Goal: Register for event/course

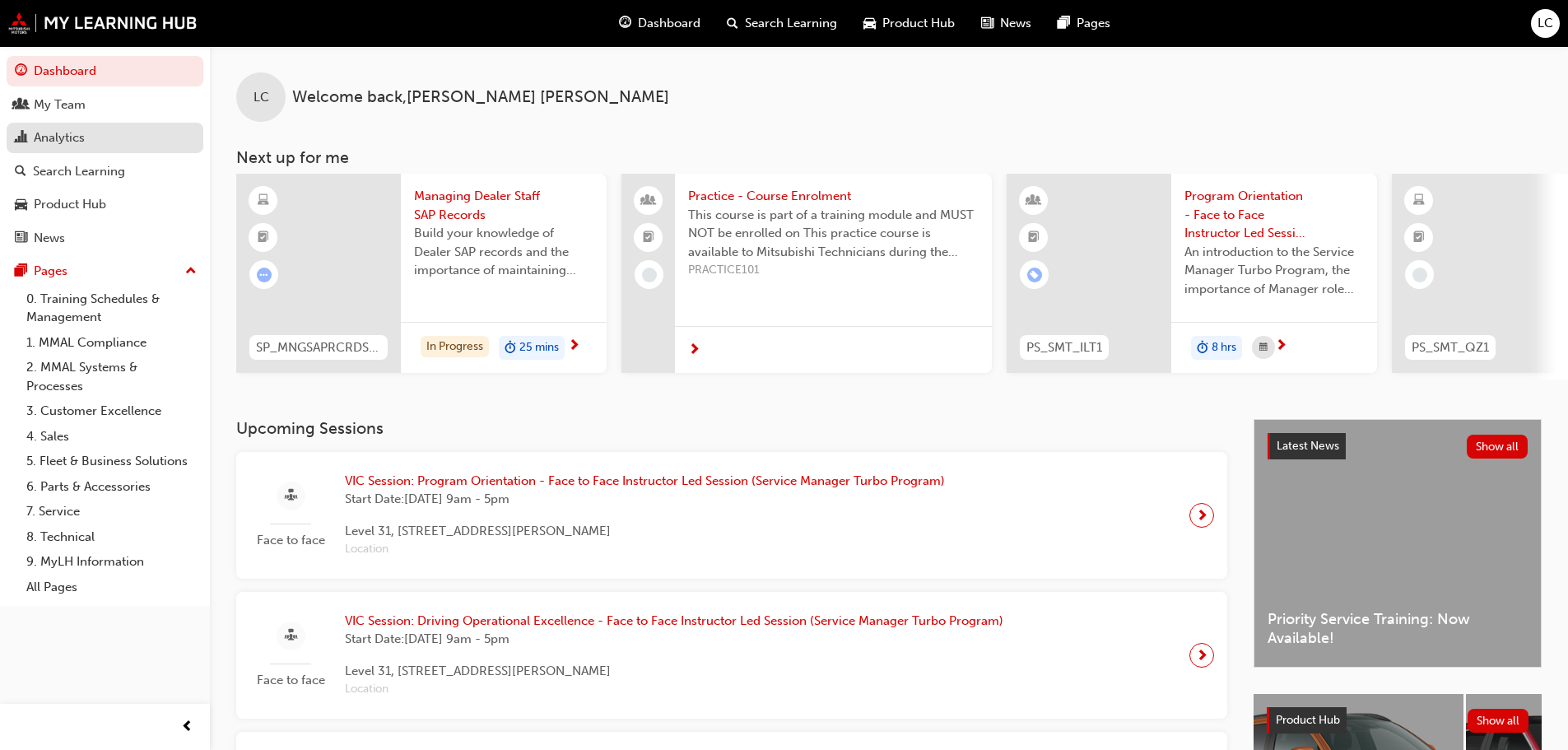
click at [83, 142] on div "Analytics" at bounding box center [59, 138] width 51 height 19
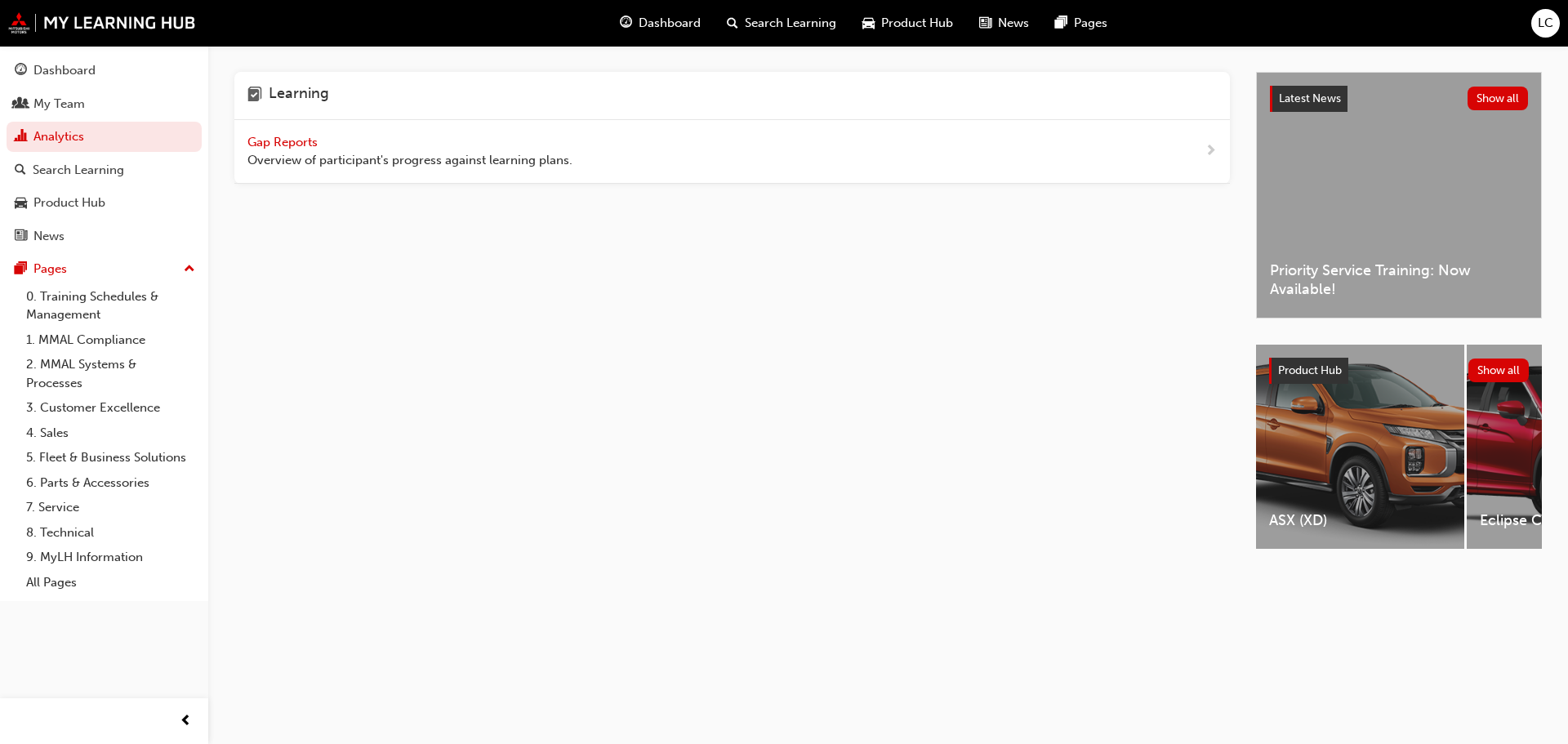
click at [281, 135] on span "Gap Reports" at bounding box center [284, 141] width 74 height 14
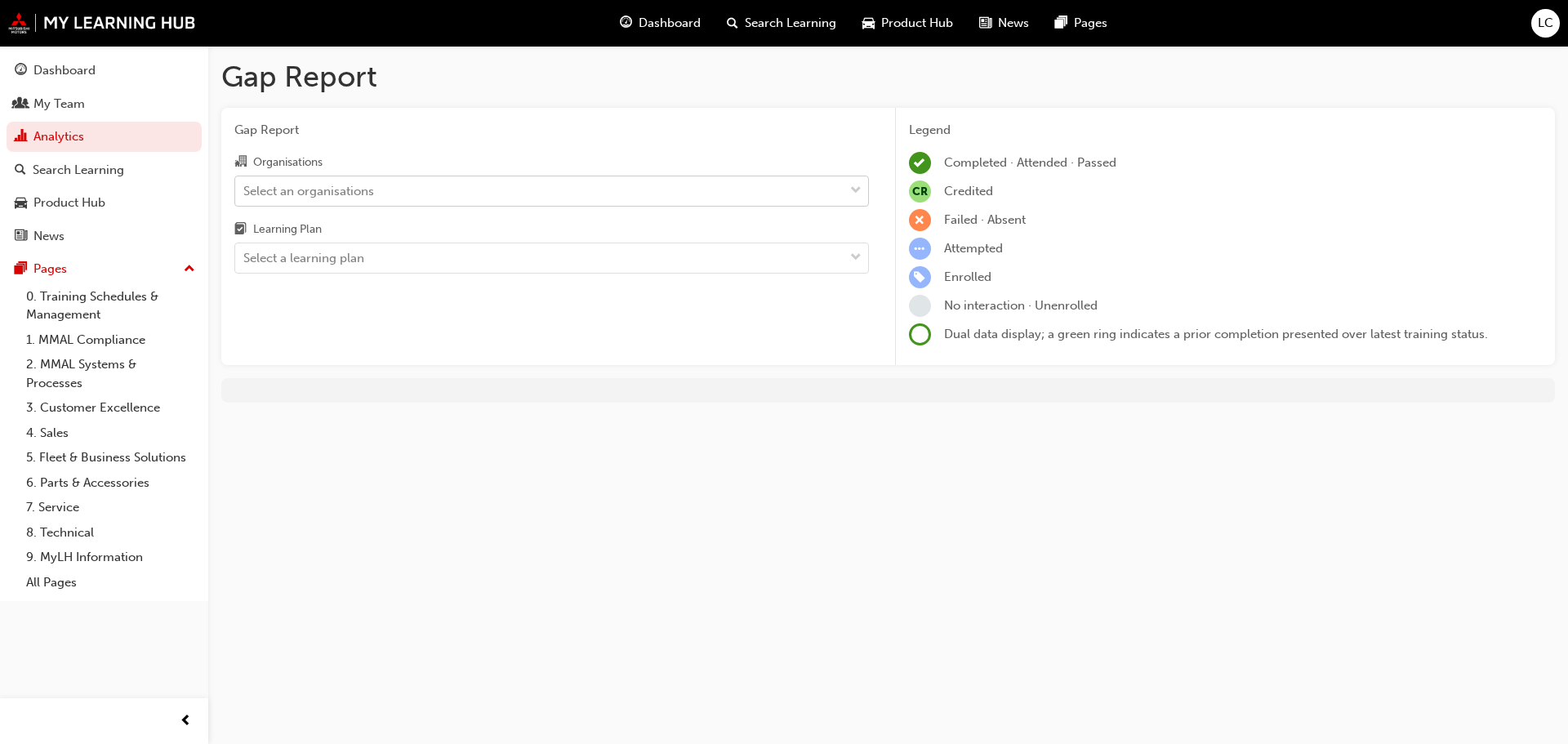
click at [611, 189] on div "Select an organisations" at bounding box center [539, 191] width 608 height 29
click at [245, 189] on input "Organisations Select an organisations" at bounding box center [244, 190] width 2 height 14
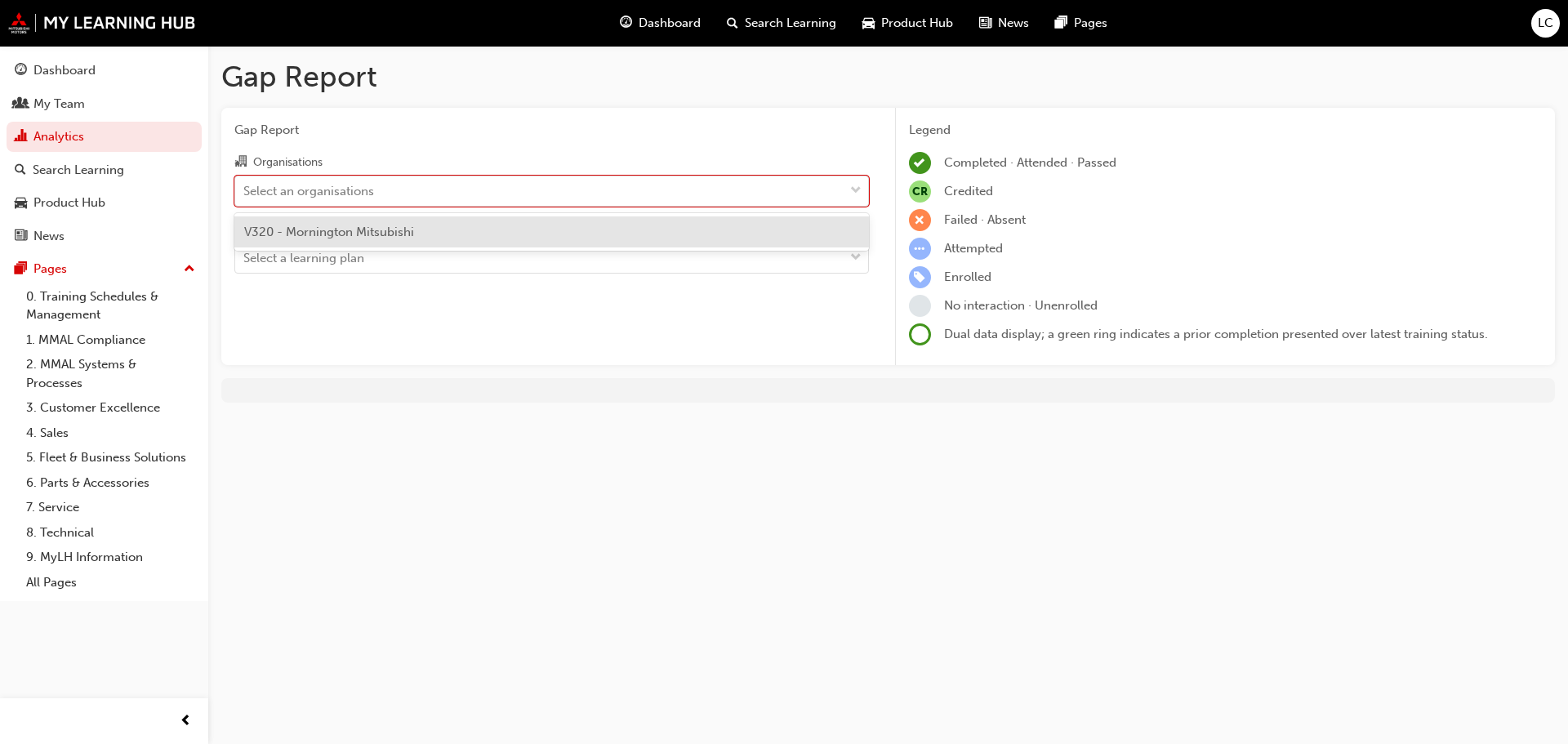
click at [606, 223] on div "V320 - Mornington Mitsubishi" at bounding box center [551, 232] width 634 height 32
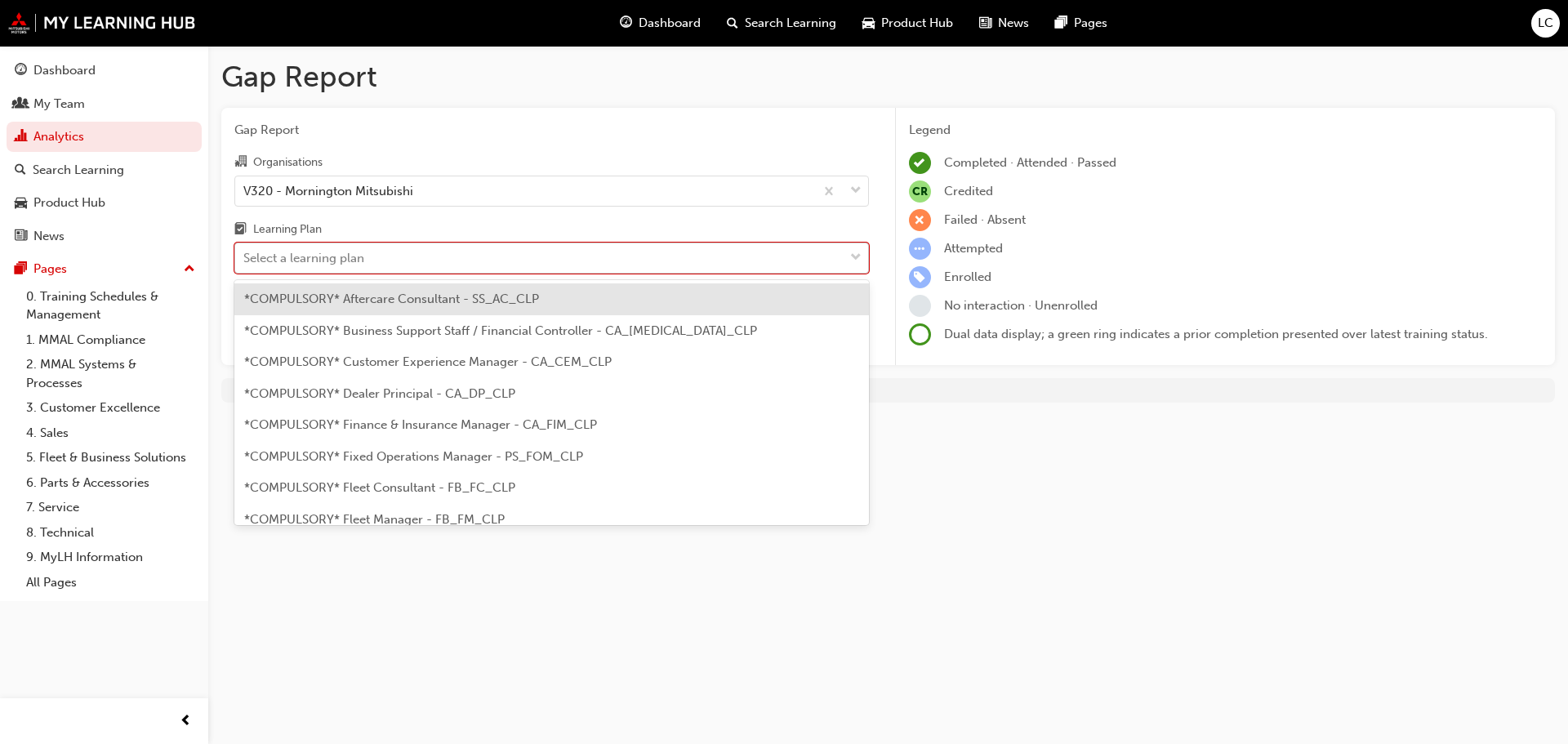
click at [583, 265] on div "Select a learning plan" at bounding box center [539, 259] width 608 height 29
click at [245, 265] on input "Learning Plan option *COMPULSORY* Aftercare Consultant - SS_AC_CLP focused, 1 o…" at bounding box center [244, 258] width 2 height 14
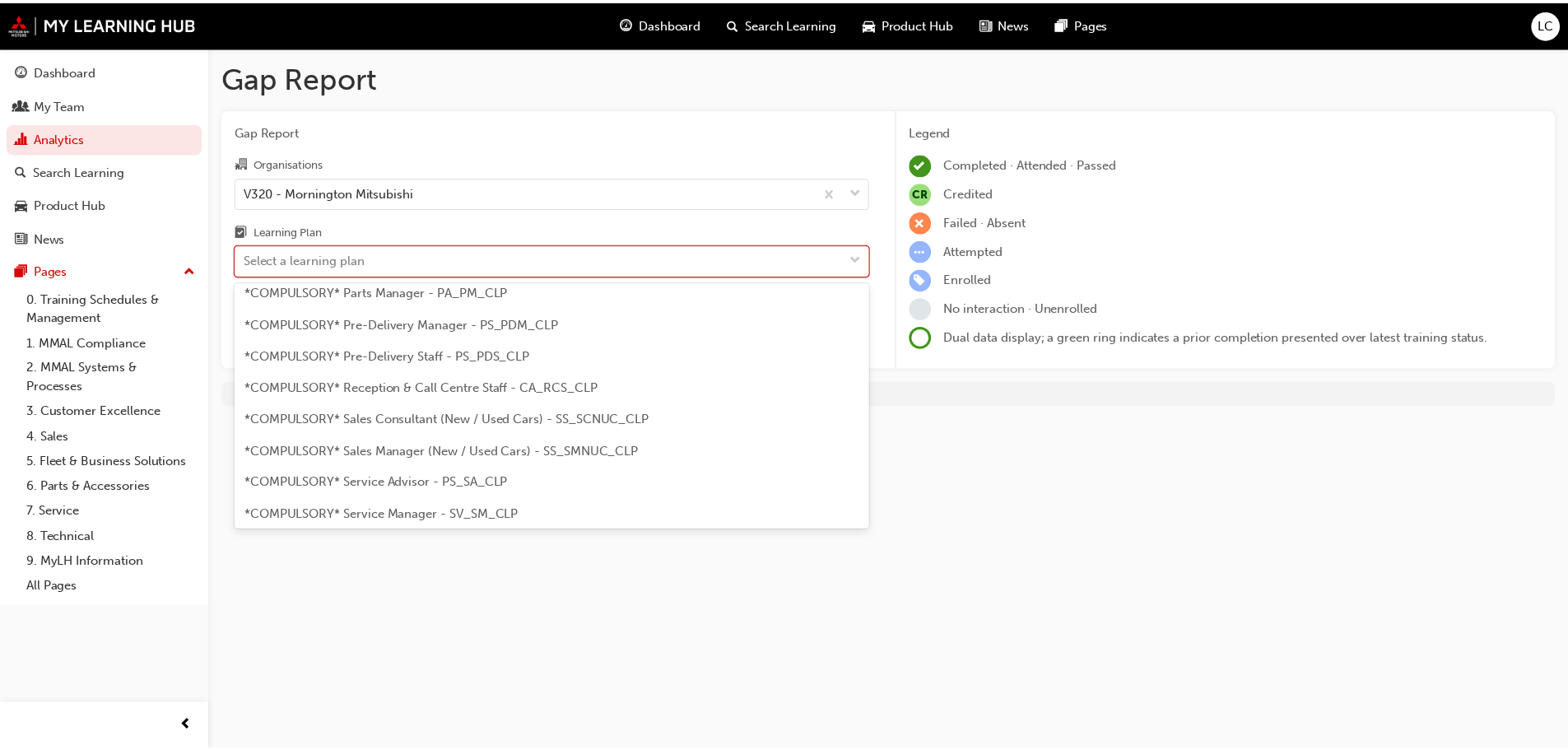
scroll to position [412, 0]
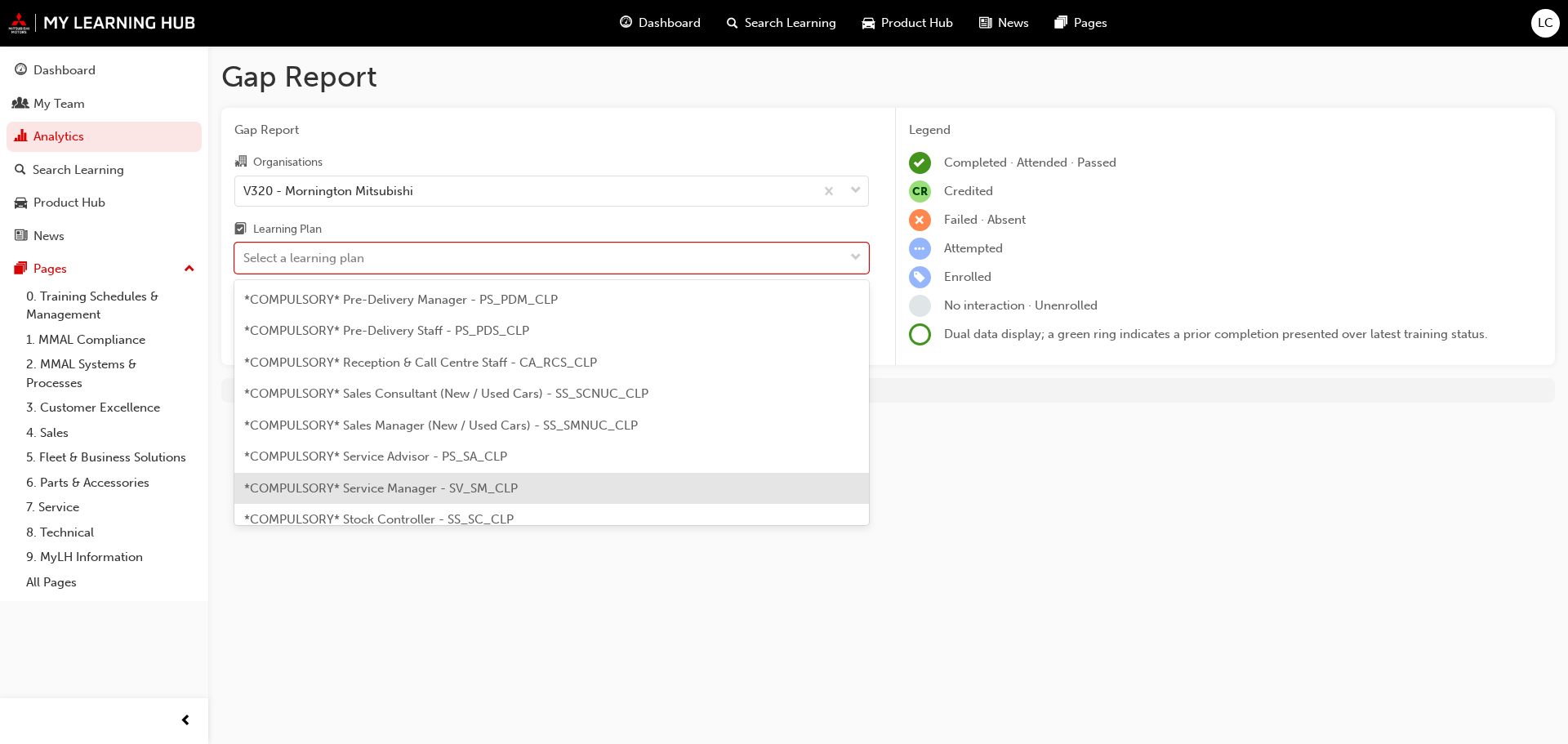
click at [448, 493] on span "*COMPULSORY* Service Manager - SV_SM_CLP" at bounding box center [381, 488] width 273 height 14
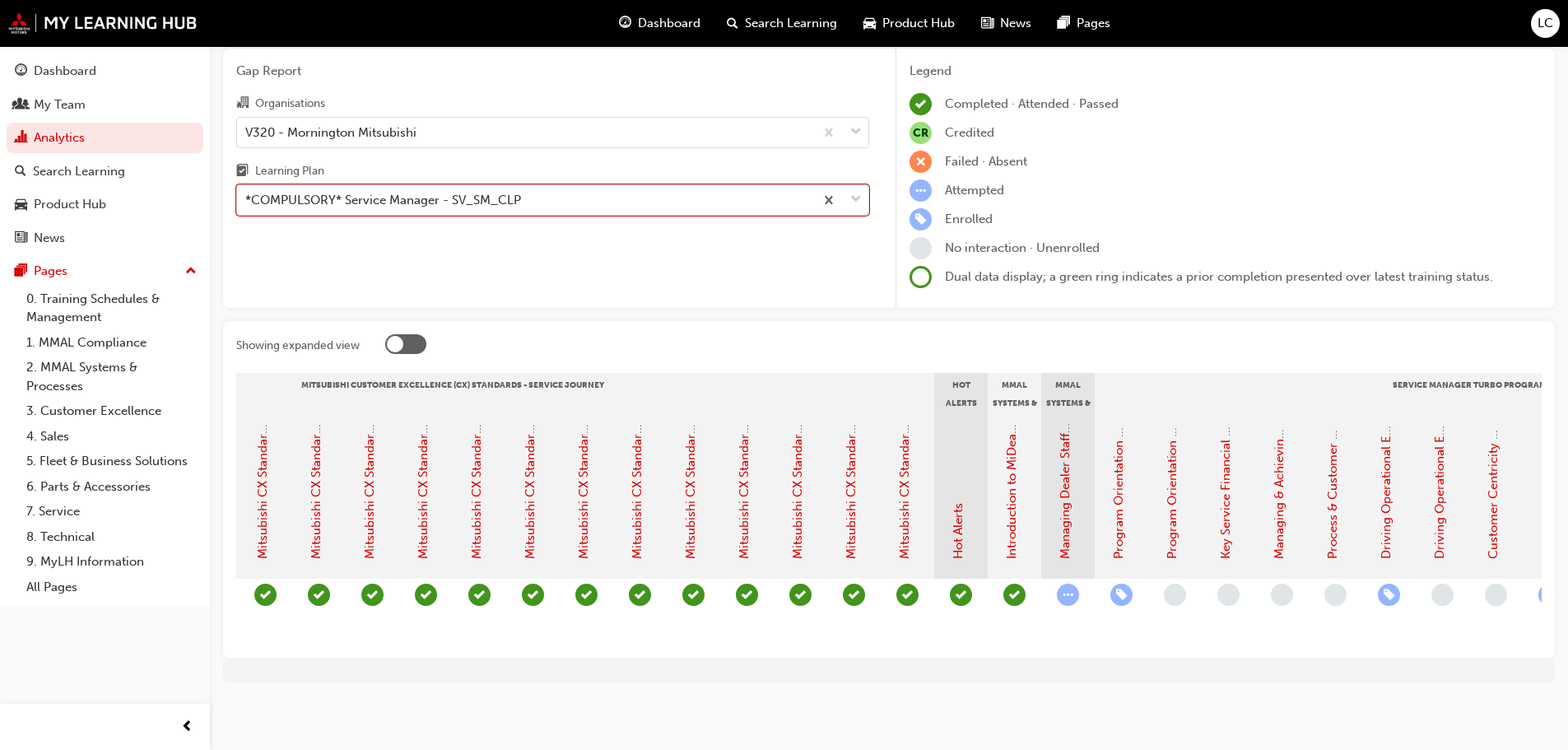
scroll to position [0, 907]
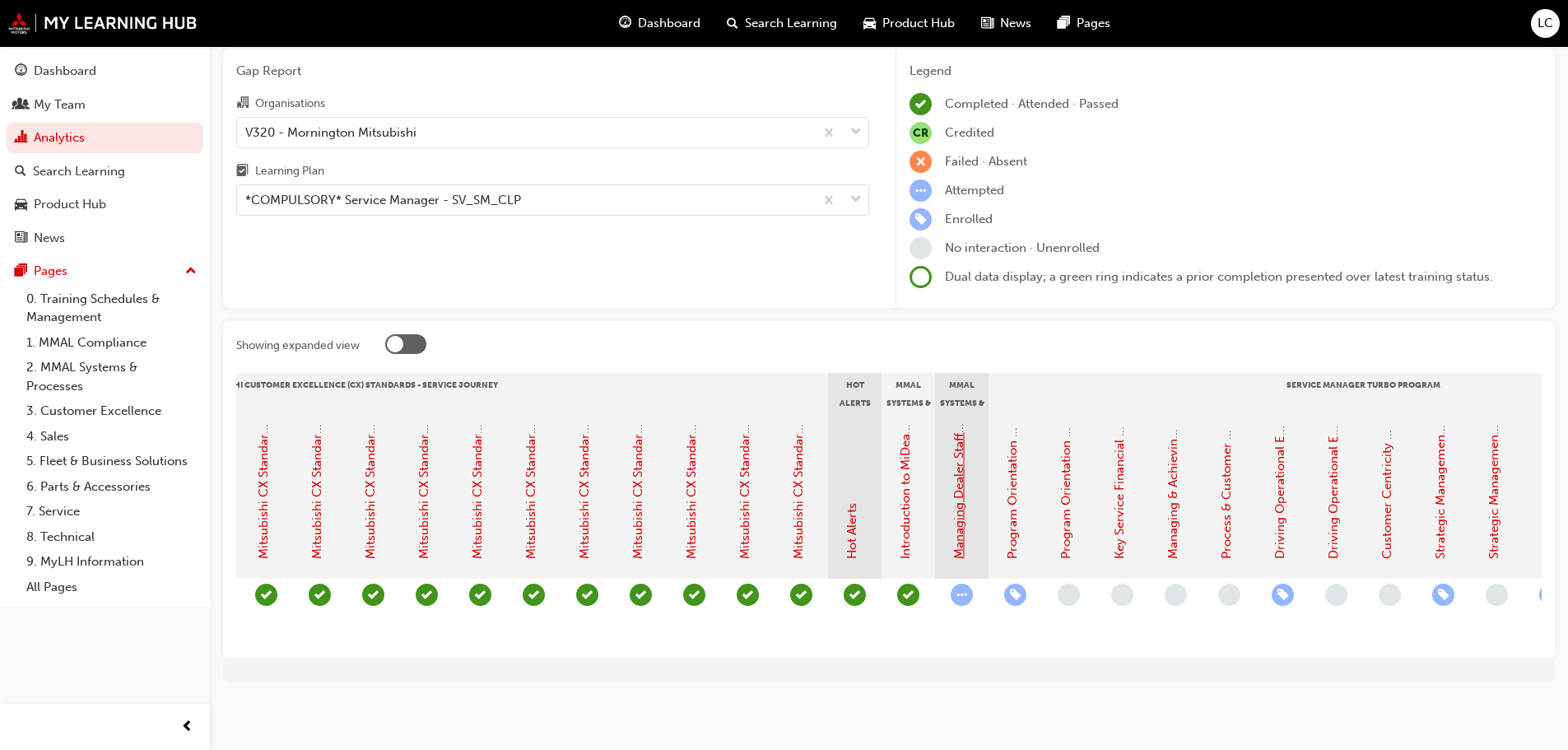
click at [963, 518] on link "Managing Dealer Staff SAP Records" at bounding box center [959, 458] width 14 height 201
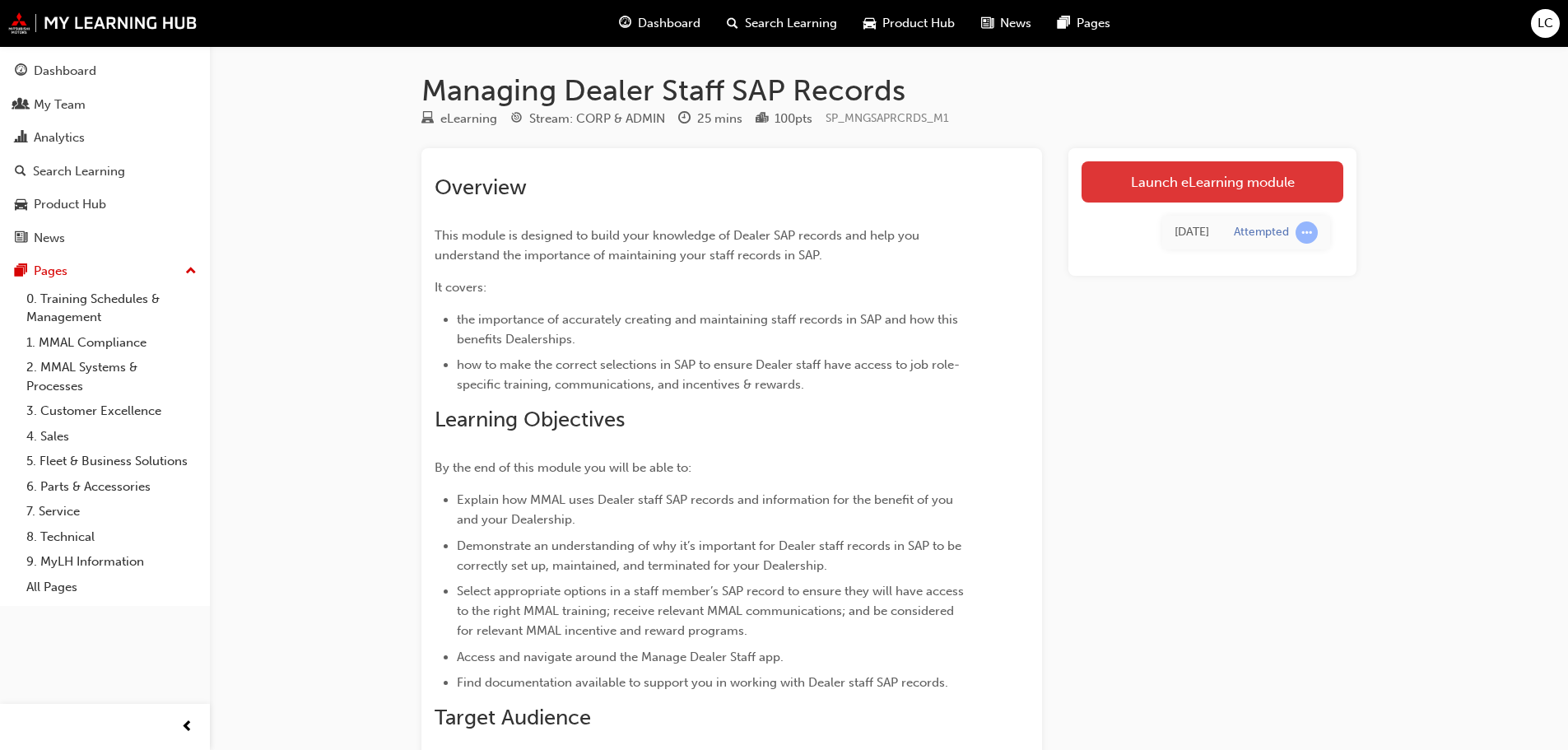
click at [1126, 178] on link "Launch eLearning module" at bounding box center [1213, 182] width 262 height 41
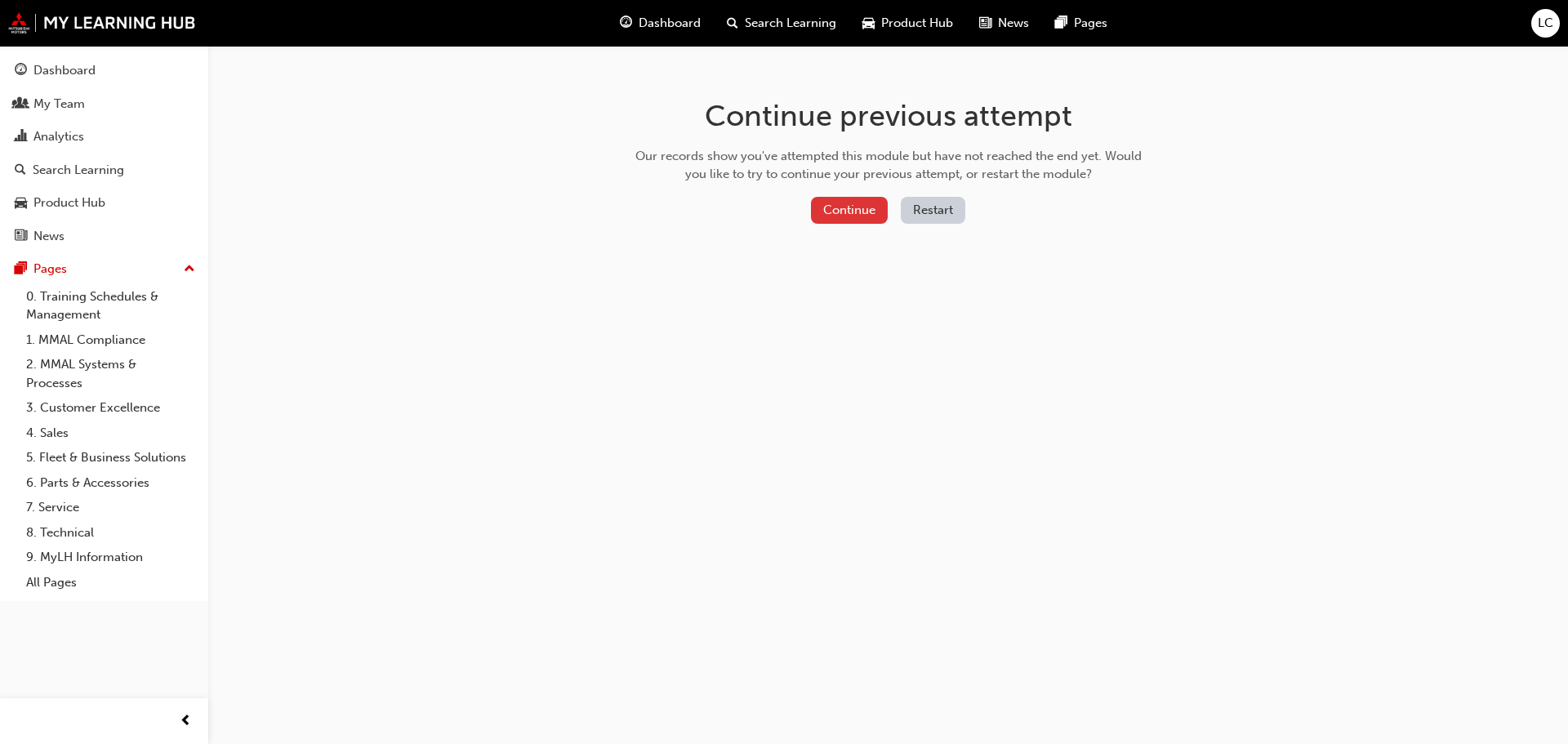
click at [837, 208] on button "Continue" at bounding box center [849, 210] width 76 height 27
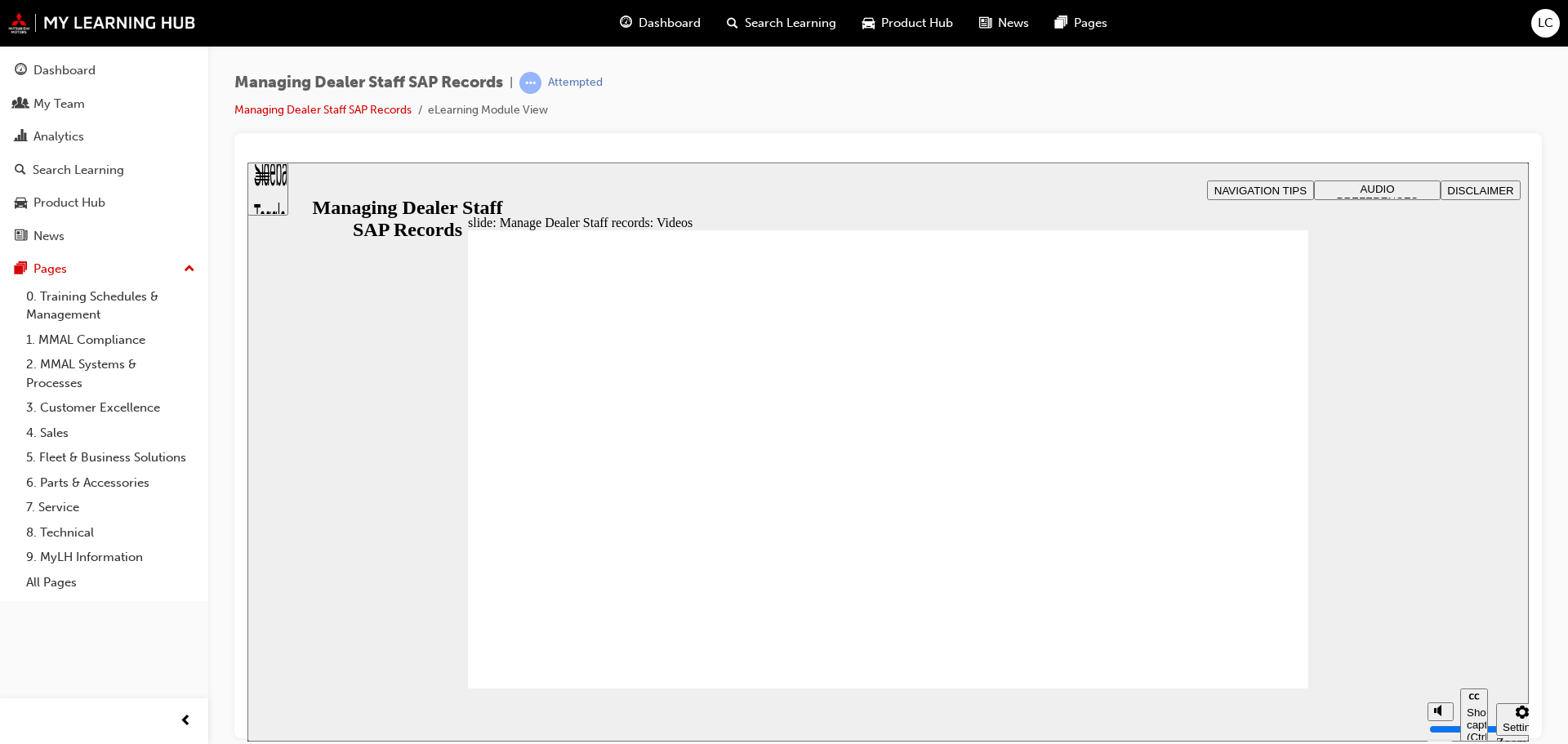
type input "0"
type input "127"
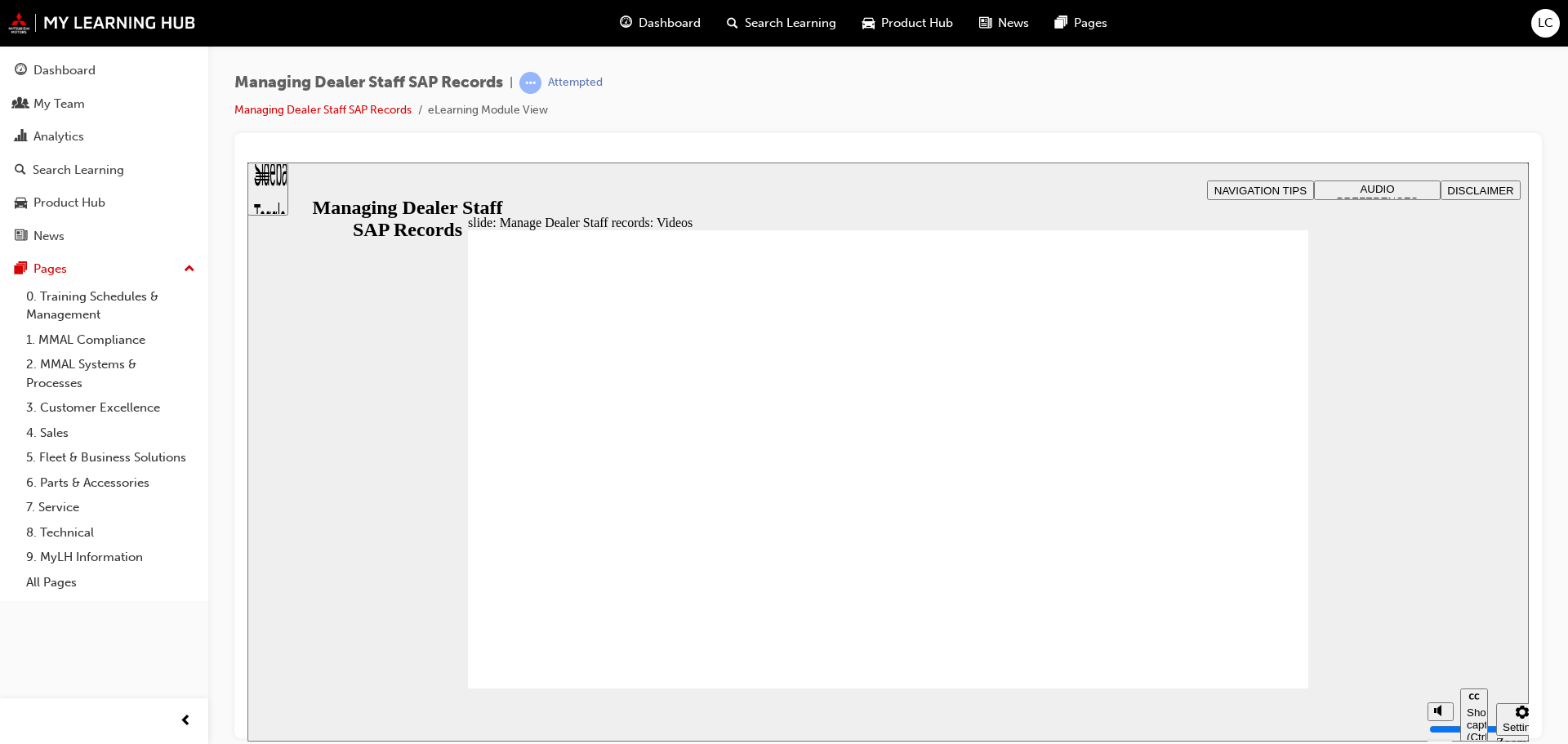
type input "254"
type input "75"
type input "144"
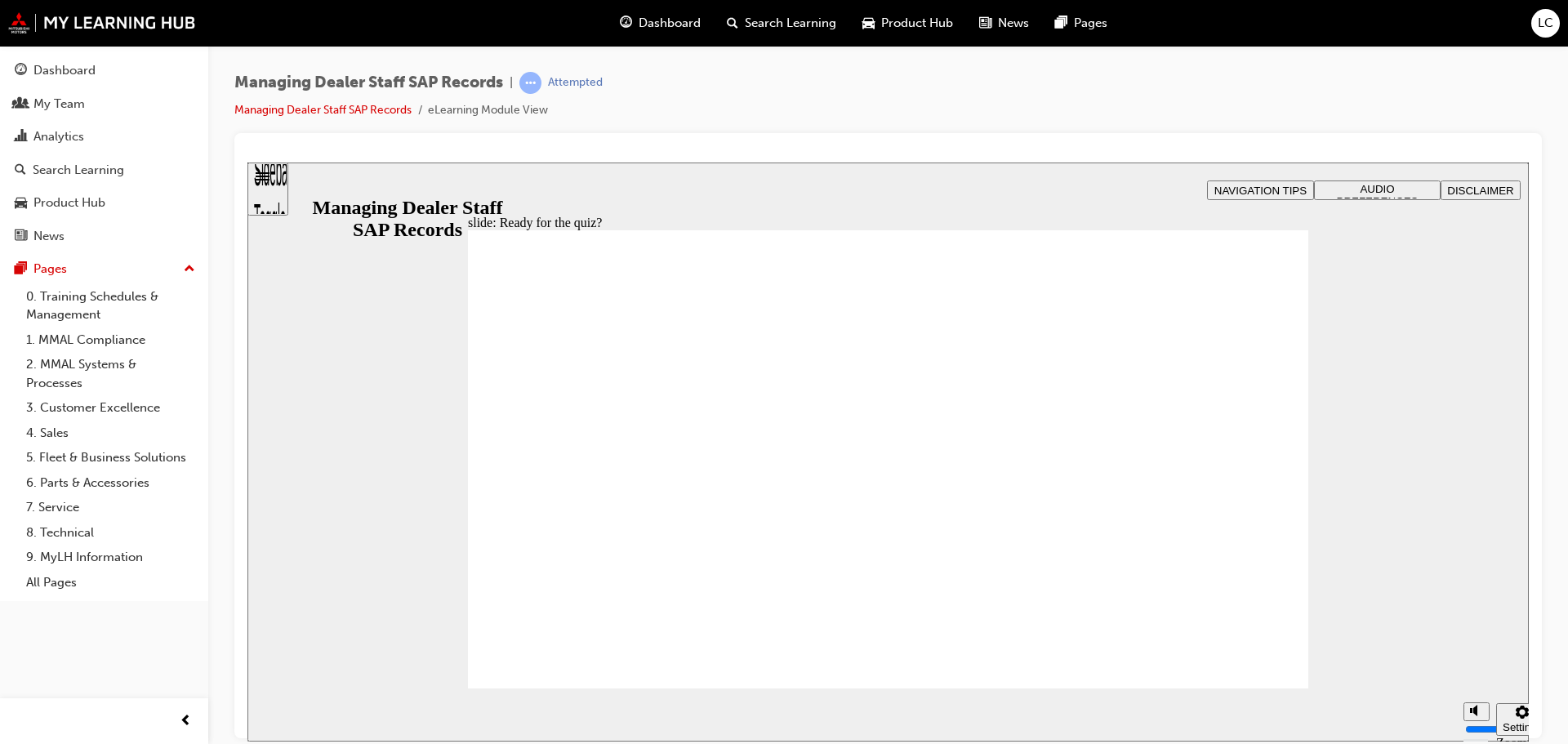
checkbox input "true"
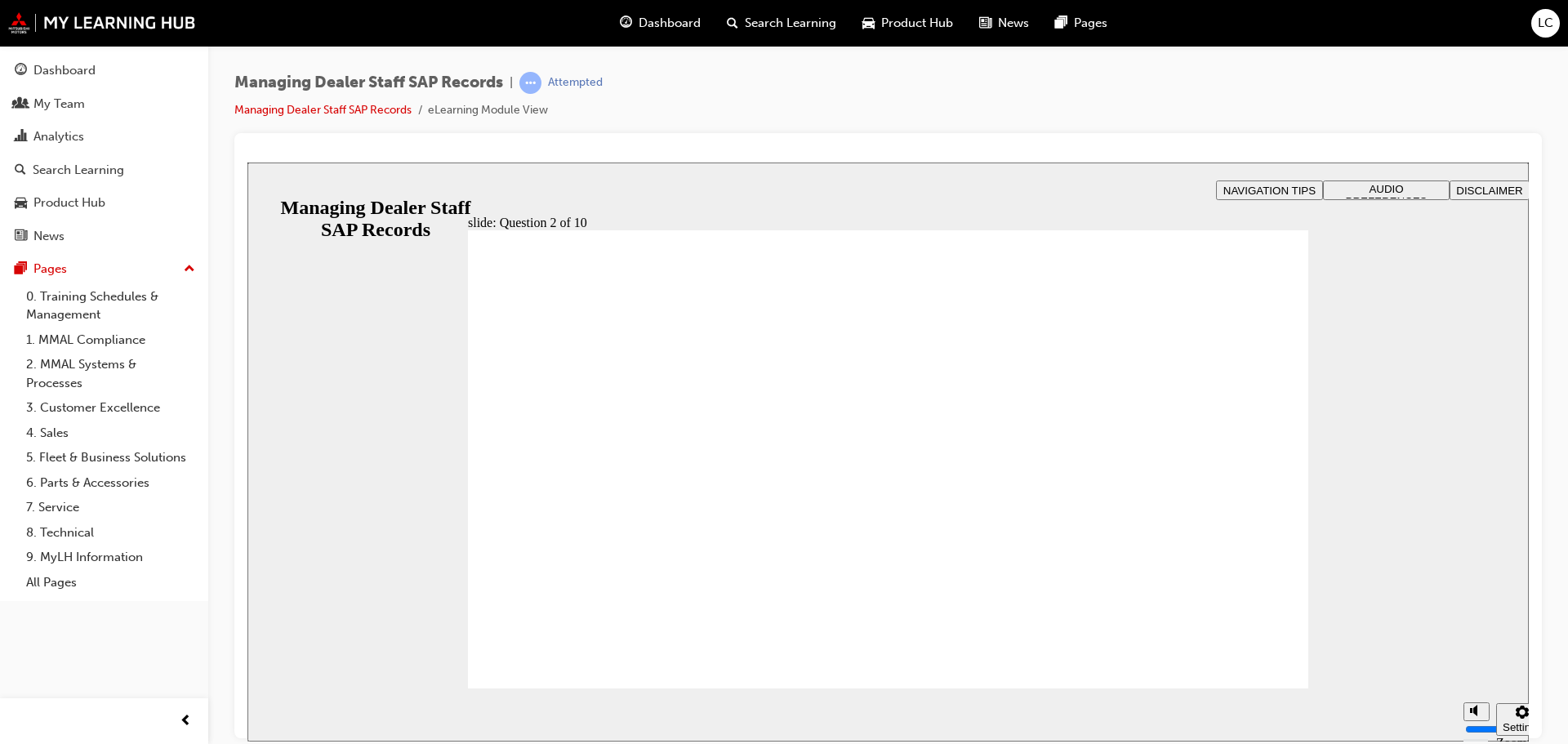
radio input "true"
drag, startPoint x: 554, startPoint y: 471, endPoint x: 589, endPoint y: 594, distance: 127.9
radio input "true"
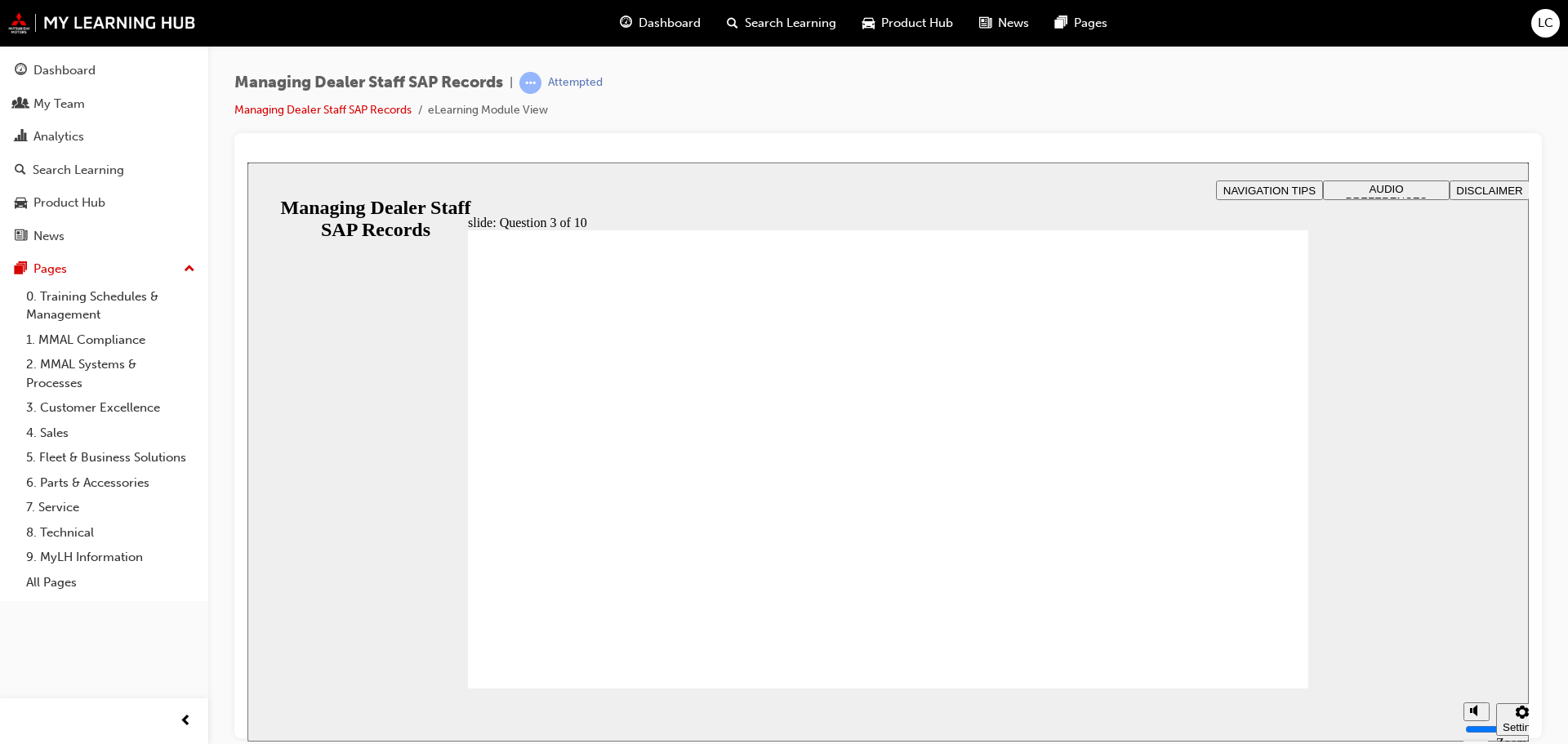
checkbox input "true"
drag, startPoint x: 1097, startPoint y: 574, endPoint x: 627, endPoint y: 645, distance: 475.3
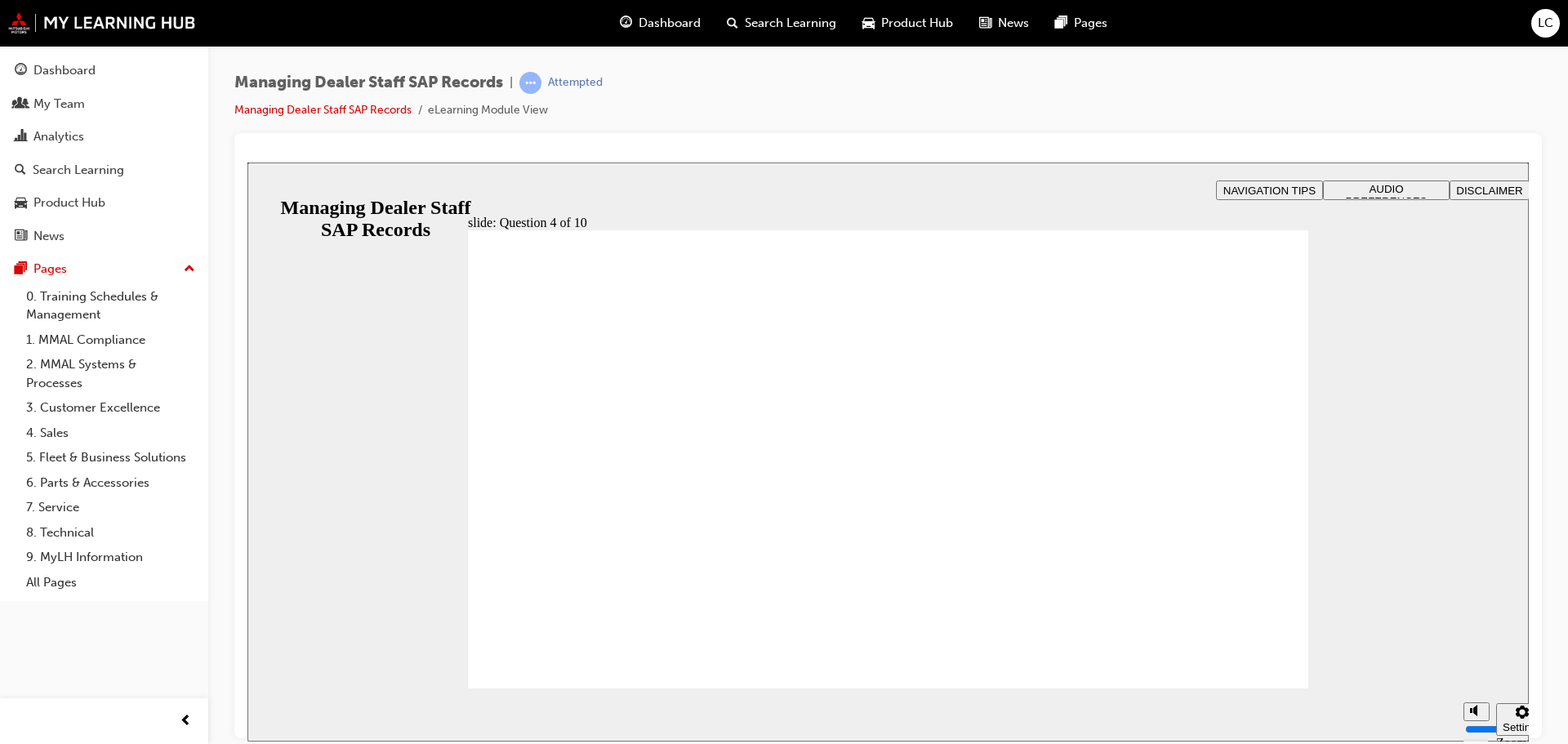
checkbox input "true"
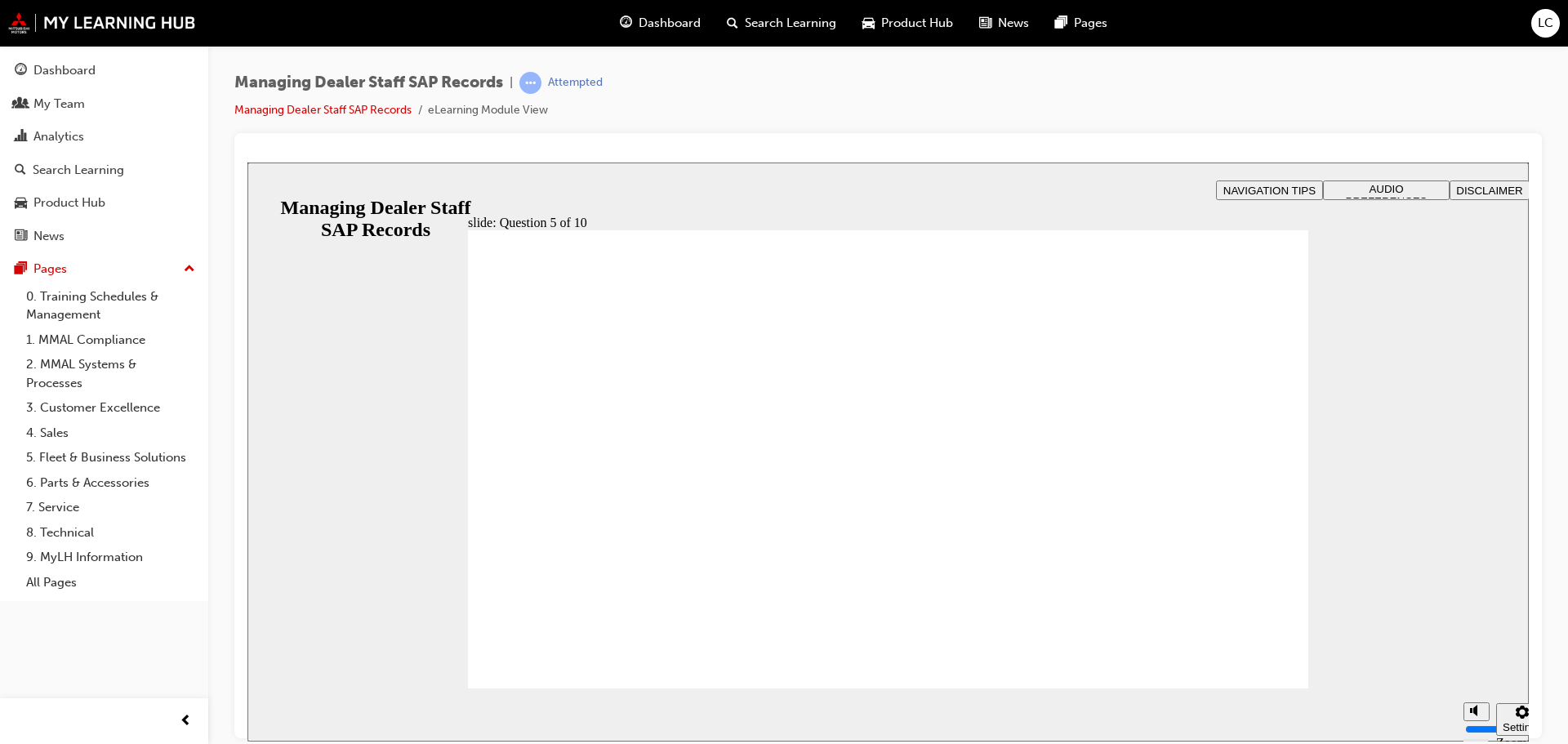
drag, startPoint x: 544, startPoint y: 504, endPoint x: 580, endPoint y: 557, distance: 64.1
radio input "true"
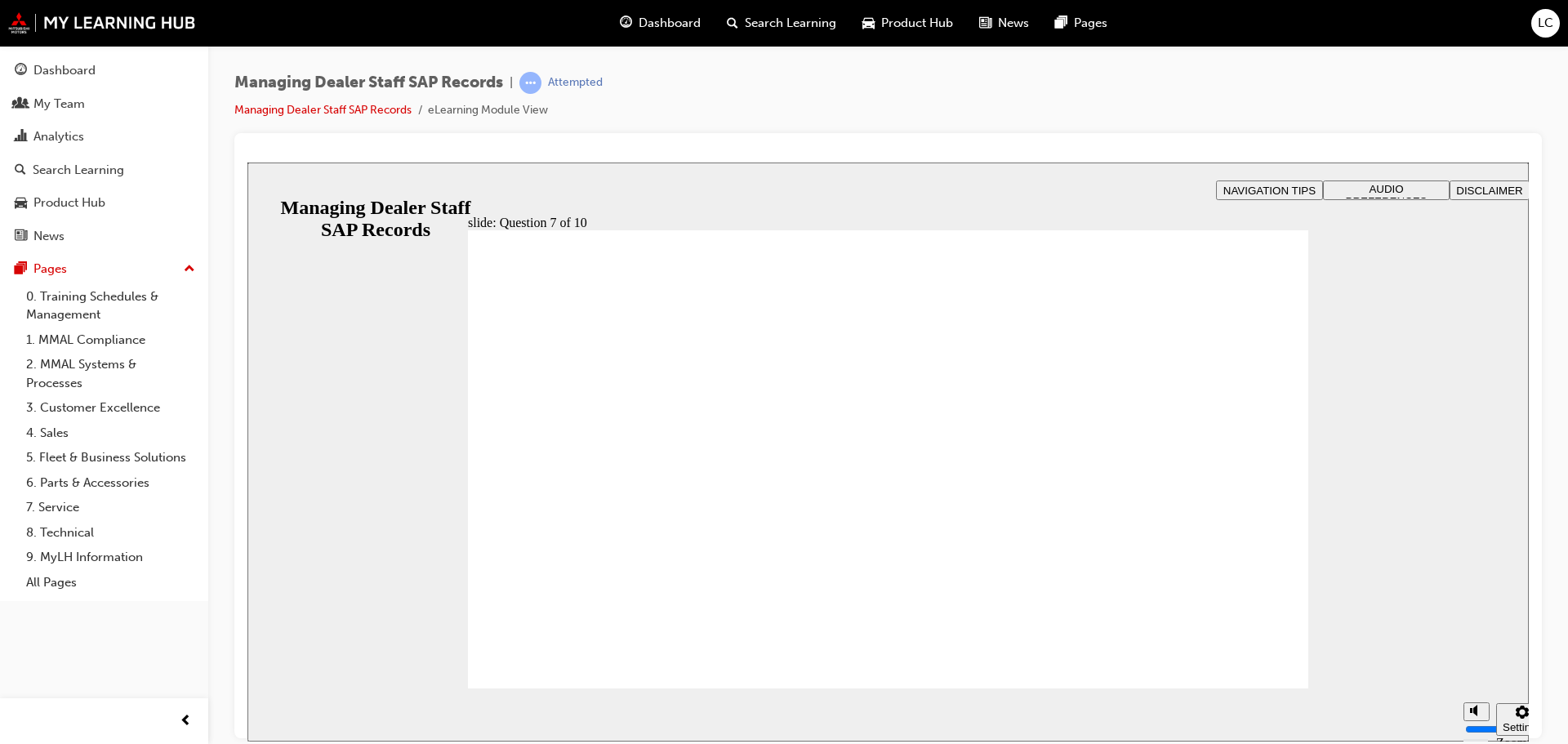
checkbox input "true"
radio input "true"
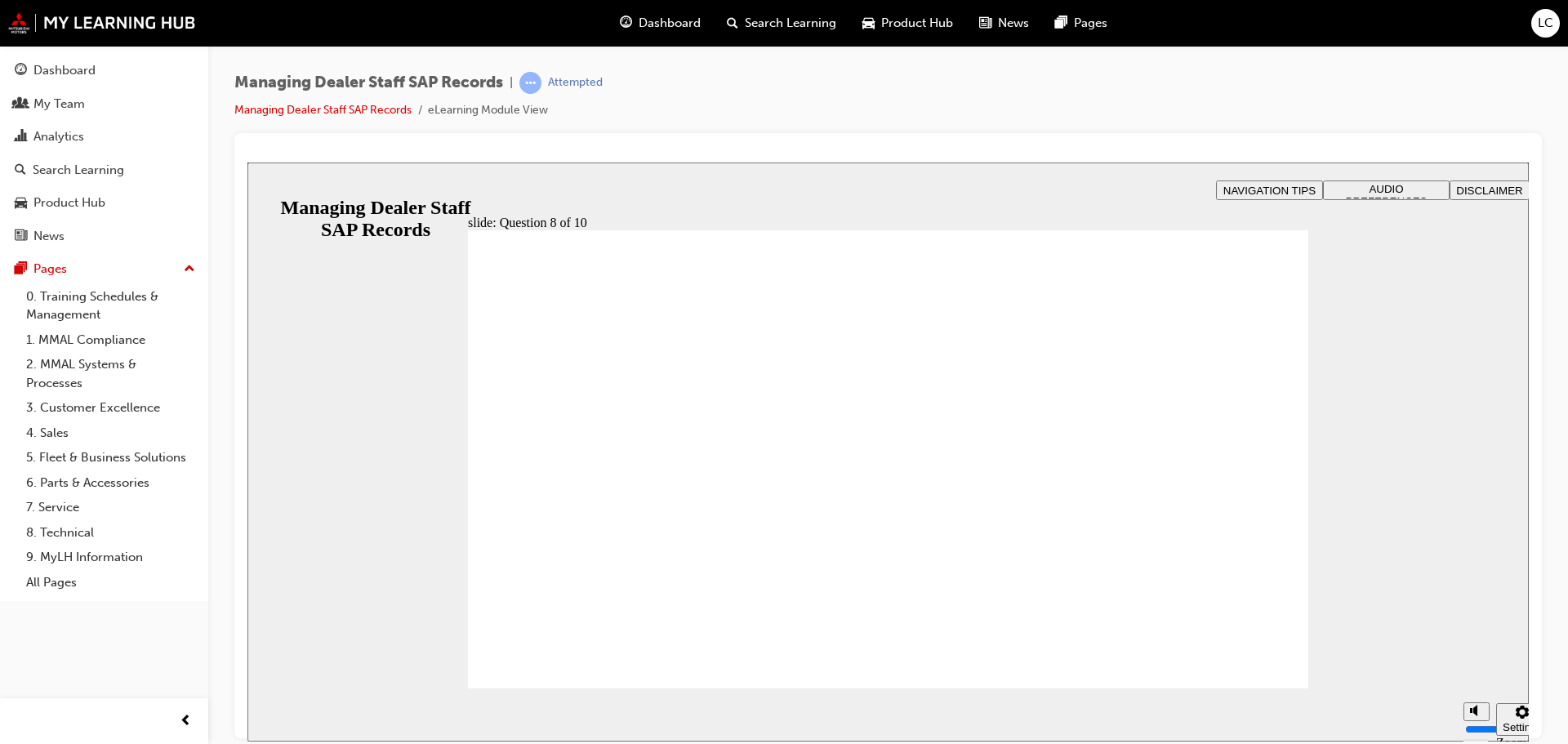
radio input "true"
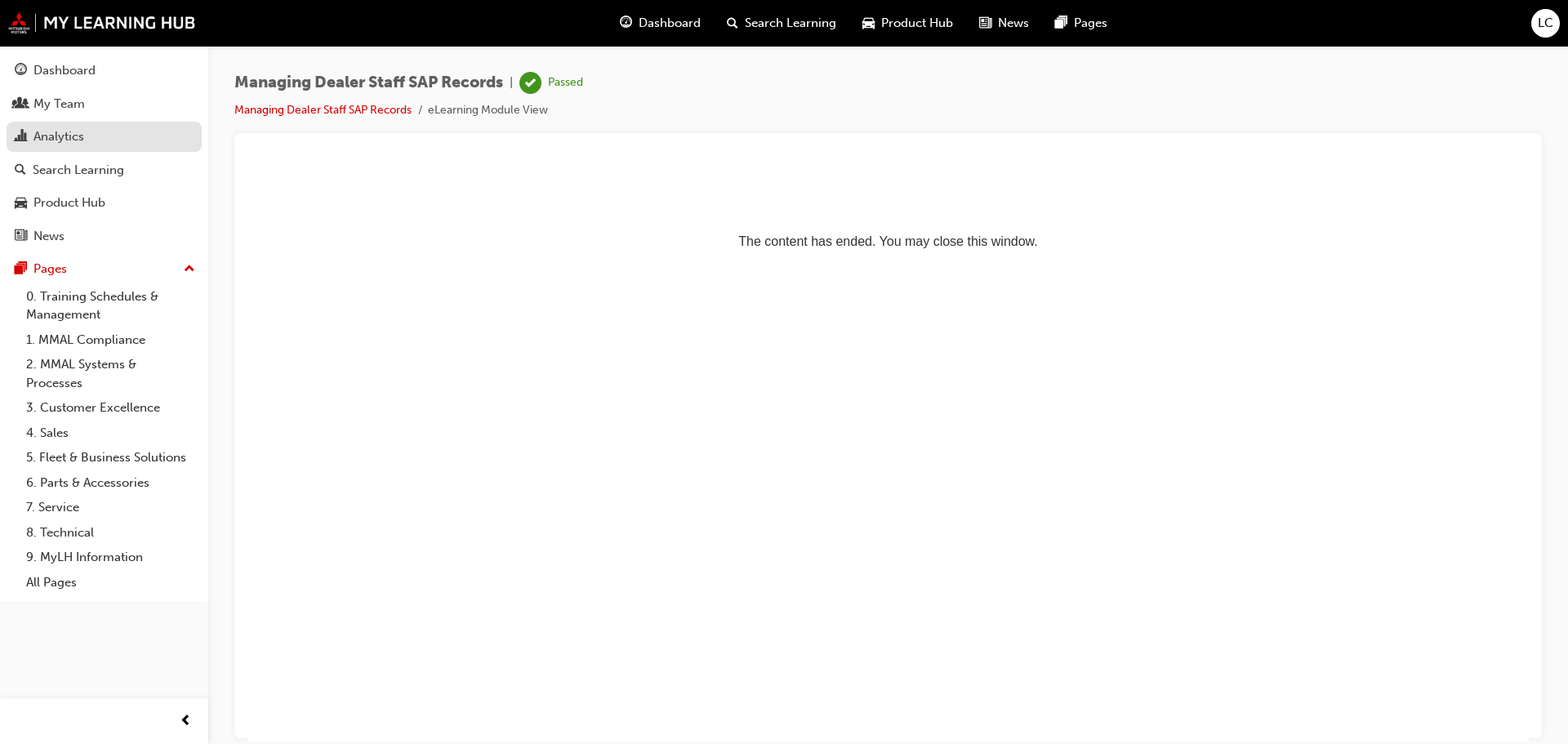
click at [55, 138] on div "Analytics" at bounding box center [58, 137] width 51 height 19
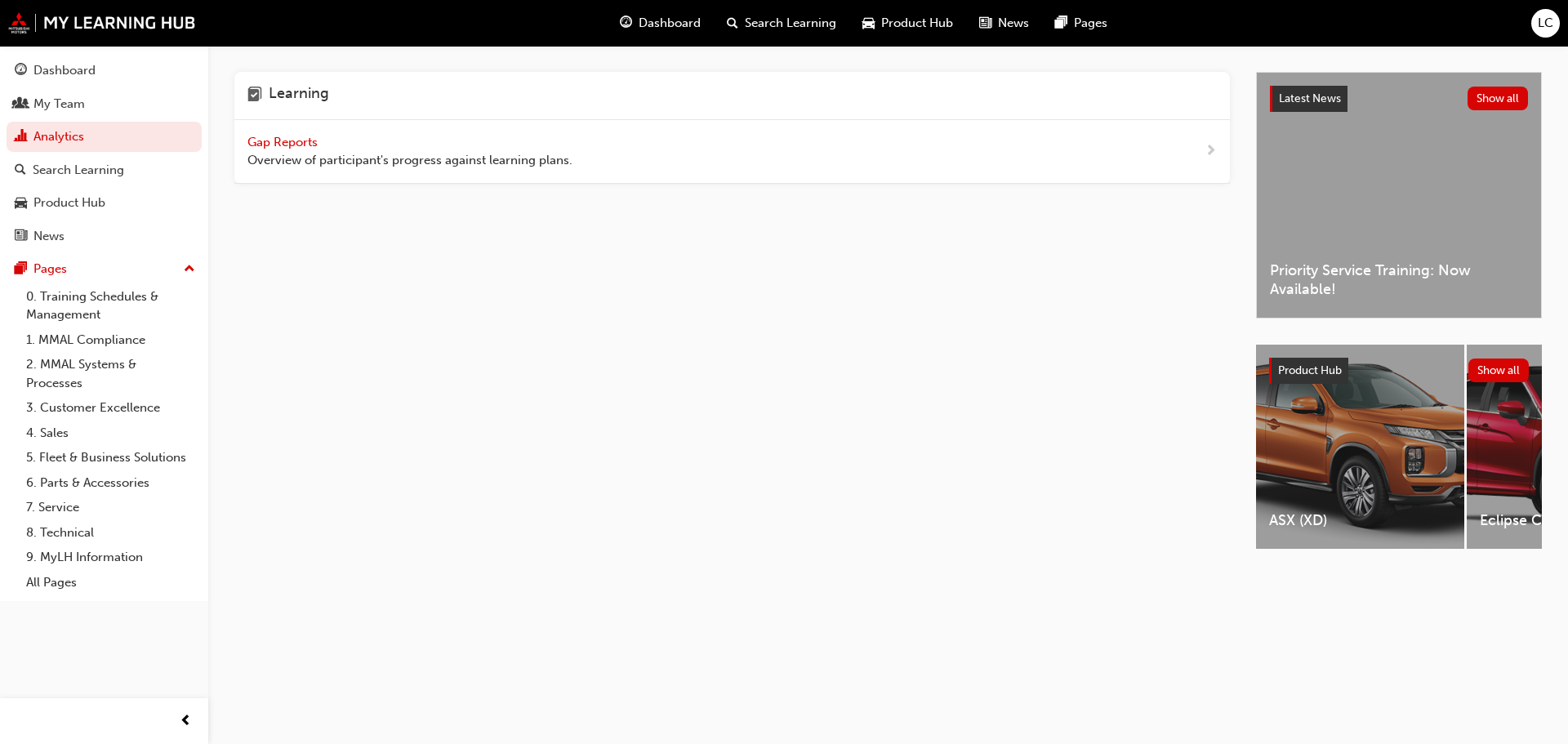
click at [263, 135] on span "Gap Reports" at bounding box center [284, 141] width 74 height 14
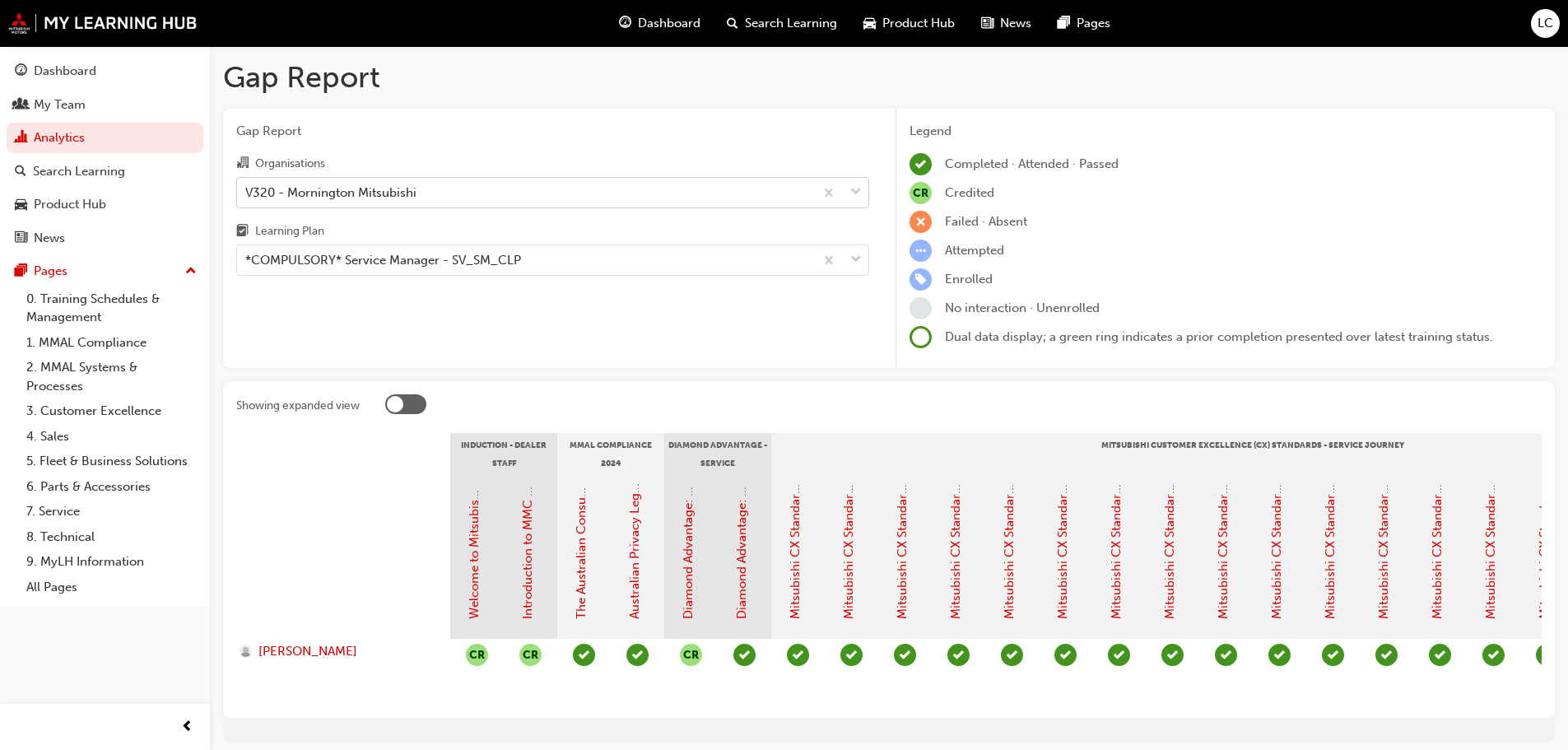
click at [296, 208] on div "V320 - Mornington Mitsubishi" at bounding box center [553, 193] width 633 height 31
click at [247, 198] on input "Organisations V320 - Mornington Mitsubishi" at bounding box center [246, 192] width 2 height 14
click at [336, 206] on div "V320 - Mornington Mitsubishi" at bounding box center [525, 193] width 577 height 29
click at [247, 198] on input "Organisations 0 results available. Select is focused ,type to refine list, pres…" at bounding box center [246, 192] width 2 height 14
click at [338, 272] on div "*COMPULSORY* Service Manager - SV_SM_CLP" at bounding box center [525, 261] width 577 height 29
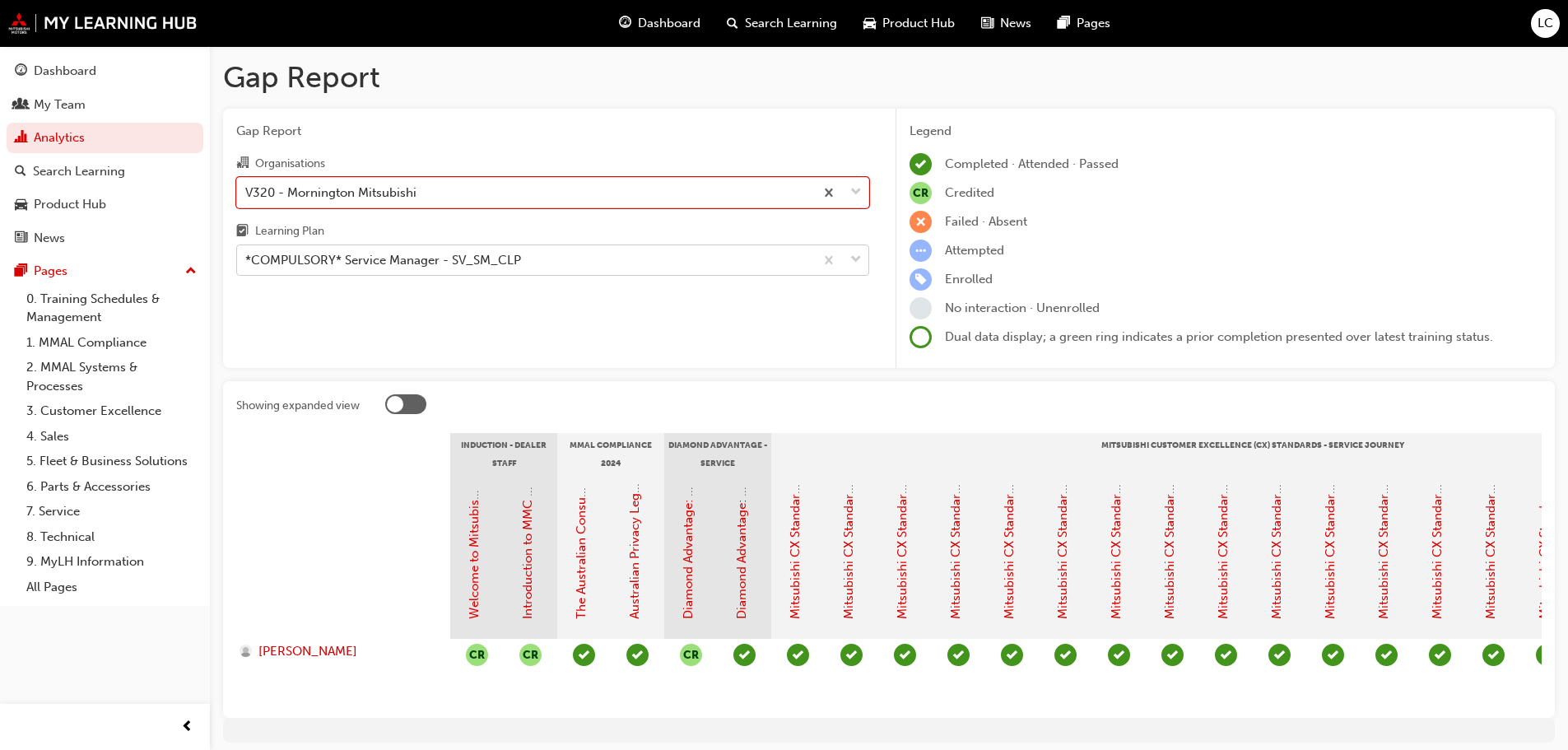
click at [247, 267] on input "Learning Plan *COMPULSORY* Service Manager - SV_SM_CLP" at bounding box center [246, 260] width 2 height 14
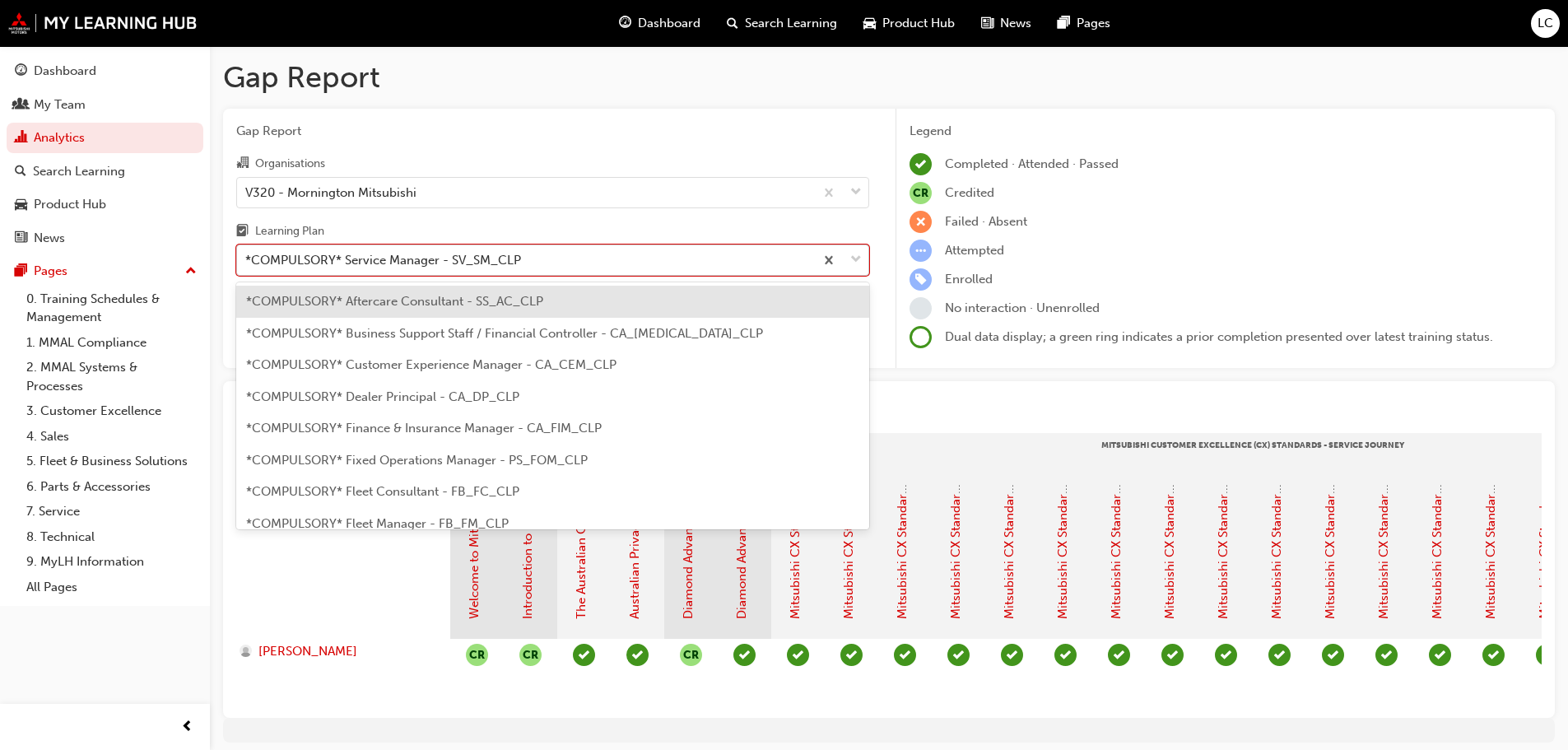
scroll to position [401, 0]
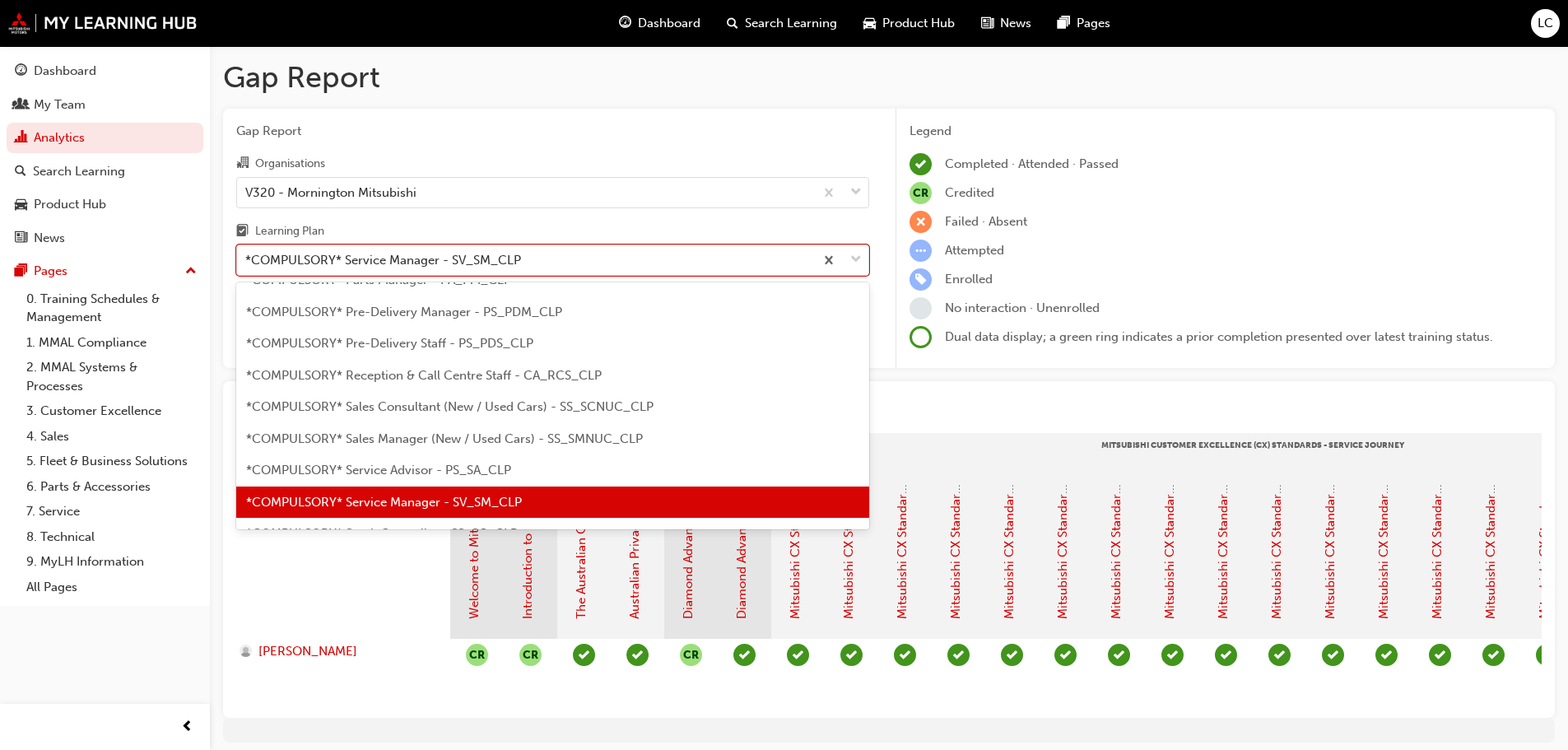
click at [481, 463] on span "*COMPULSORY* Service Advisor - PS_SA_CLP" at bounding box center [378, 470] width 265 height 14
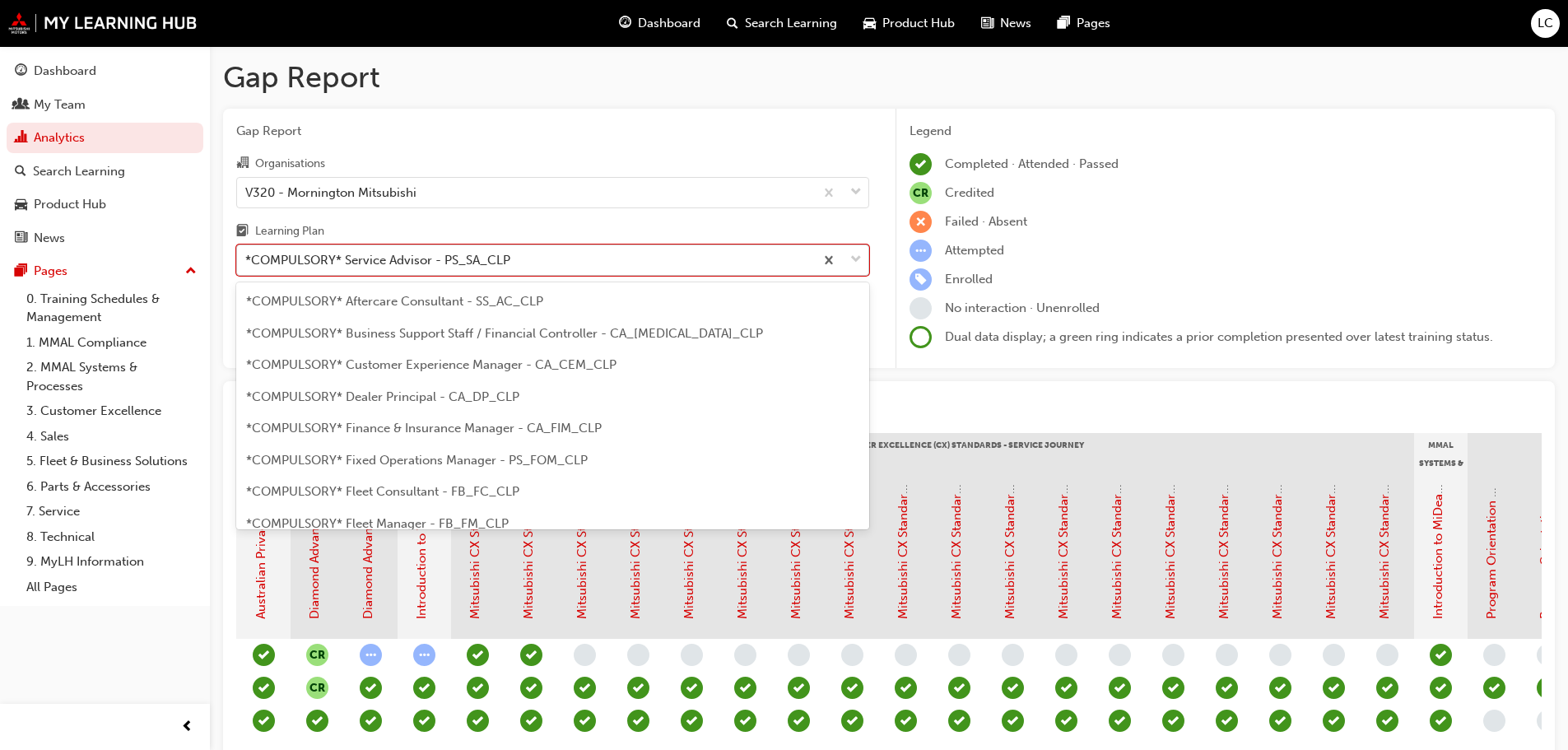
click at [382, 257] on div "*COMPULSORY* Service Advisor - PS_SA_CLP" at bounding box center [377, 261] width 265 height 19
click at [247, 257] on input "Learning Plan option *COMPULSORY* Service Advisor - PS_SA_CLP, selected. option…" at bounding box center [246, 260] width 2 height 14
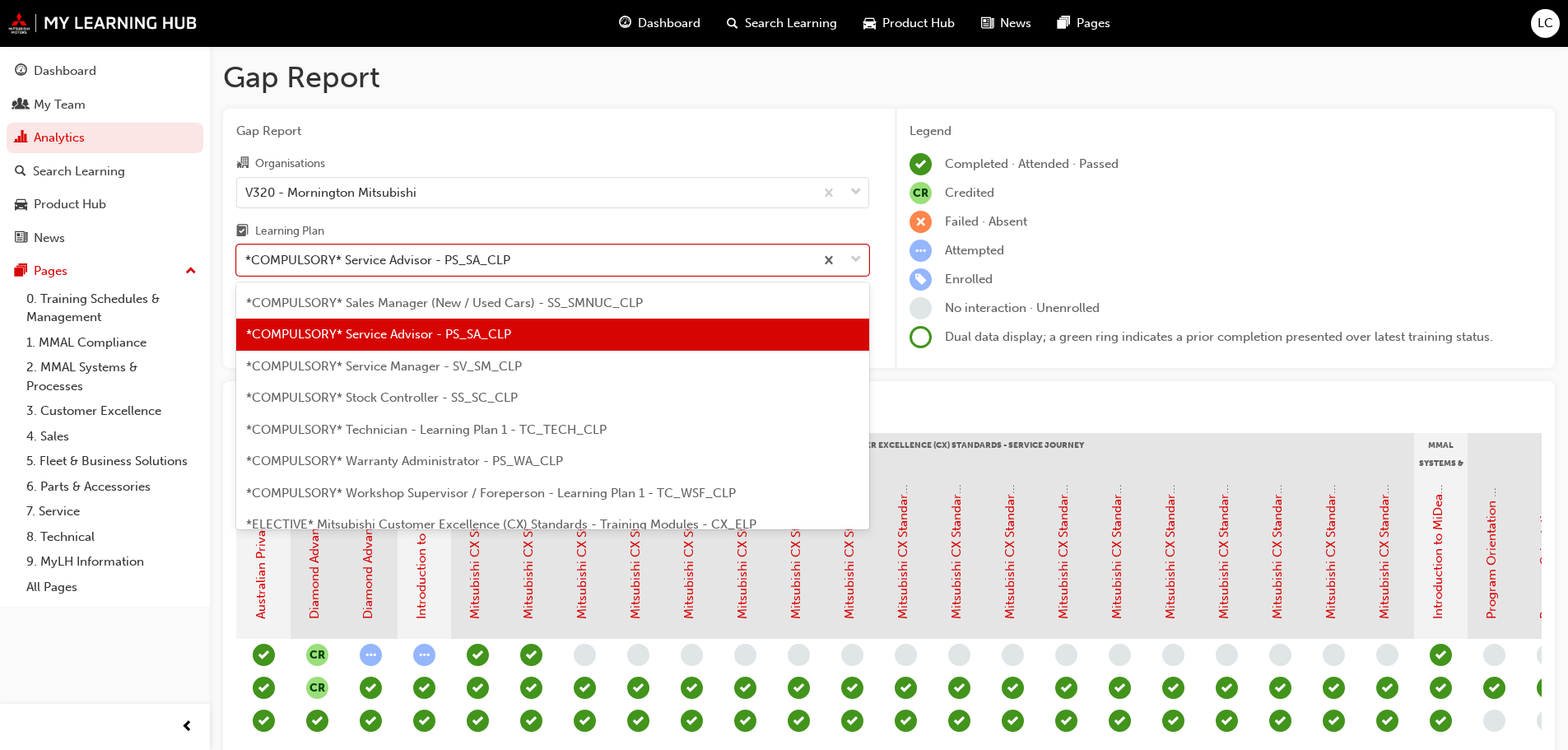
scroll to position [541, 0]
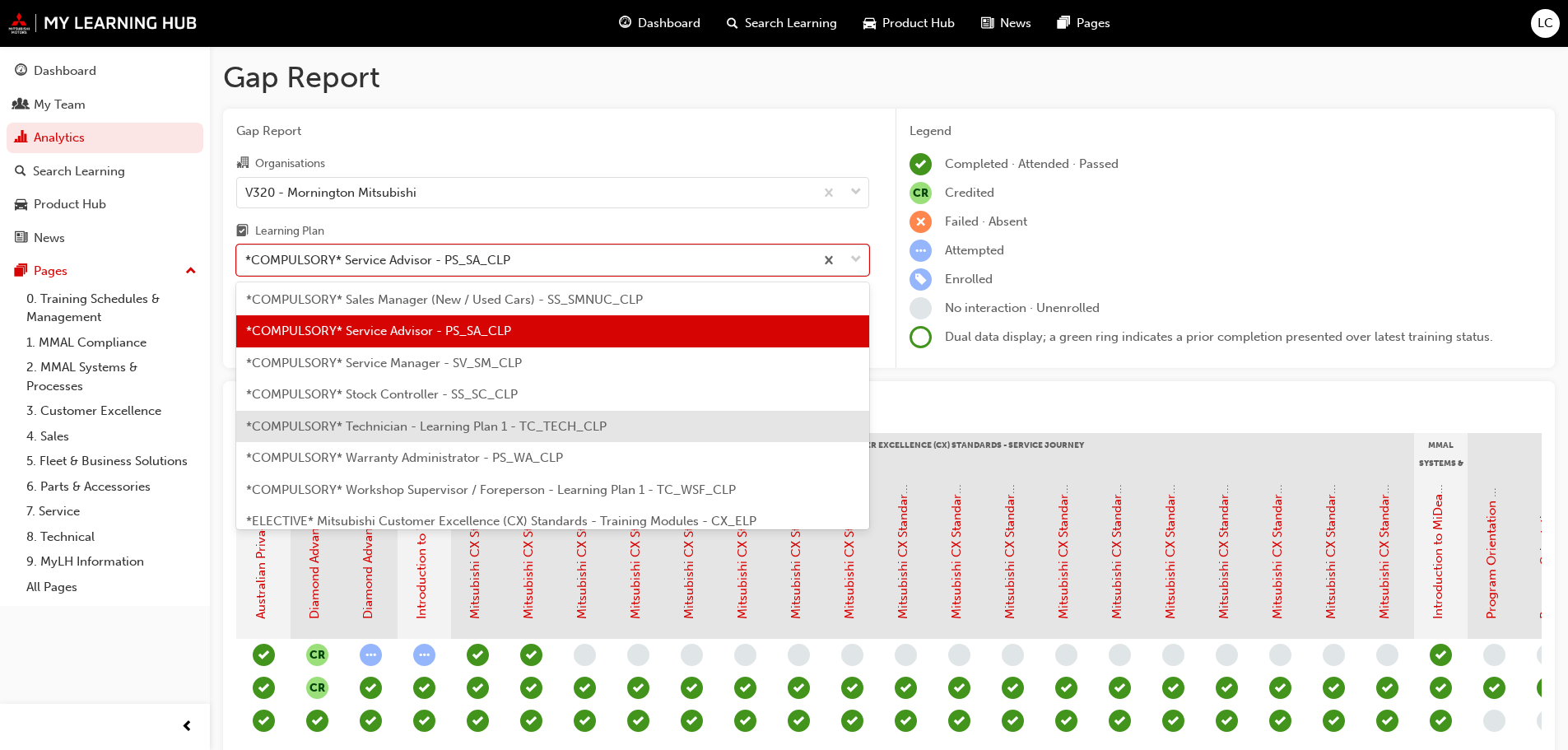
click at [673, 437] on div "*COMPULSORY* Technician - Learning Plan 1 - TC_TECH_CLP" at bounding box center [553, 427] width 633 height 32
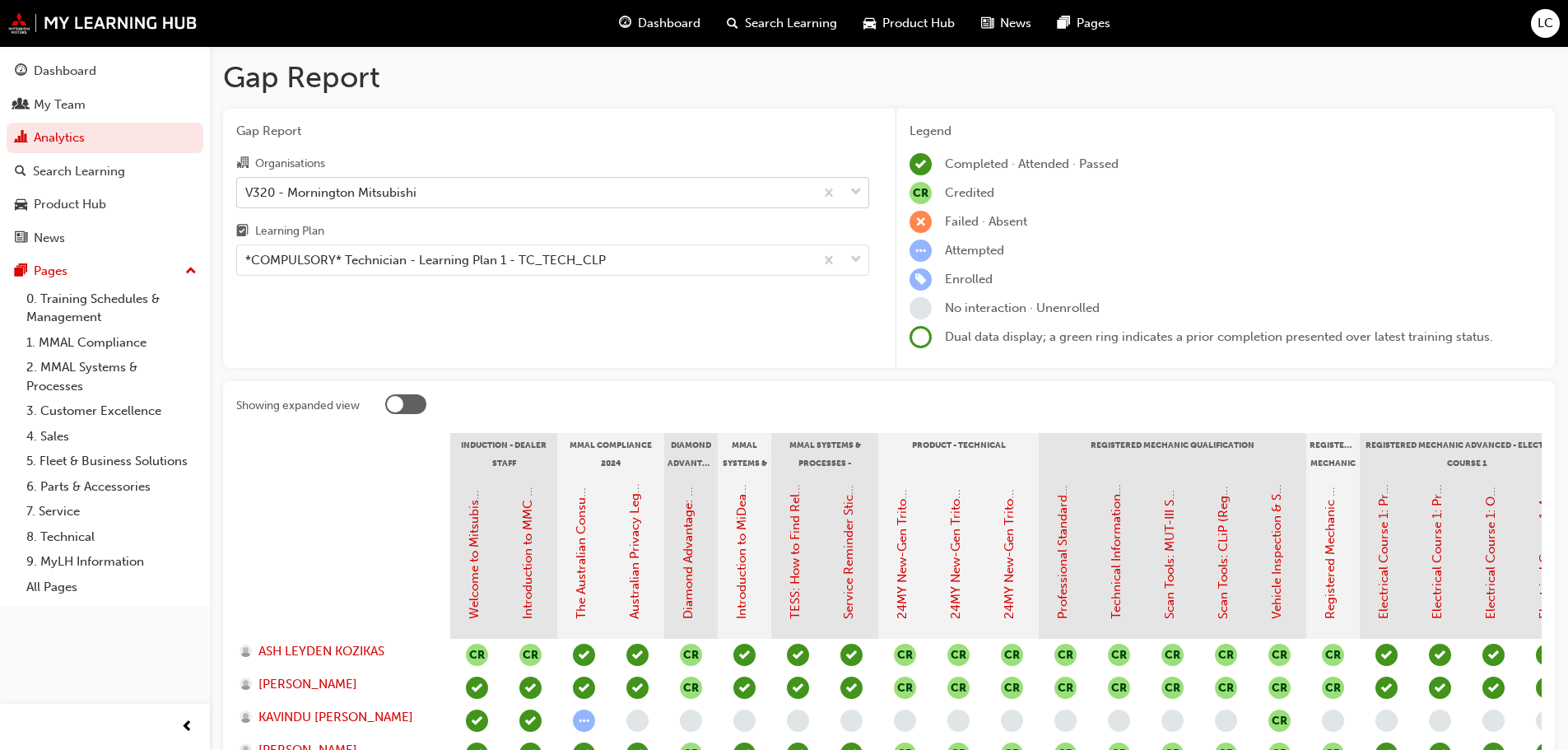
click at [321, 180] on div "V320 - Mornington Mitsubishi" at bounding box center [525, 193] width 577 height 29
click at [247, 185] on input "Organisations V320 - Mornington Mitsubishi" at bounding box center [246, 192] width 2 height 14
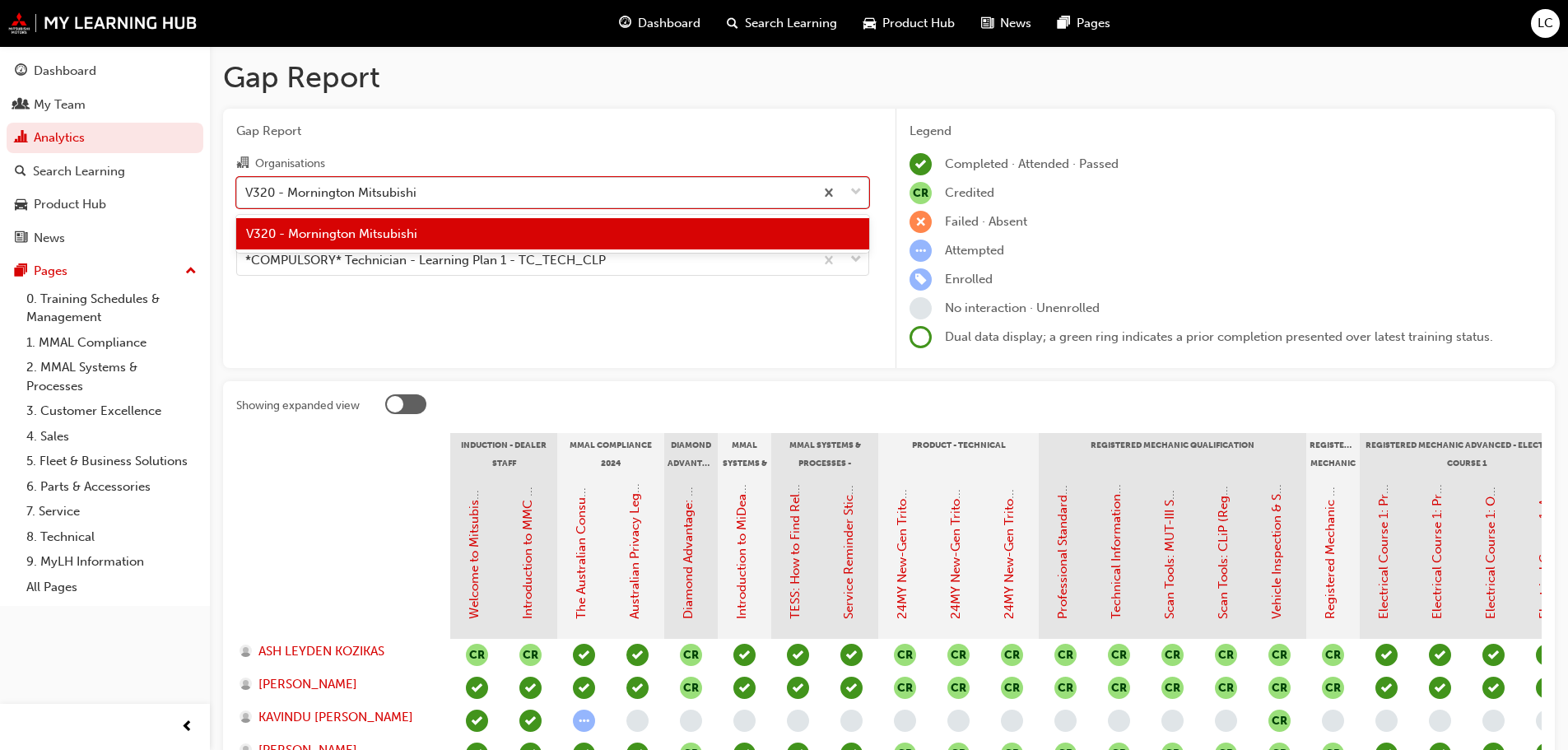
click at [321, 183] on div "V320 - Mornington Mitsubishi" at bounding box center [331, 193] width 171 height 19
click at [247, 185] on input "Organisations option V320 - Mornington Mitsubishi focused, 1 of 1. 1 result ava…" at bounding box center [246, 192] width 2 height 14
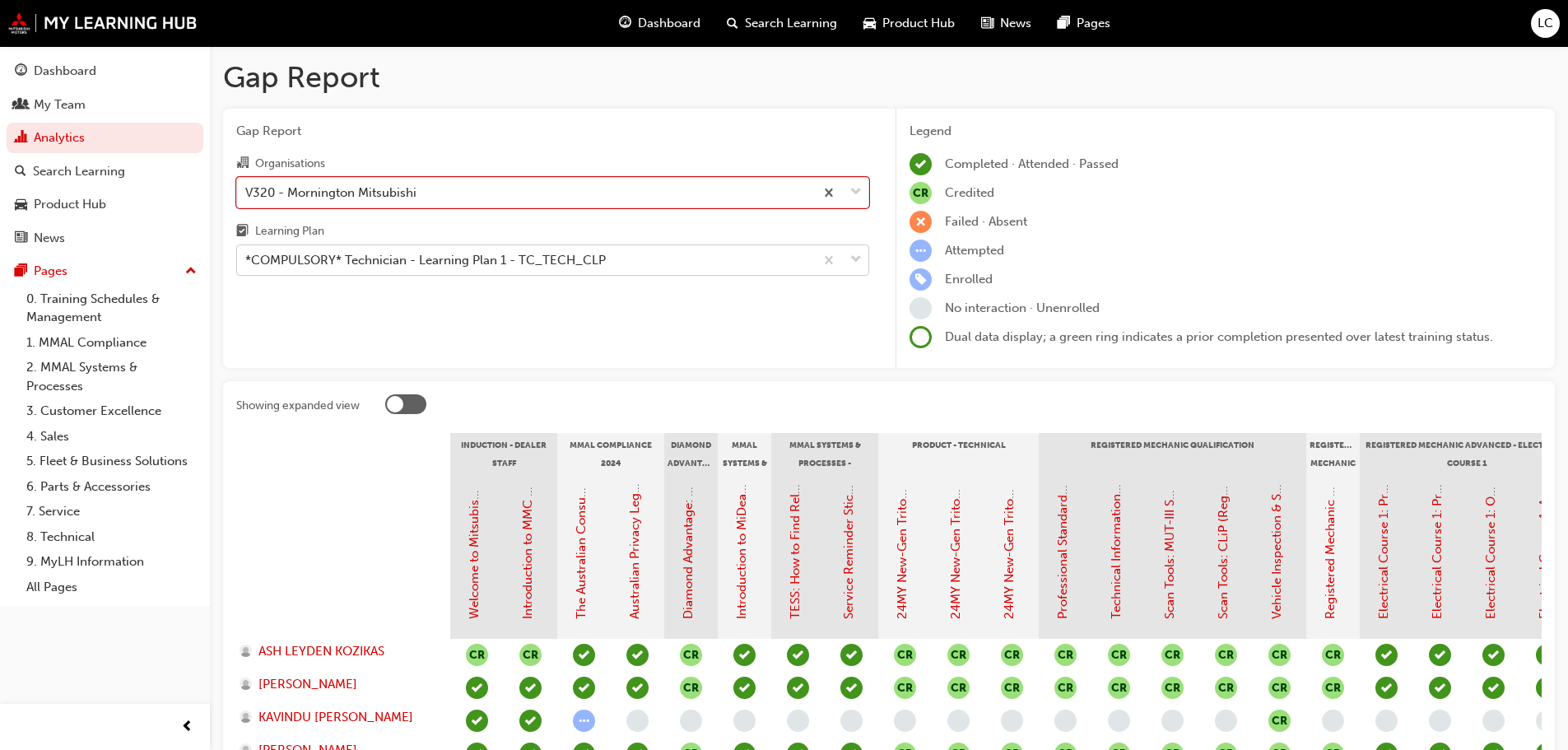
click at [507, 260] on div "*COMPULSORY* Technician - Learning Plan 1 - TC_TECH_CLP" at bounding box center [425, 261] width 361 height 19
click at [247, 260] on input "Learning Plan *COMPULSORY* Technician - Learning Plan 1 - TC_TECH_CLP" at bounding box center [246, 260] width 2 height 14
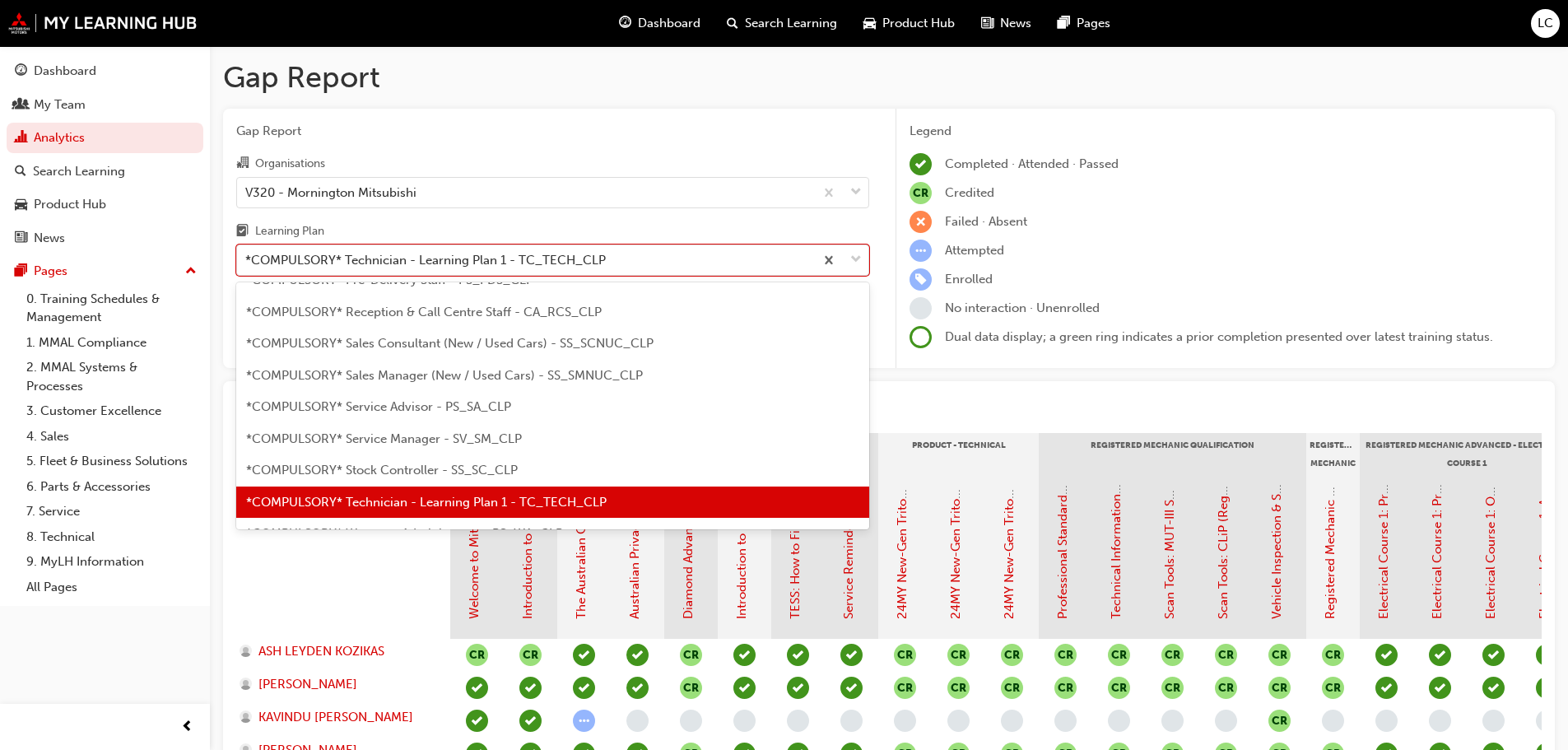
scroll to position [548, 0]
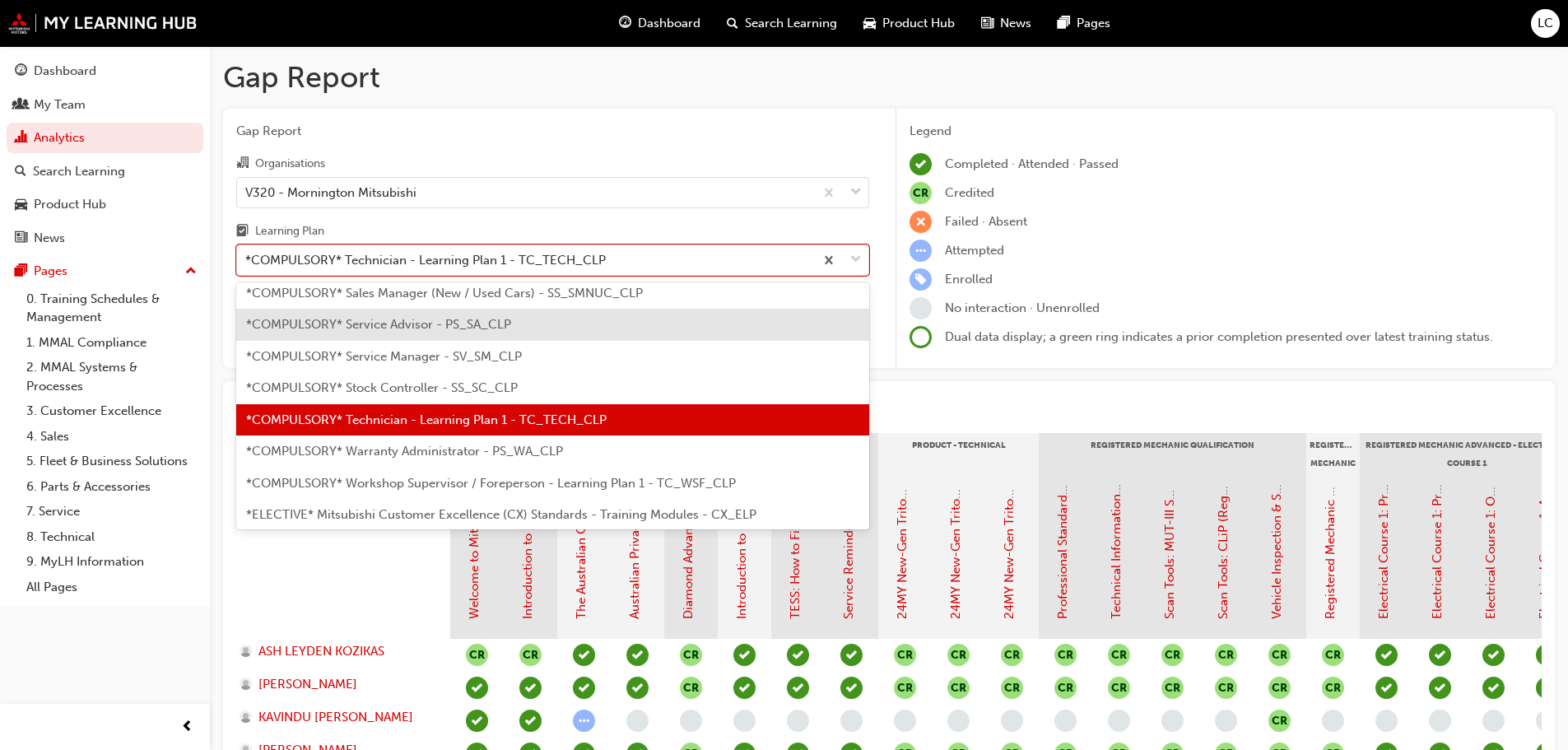
click at [444, 326] on span "*COMPULSORY* Service Advisor - PS_SA_CLP" at bounding box center [378, 323] width 265 height 14
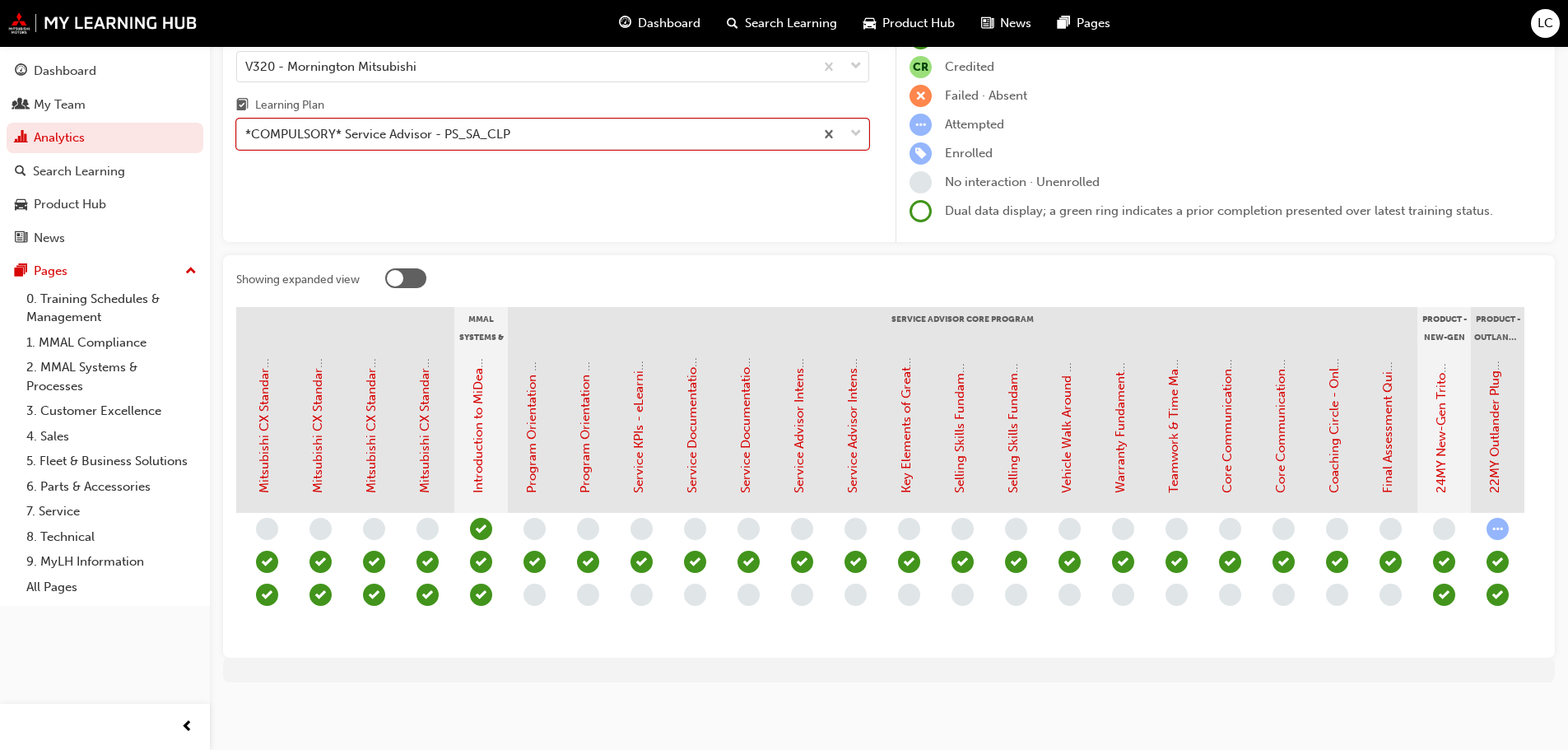
scroll to position [0, 1335]
click at [533, 419] on link "Program Orientation - Face to Face Instructor Led Training (Service Advisor Cor…" at bounding box center [529, 233] width 14 height 519
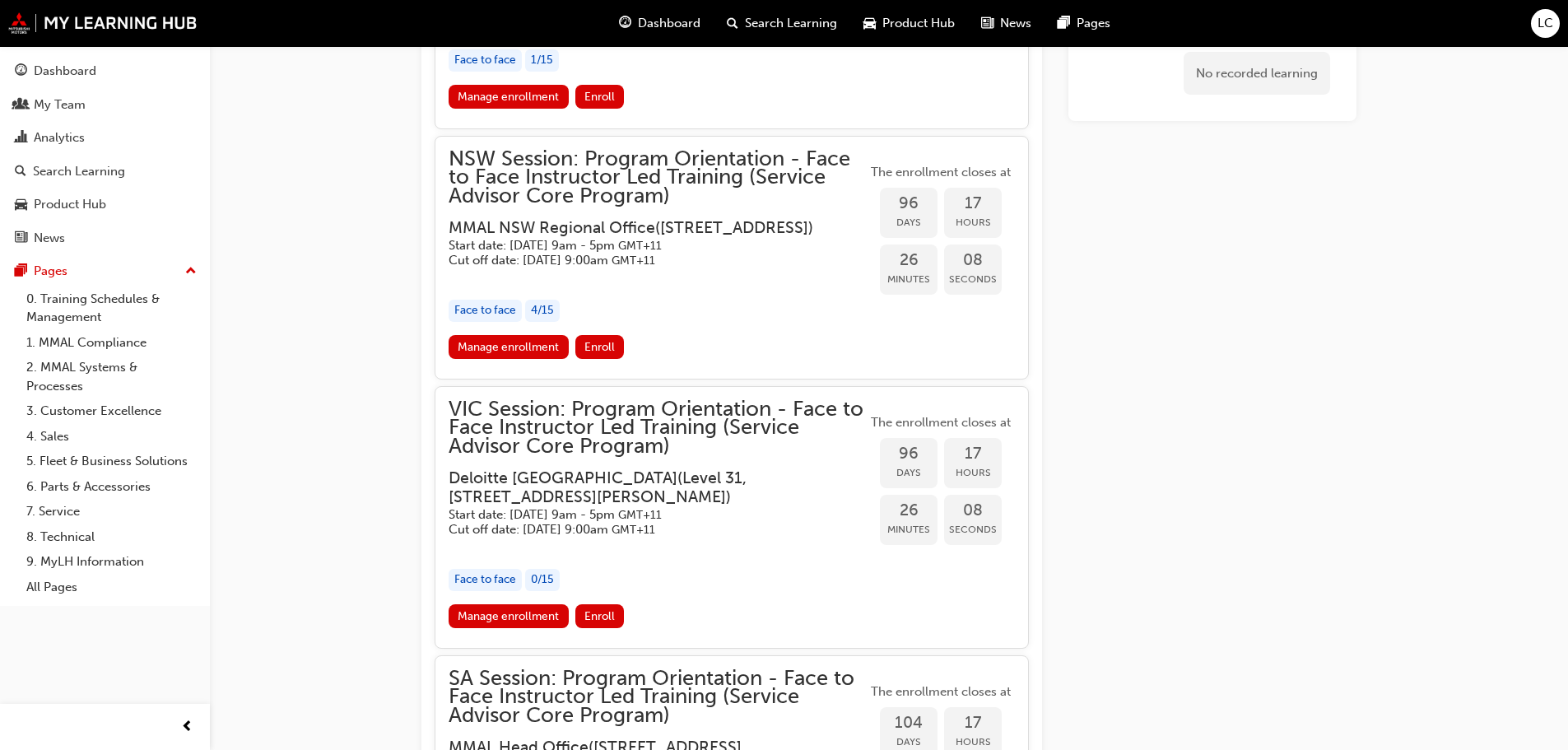
scroll to position [1771, 0]
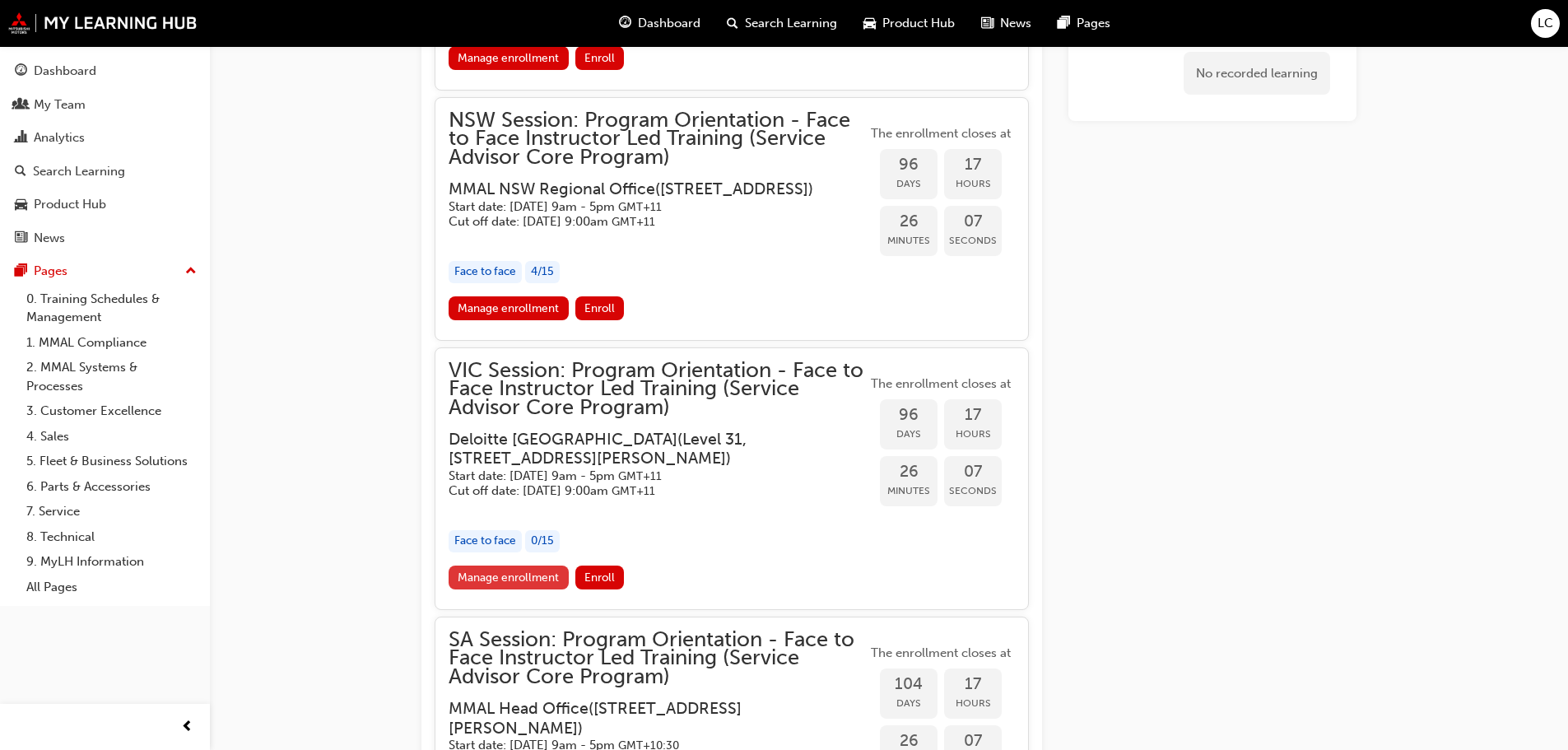
click at [535, 589] on link "Manage enrollment" at bounding box center [508, 577] width 120 height 24
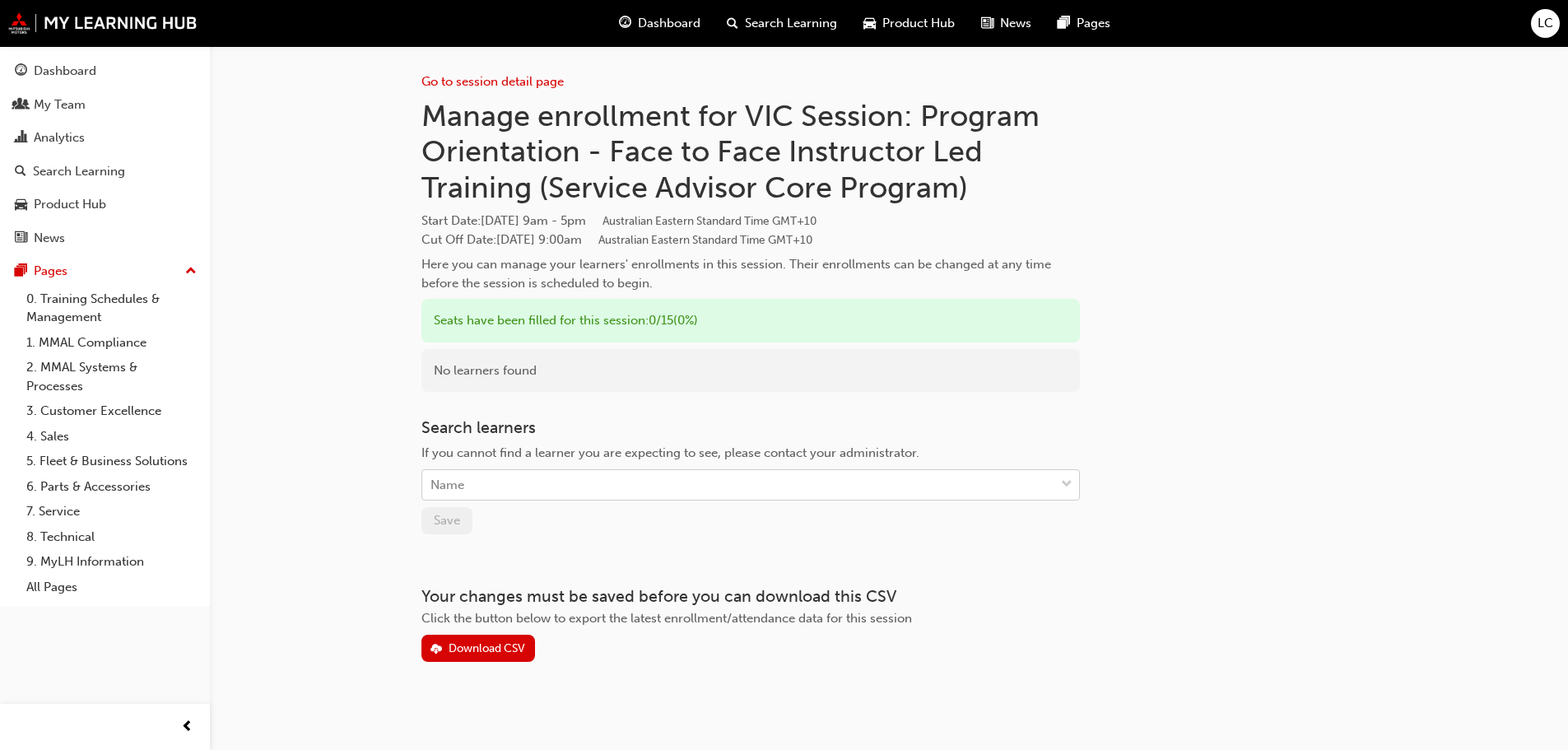
click at [582, 474] on div "Name" at bounding box center [738, 485] width 632 height 29
type input "[PERSON_NAME]"
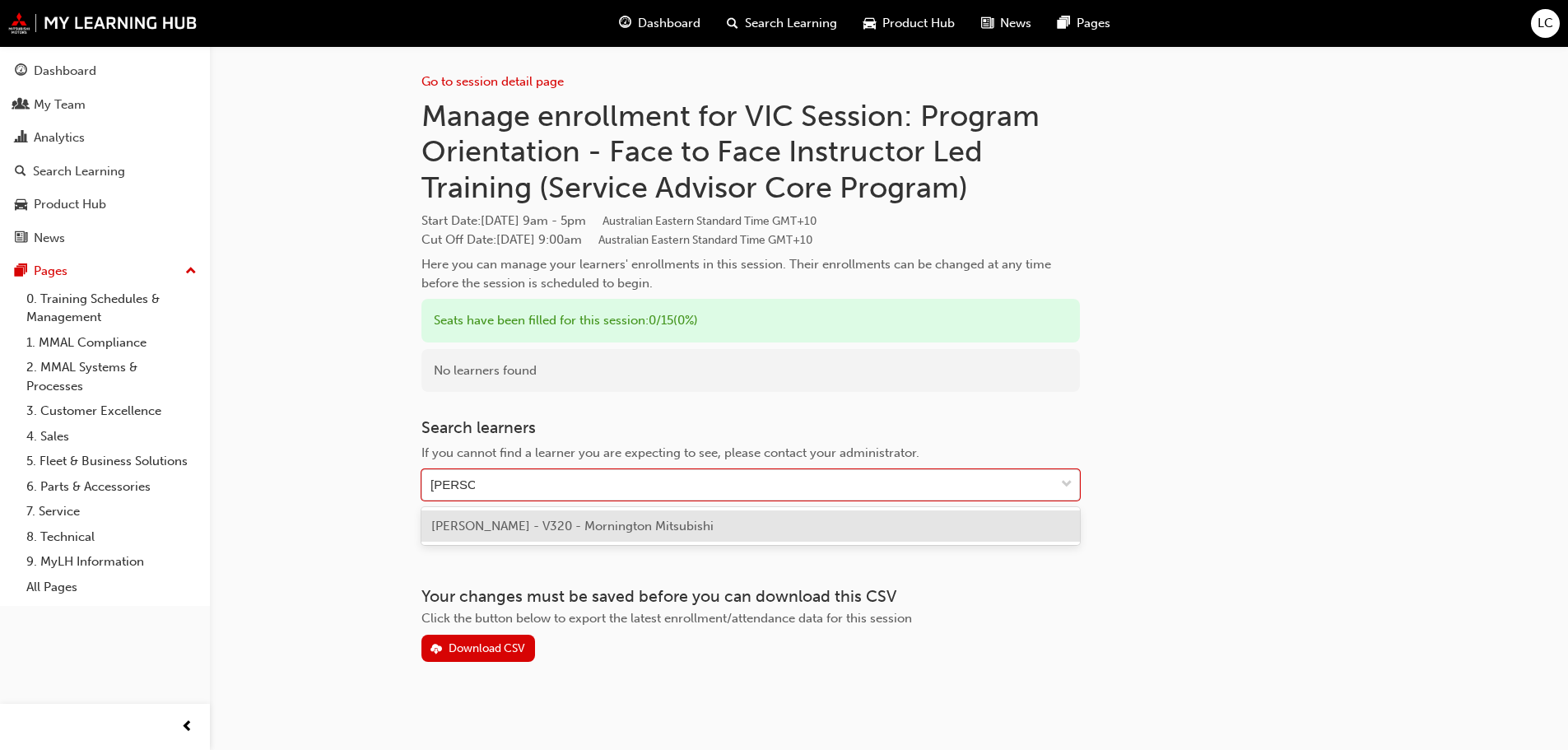
click at [720, 520] on div "[PERSON_NAME] - V320 - Mornington Mitsubishi" at bounding box center [751, 526] width 658 height 32
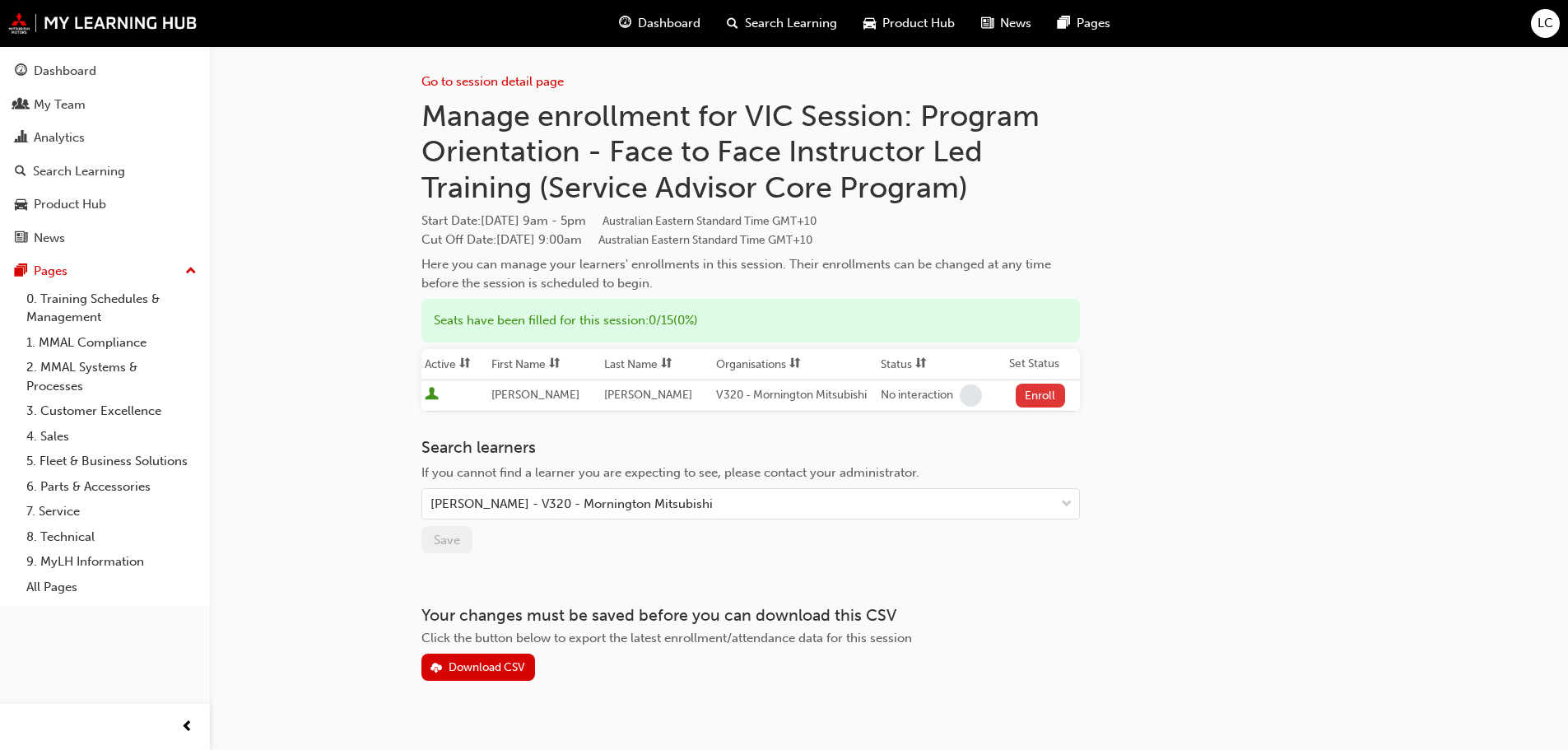
click at [1038, 384] on button "Enroll" at bounding box center [1040, 396] width 49 height 24
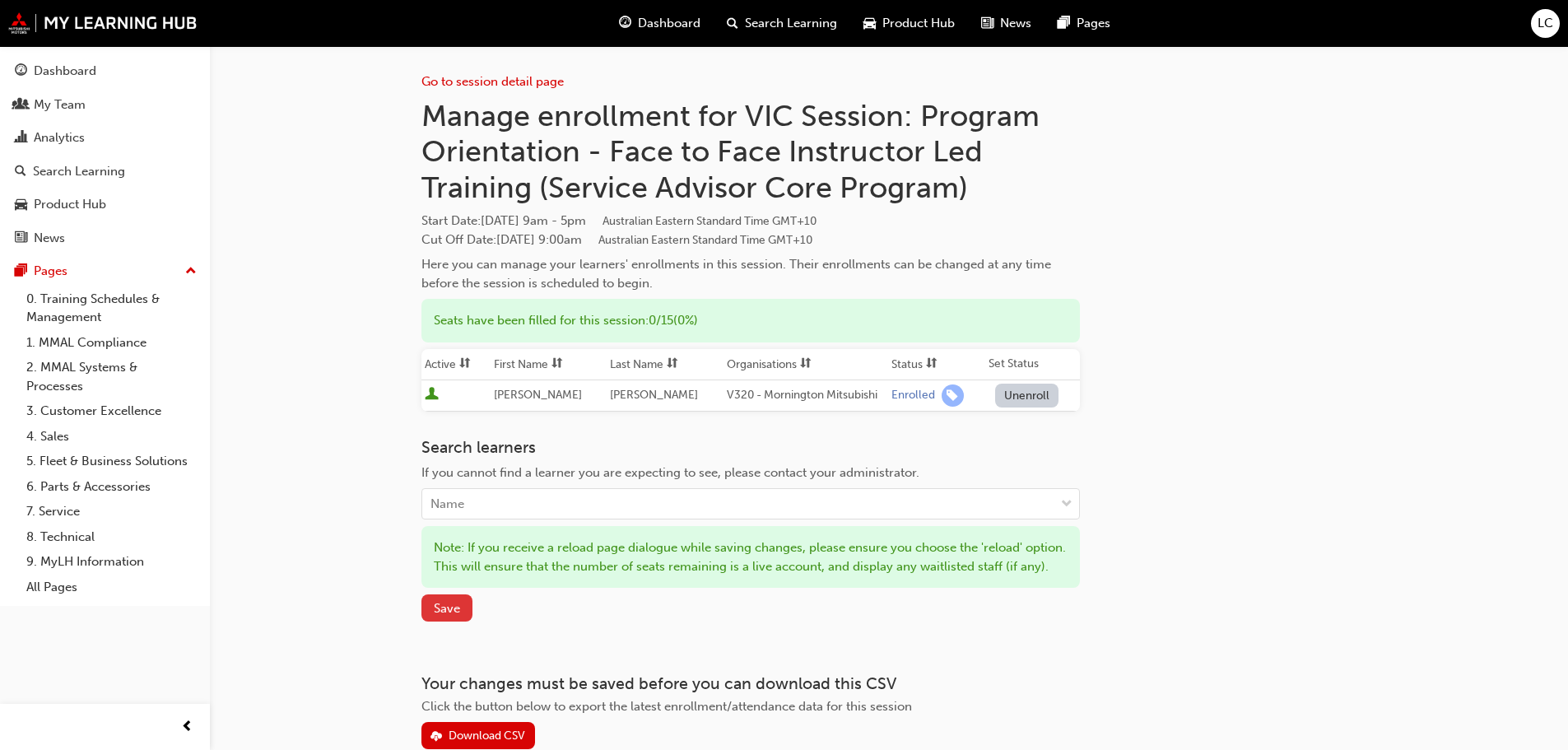
click at [438, 616] on span "Save" at bounding box center [447, 608] width 26 height 14
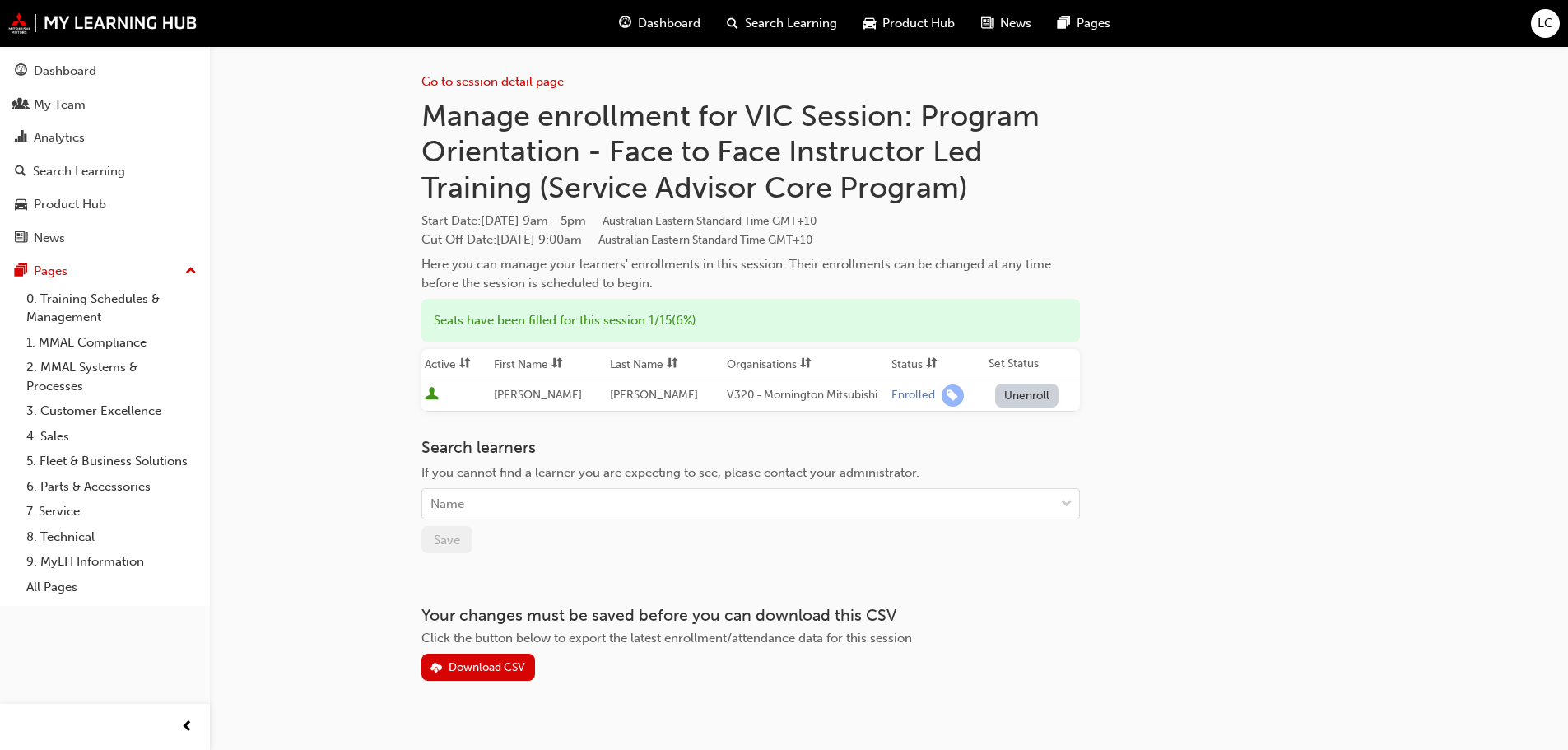
click at [509, 90] on div "Go to session detail page" at bounding box center [751, 68] width 658 height 45
click at [511, 83] on link "Go to session detail page" at bounding box center [493, 81] width 142 height 14
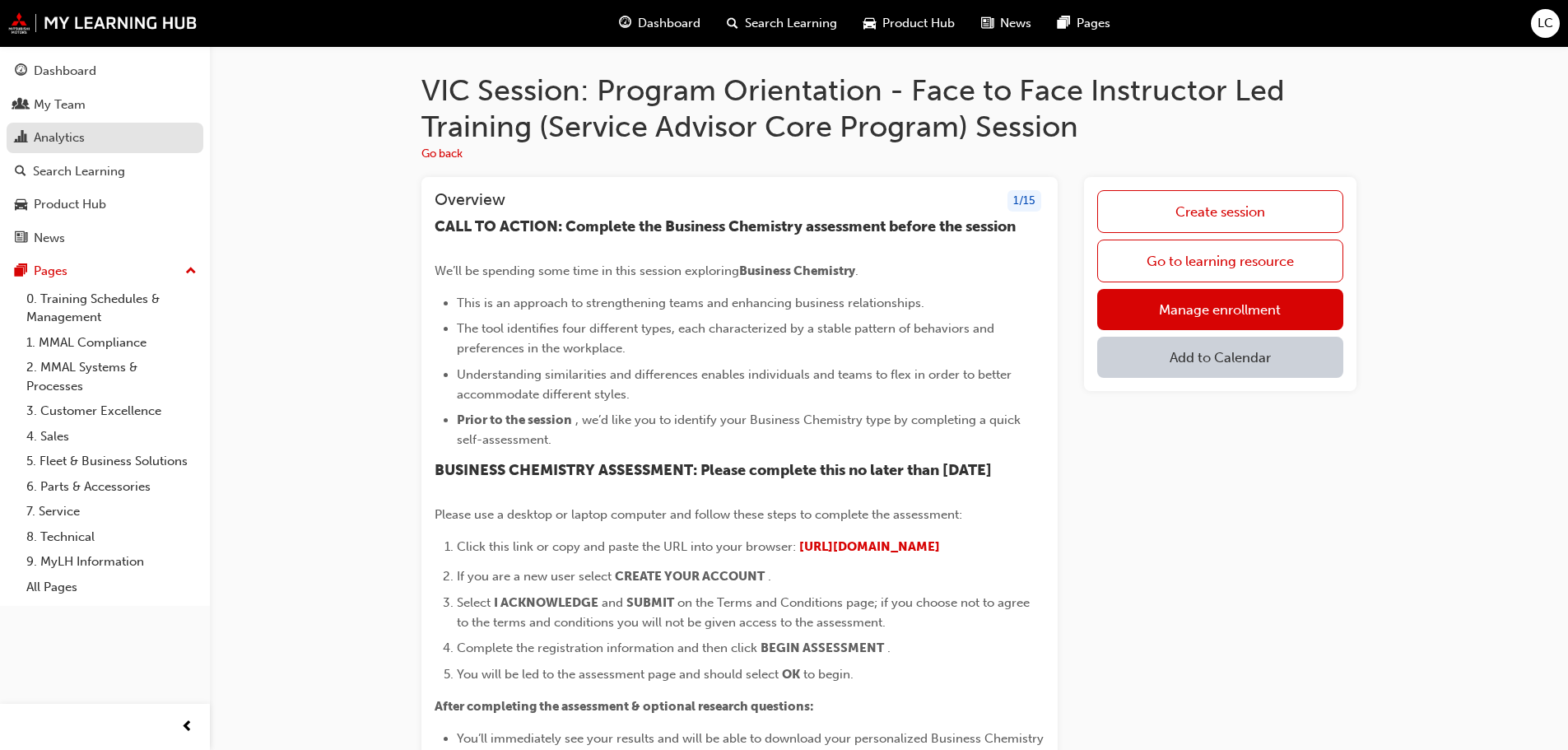
click at [43, 128] on link "Analytics" at bounding box center [105, 138] width 196 height 31
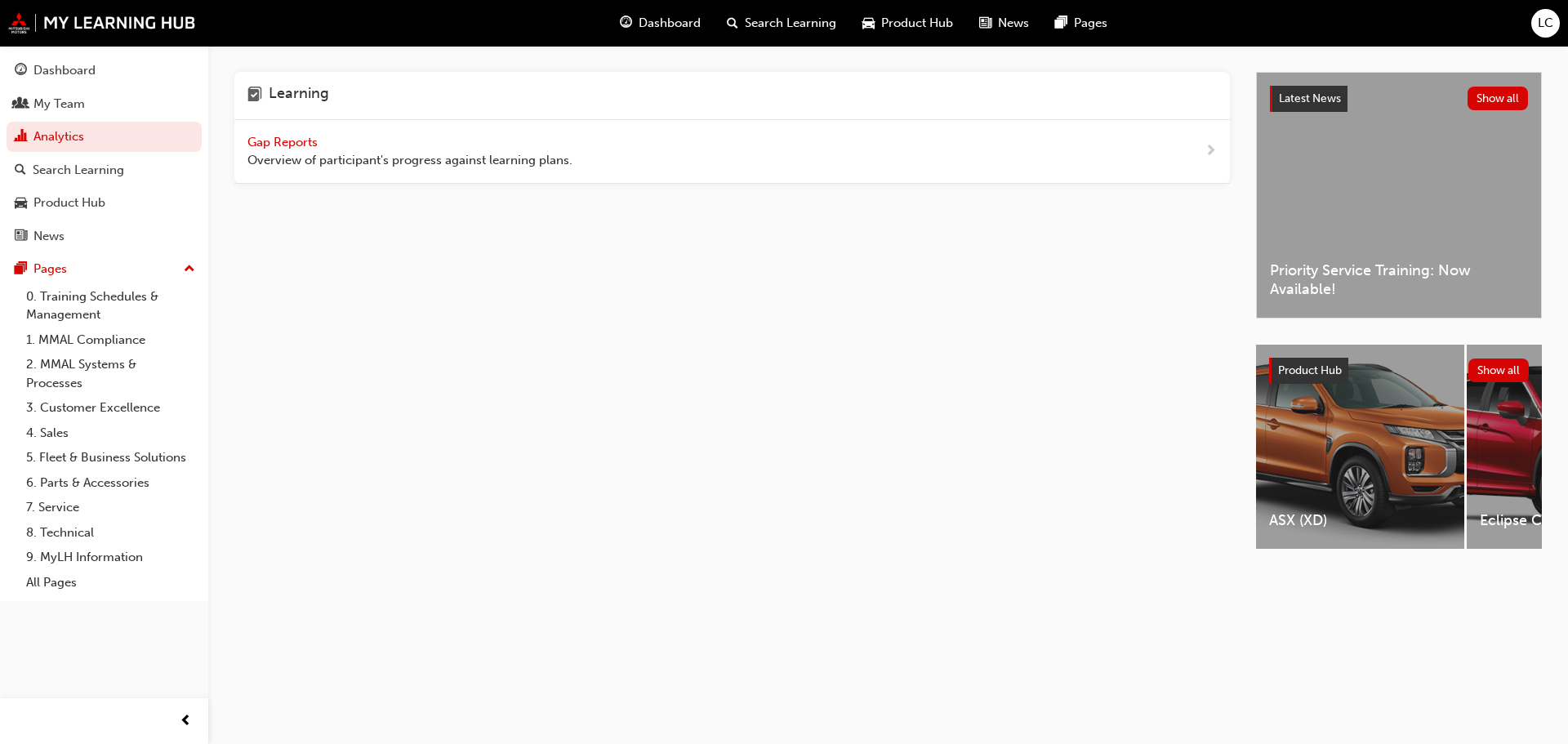
click at [302, 140] on span "Gap Reports" at bounding box center [284, 141] width 74 height 14
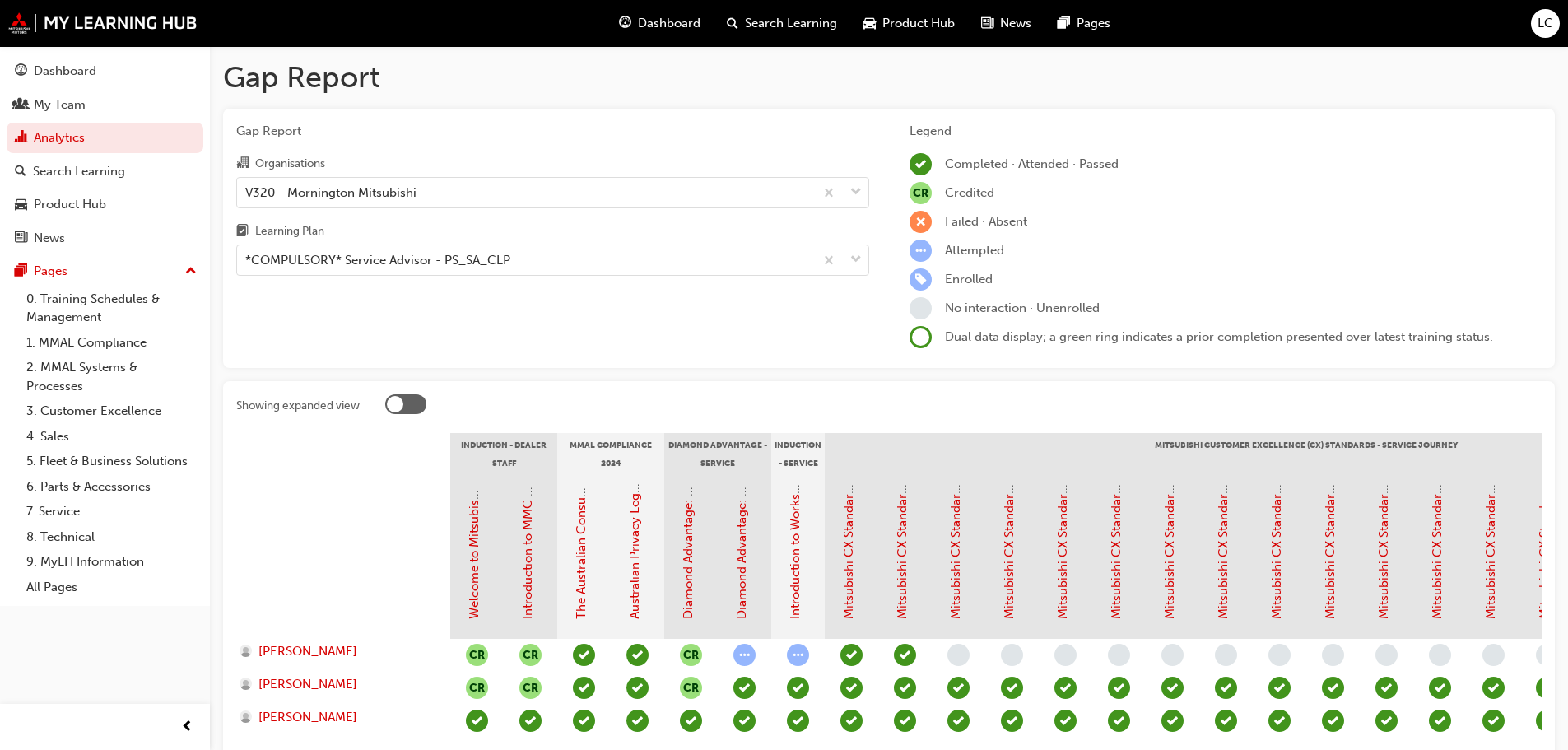
scroll to position [139, 0]
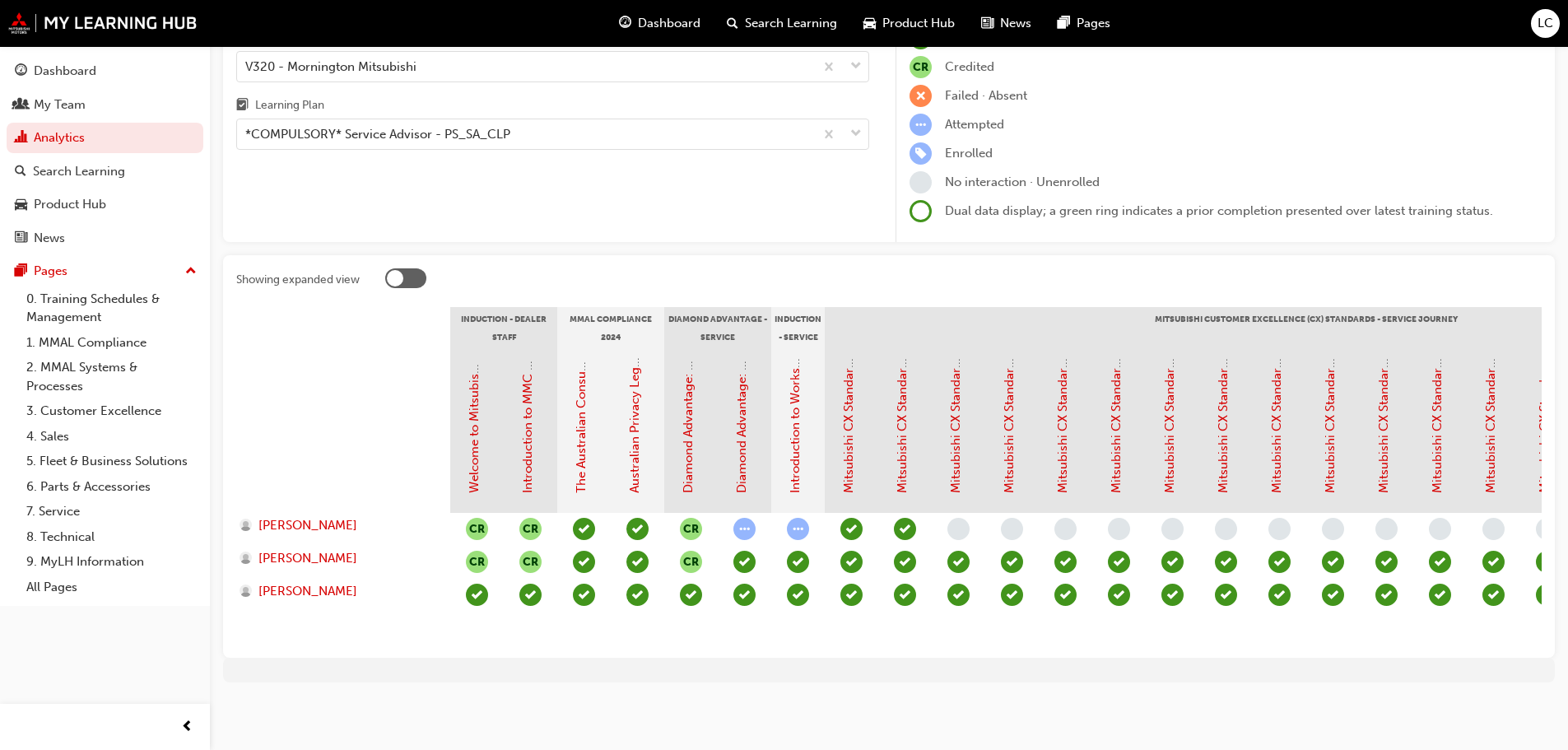
drag, startPoint x: 822, startPoint y: 645, endPoint x: 896, endPoint y: 637, distance: 74.4
click at [896, 637] on div "Showing expanded view Induction - Dealer Staff MMAL Compliance 2024 Diamond Adv…" at bounding box center [889, 456] width 1332 height 402
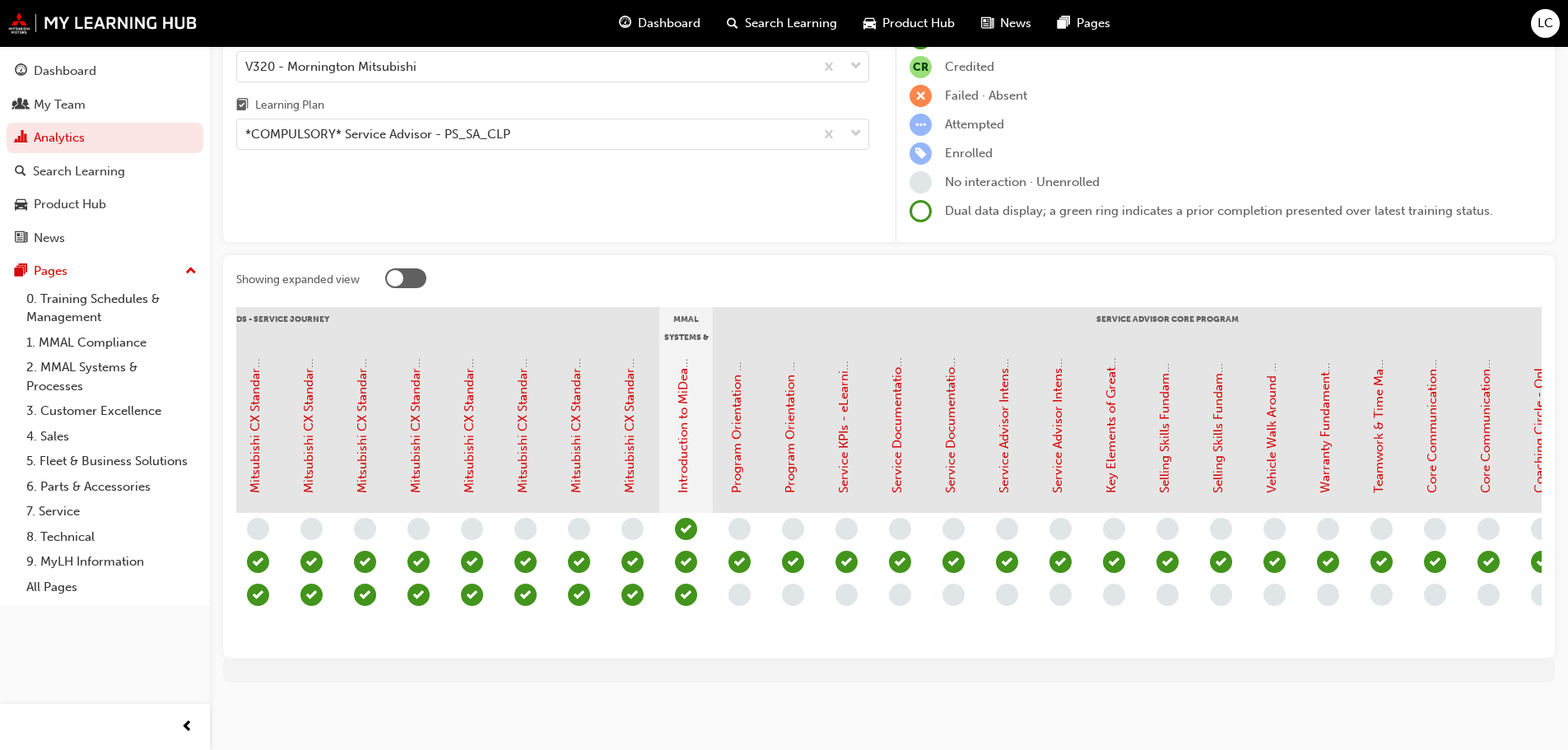
scroll to position [0, 1231]
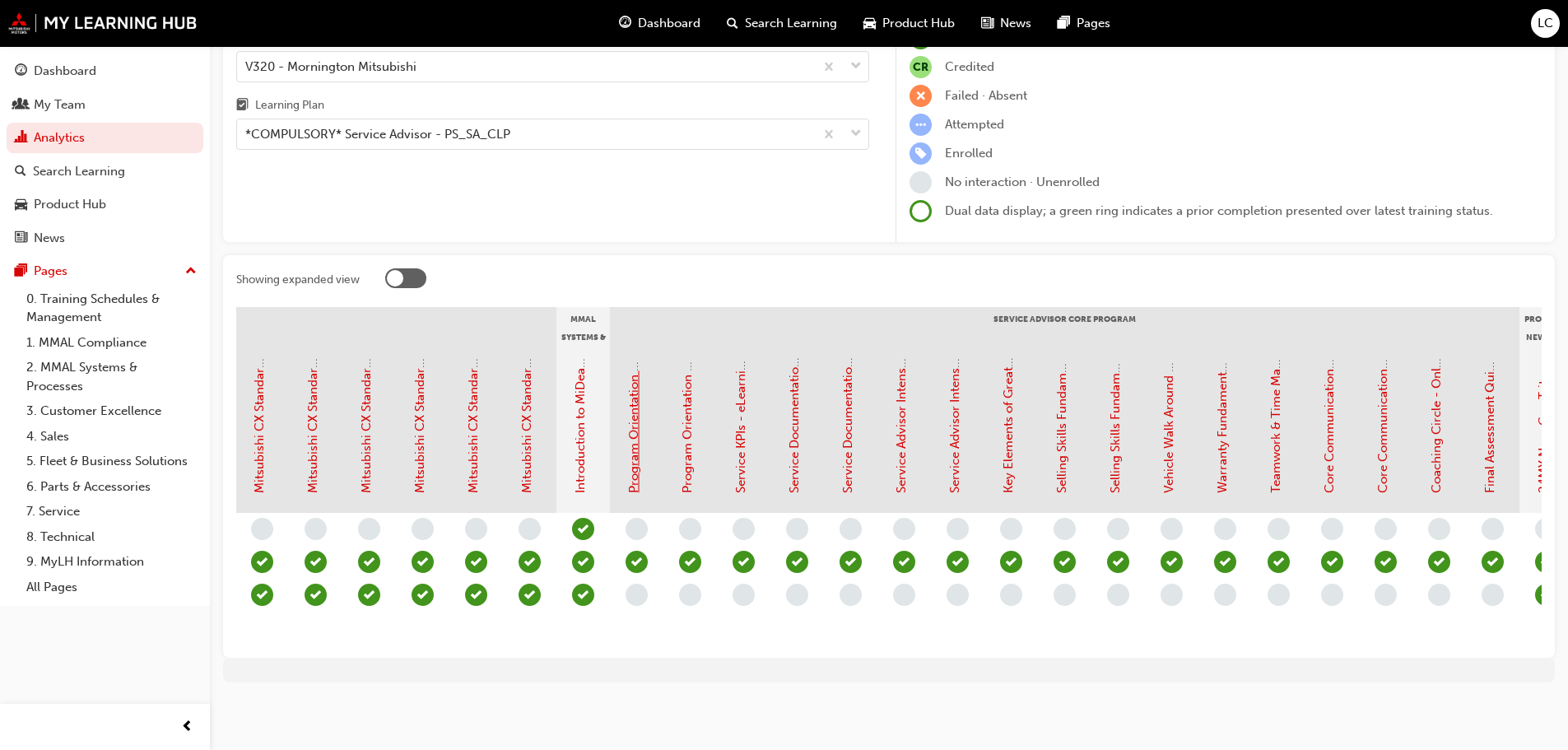
click at [636, 459] on link "Program Orientation - Face to Face Instructor Led Training (Service Advisor Cor…" at bounding box center [633, 233] width 14 height 519
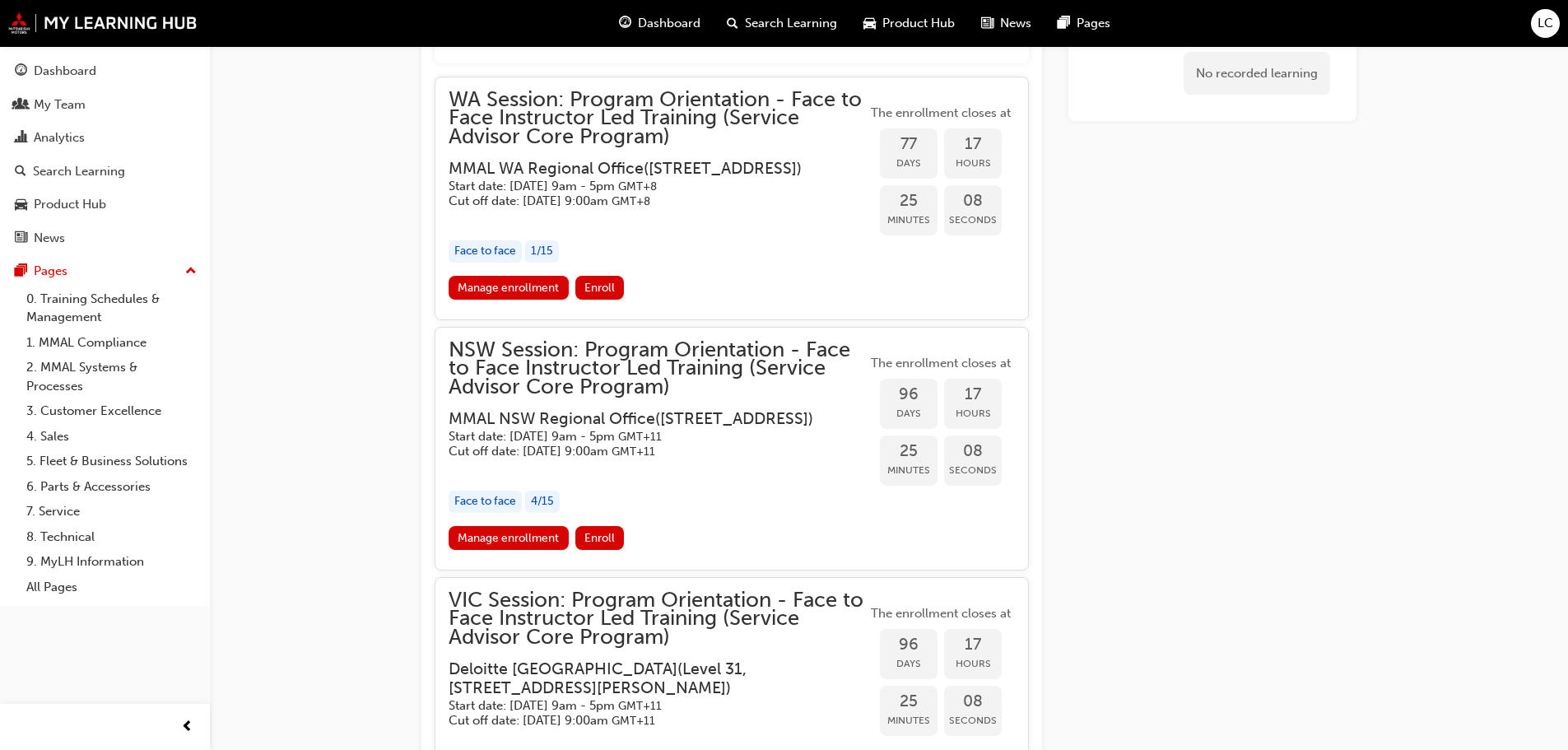
scroll to position [1617, 0]
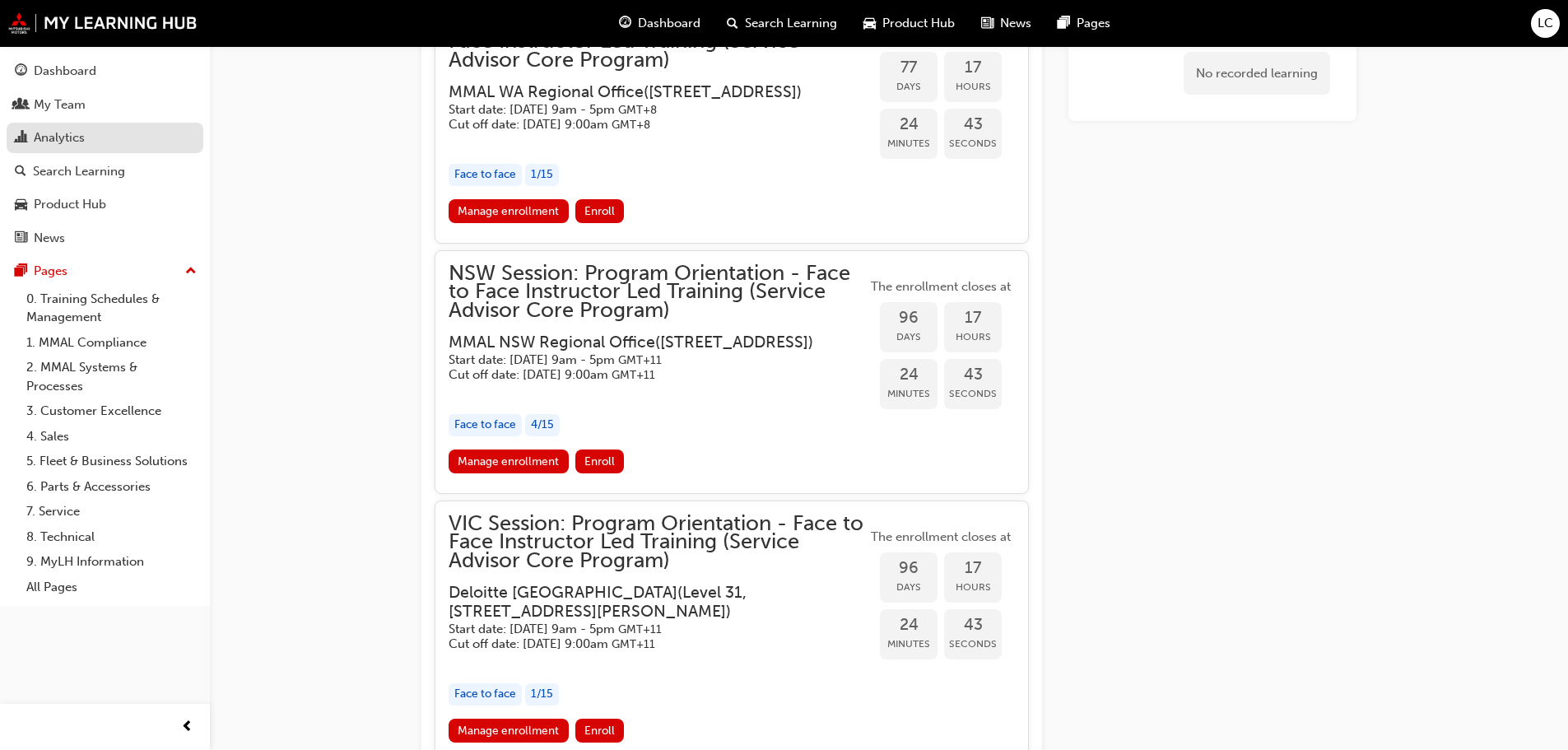
click at [70, 134] on div "Analytics" at bounding box center [59, 138] width 51 height 19
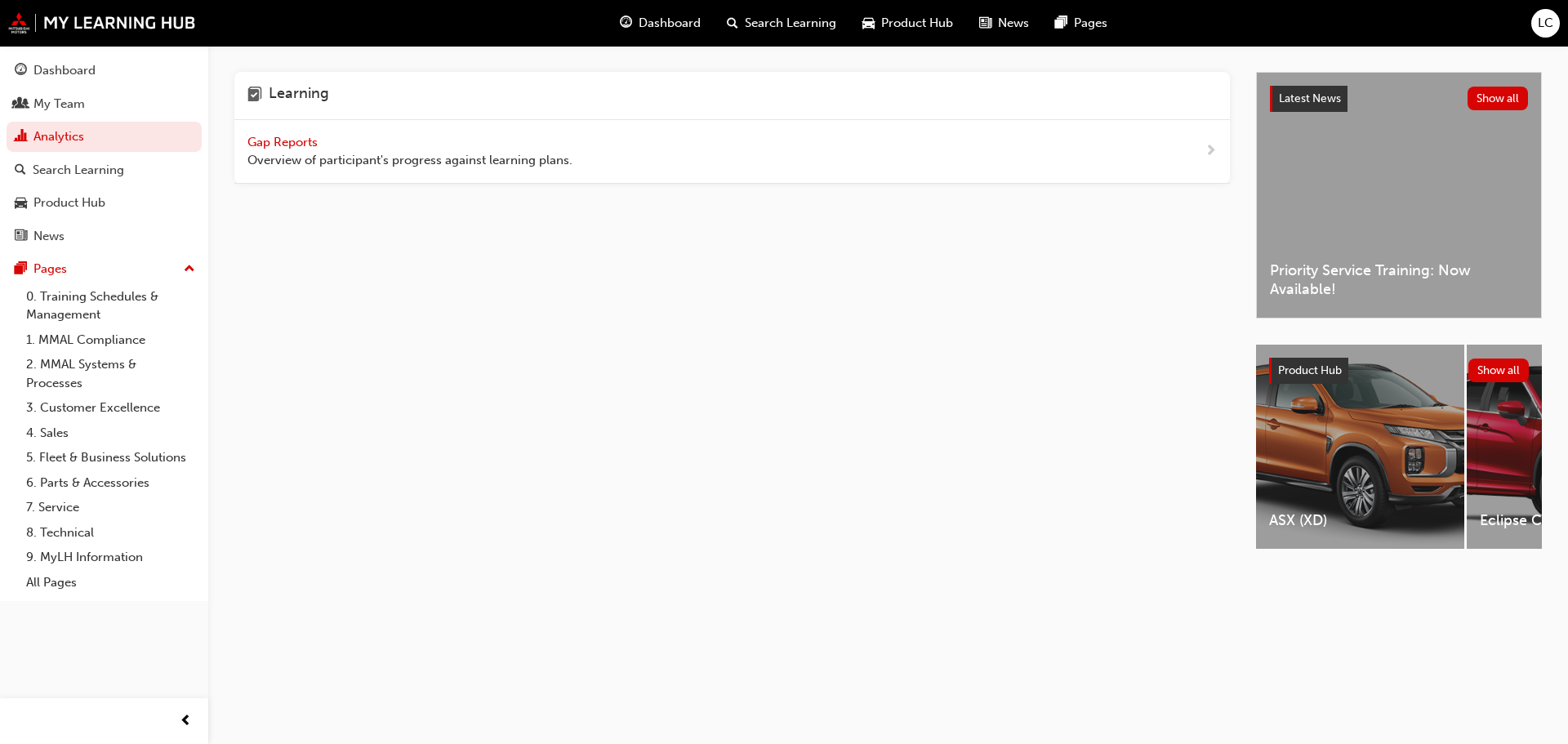
click at [268, 146] on span "Gap Reports" at bounding box center [284, 141] width 74 height 14
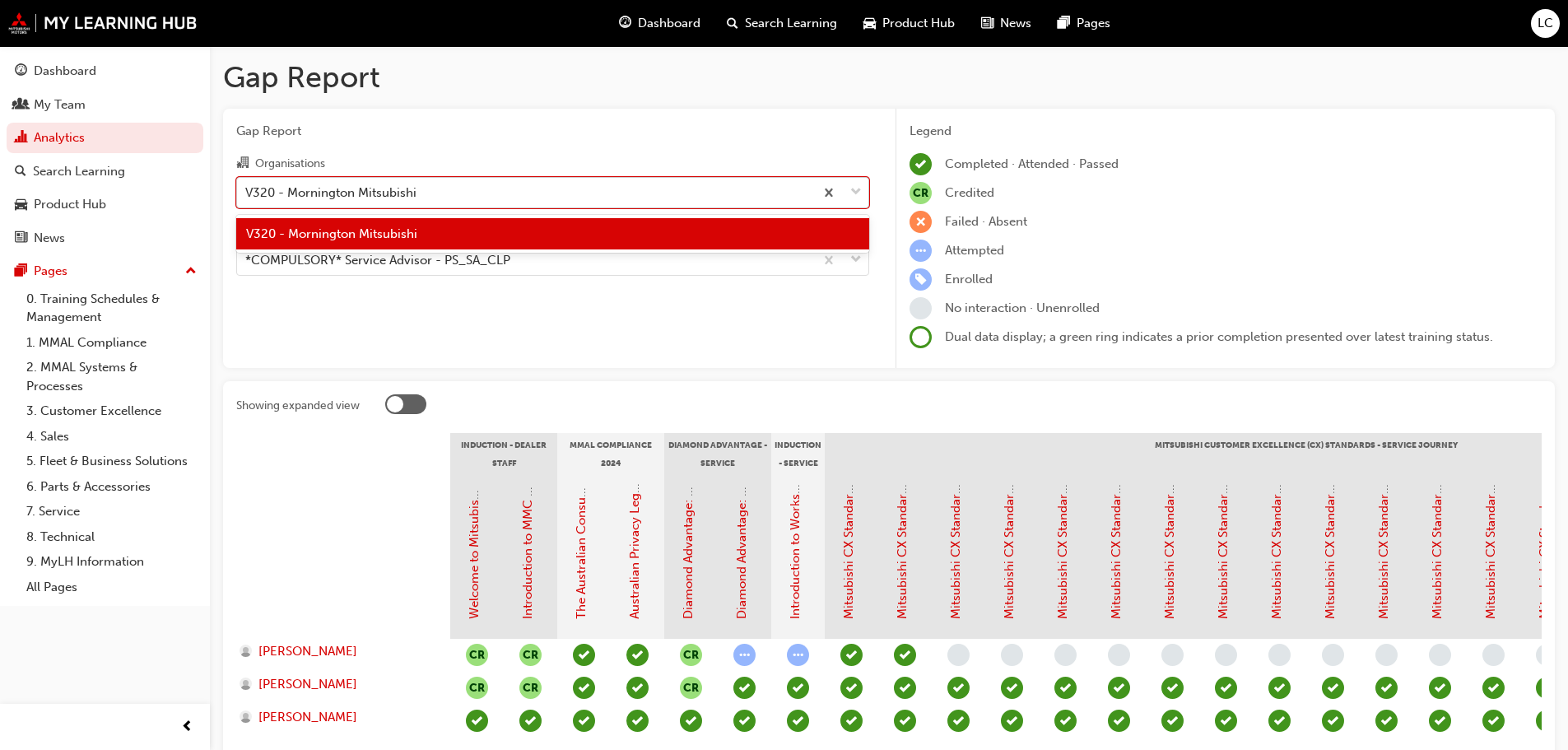
click at [560, 191] on div "V320 - Mornington Mitsubishi" at bounding box center [525, 193] width 577 height 29
click at [247, 191] on input "Organisations option V320 - Mornington Mitsubishi focused, 1 of 1. 1 result ava…" at bounding box center [246, 192] width 2 height 14
click at [656, 322] on div "Gap Report Organisations option V320 - Mornington Mitsubishi focused, 1 of 1. 1…" at bounding box center [553, 239] width 659 height 260
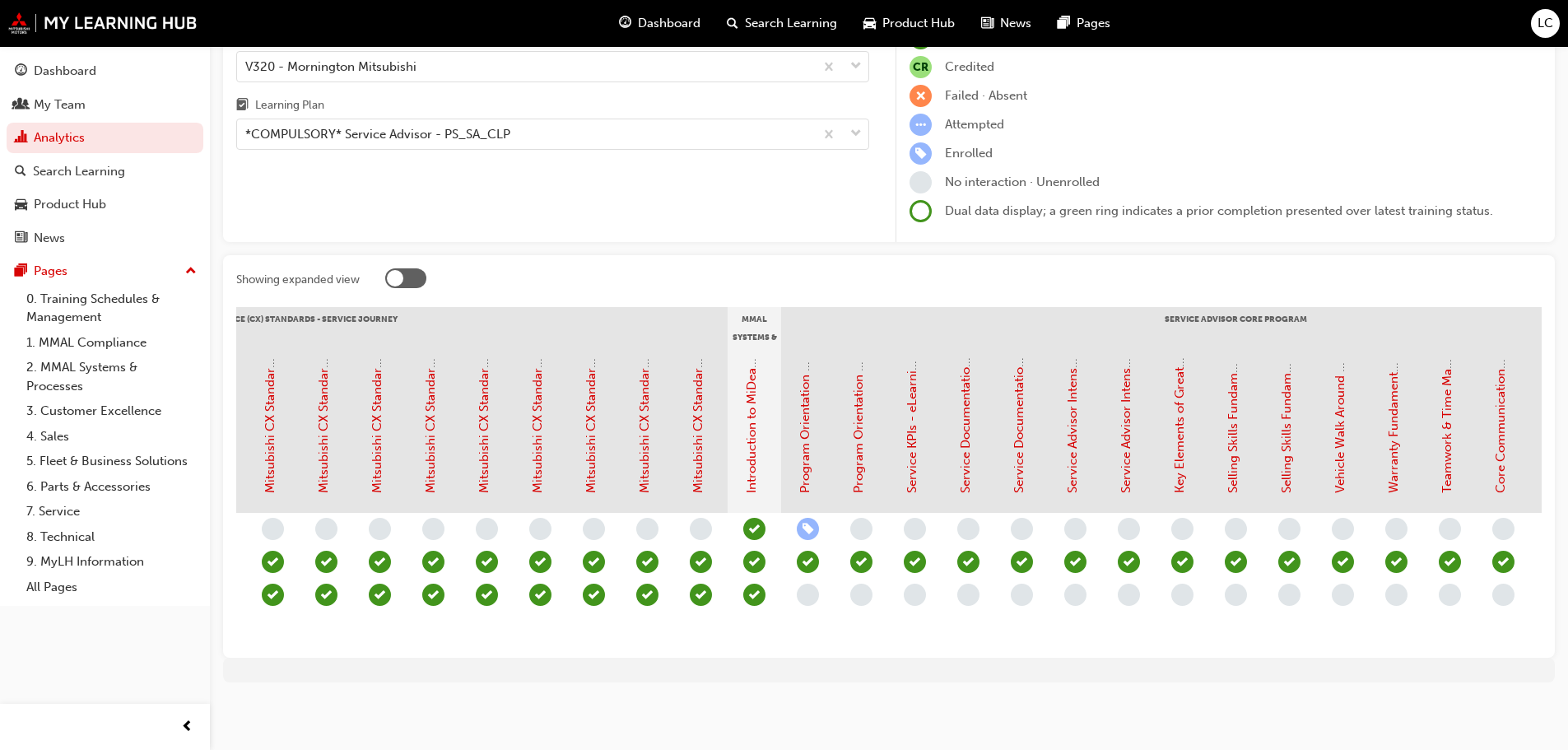
scroll to position [0, 1176]
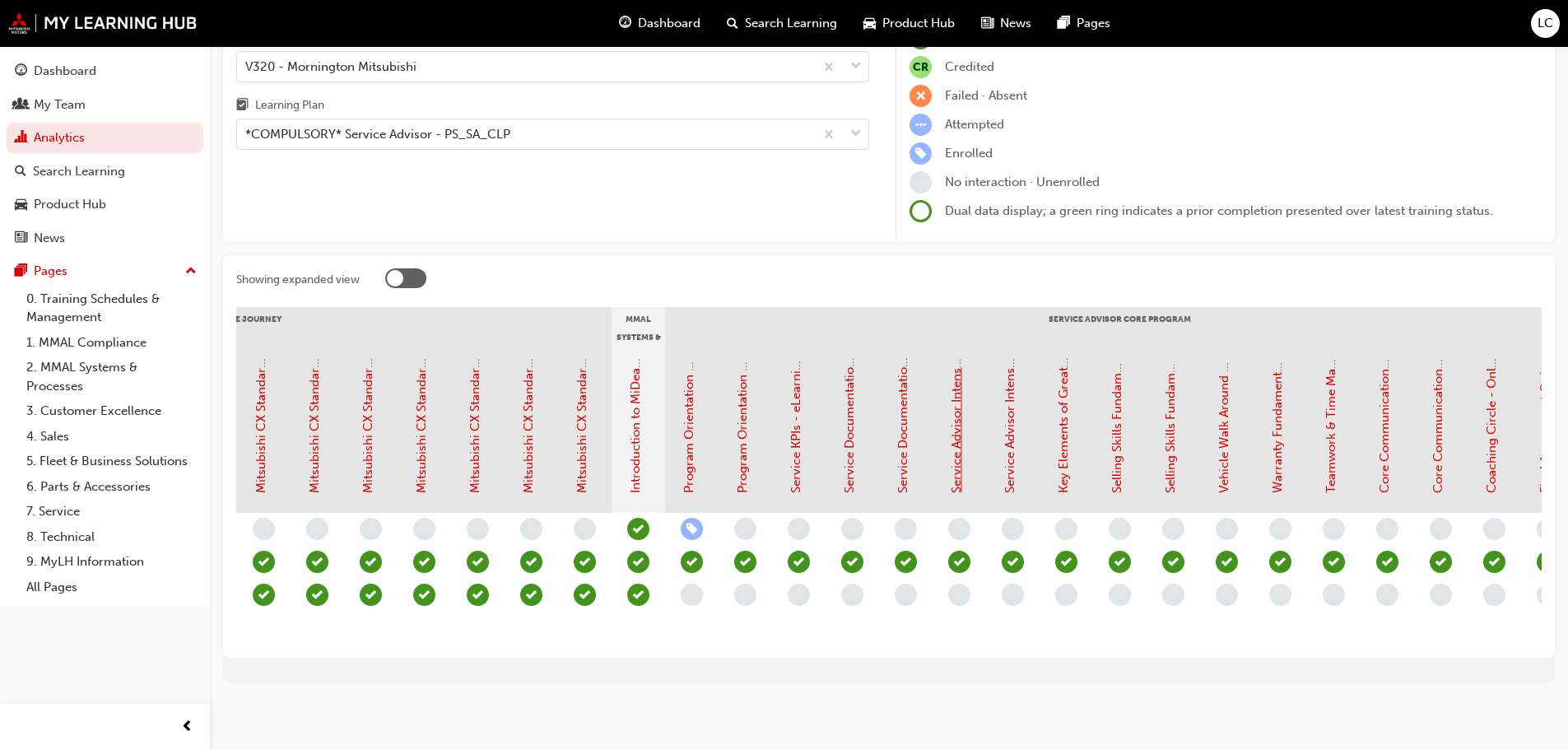
click at [955, 414] on link "Service Advisor Intensive - Face to Face Instructor Led Training (Service Advis…" at bounding box center [956, 222] width 14 height 542
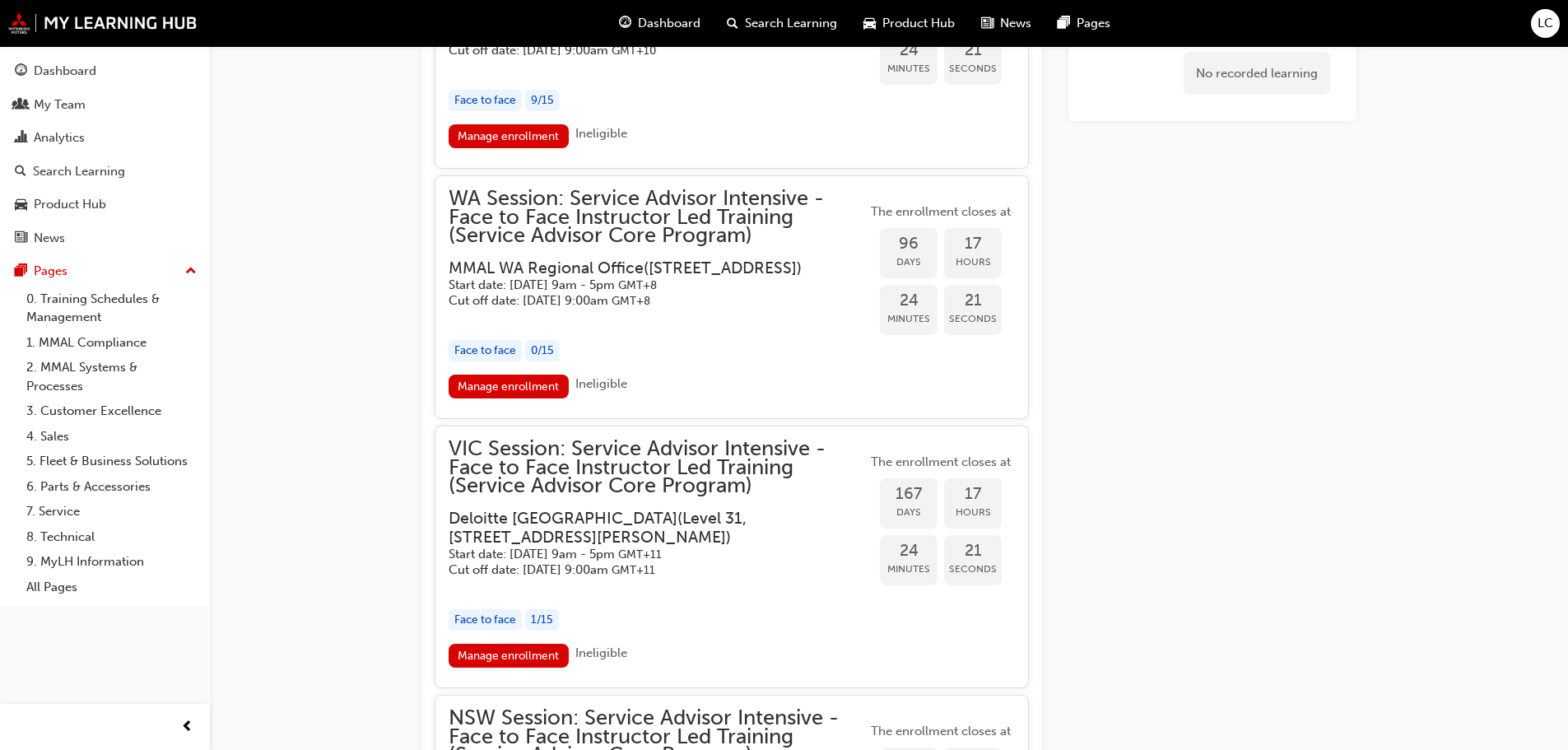
scroll to position [2190, 0]
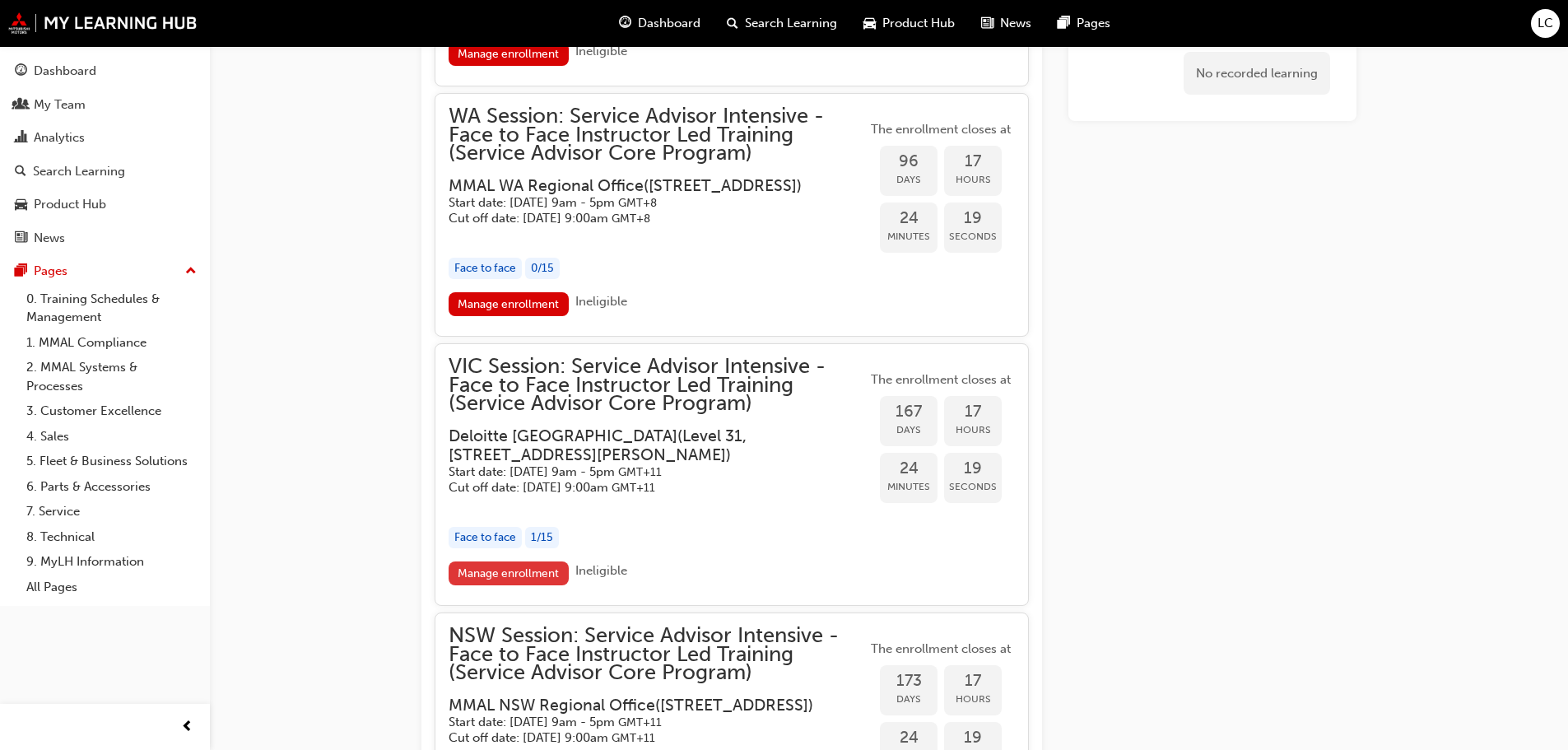
click at [517, 585] on link "Manage enrollment" at bounding box center [508, 573] width 120 height 24
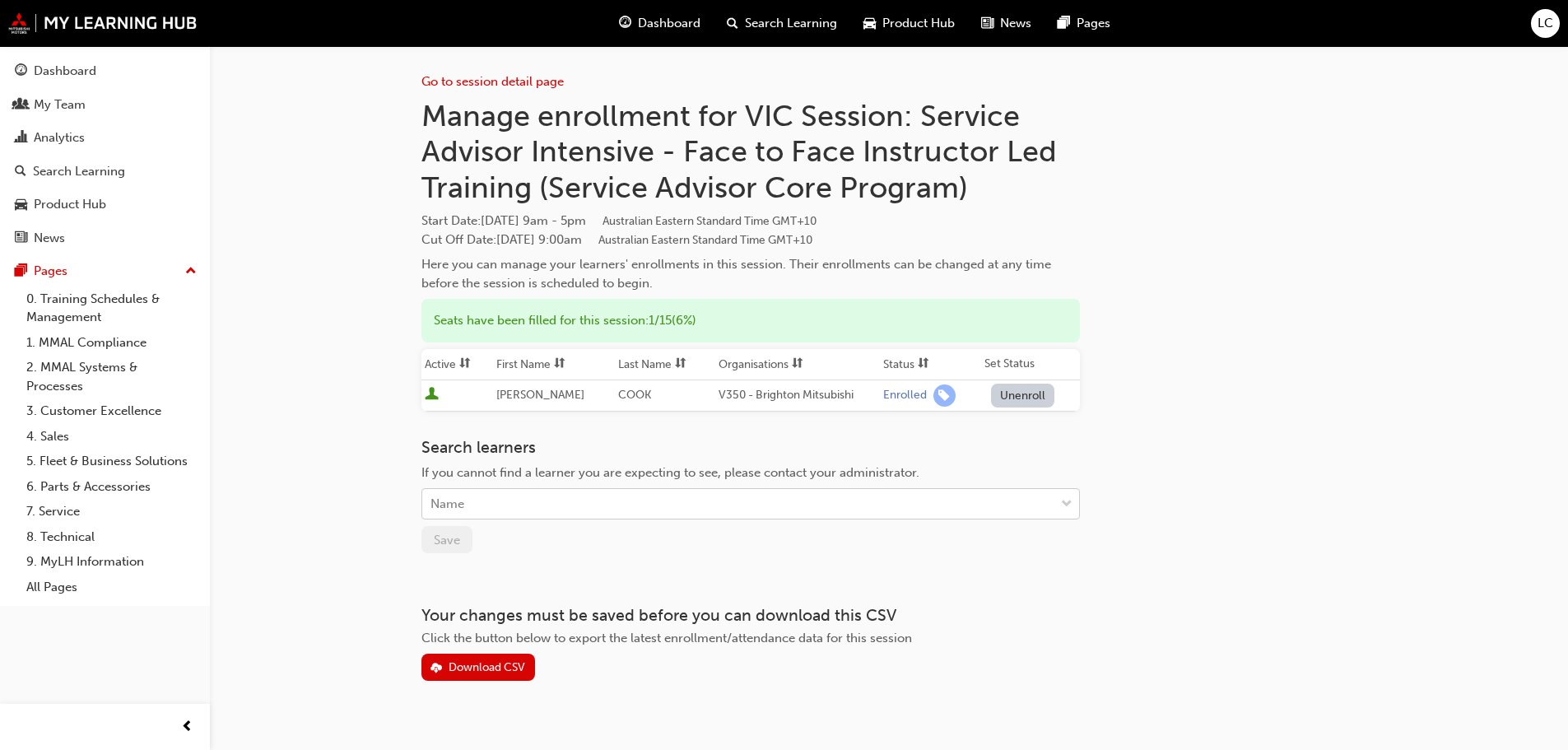
click at [602, 502] on div "Name" at bounding box center [738, 504] width 632 height 29
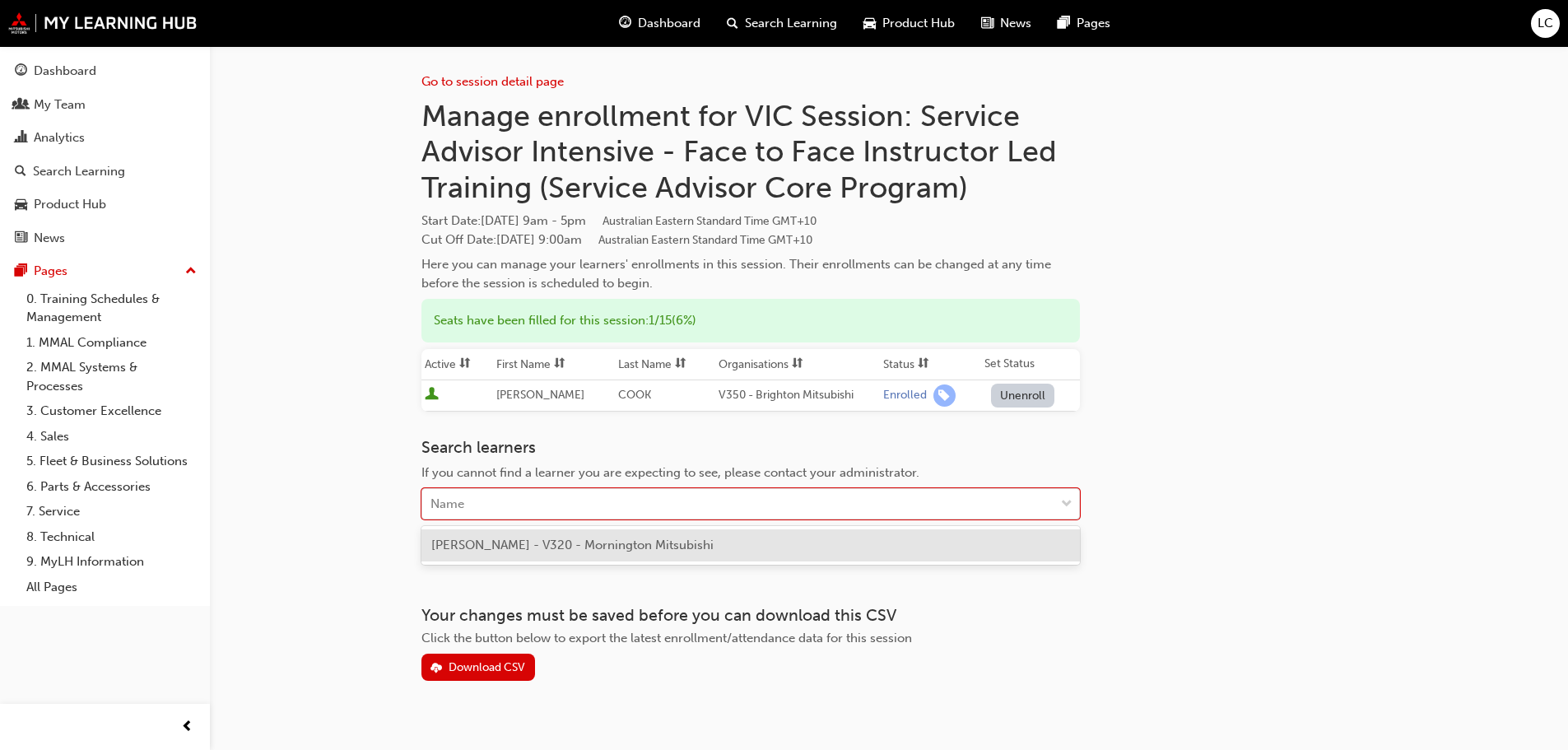
click at [564, 555] on div "[PERSON_NAME] - V320 - Mornington Mitsubishi" at bounding box center [751, 545] width 658 height 32
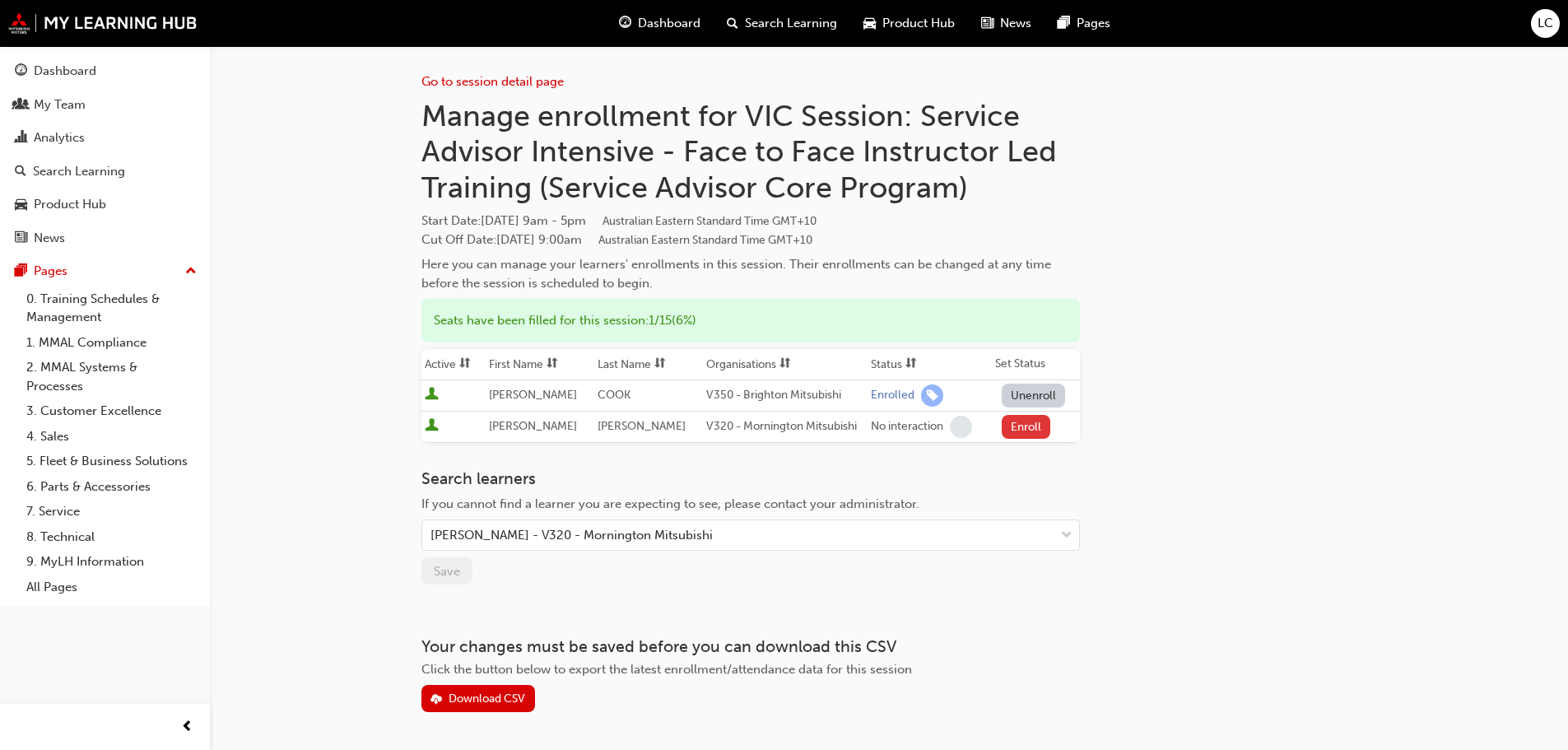
click at [1015, 418] on button "Enroll" at bounding box center [1026, 427] width 49 height 24
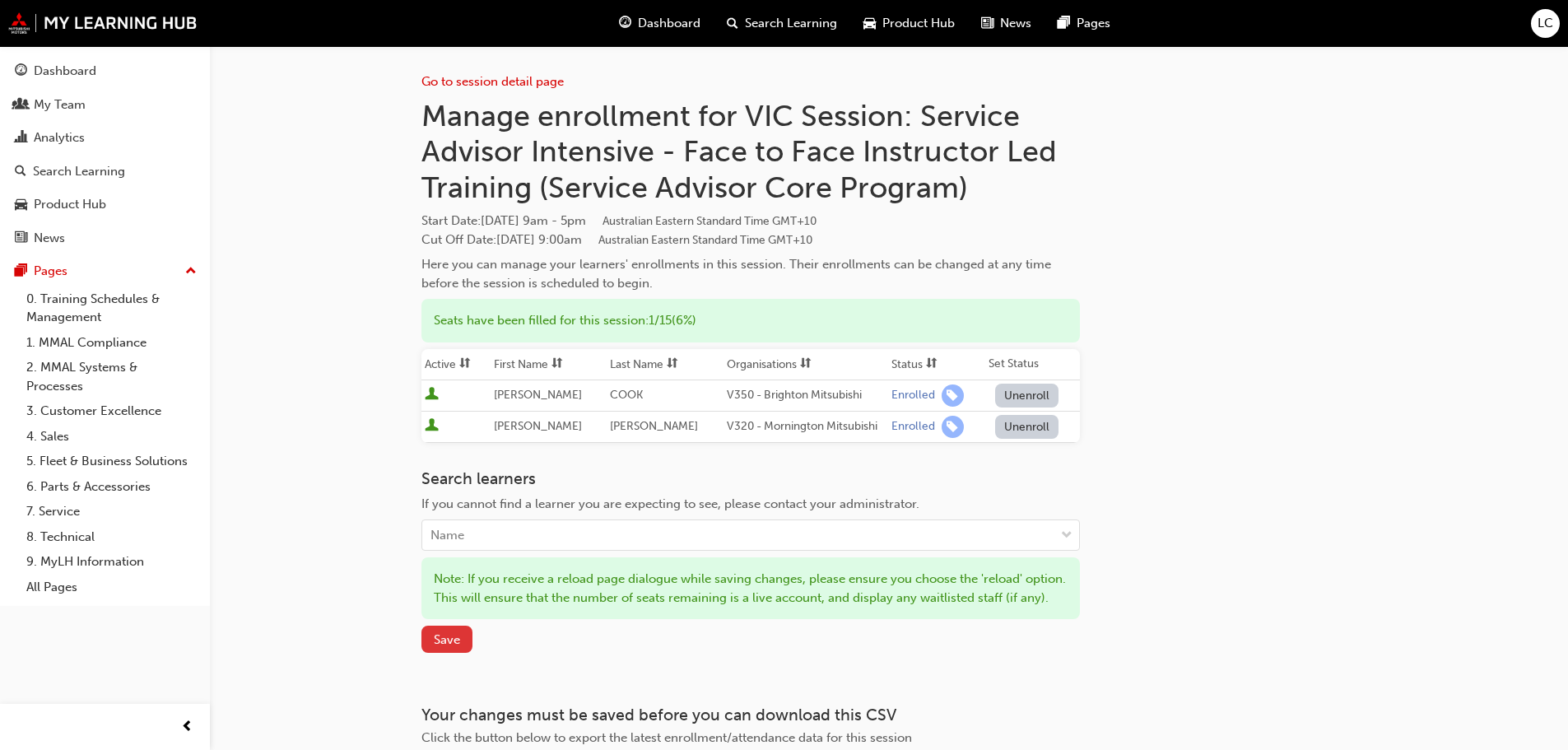
click at [436, 647] on span "Save" at bounding box center [447, 639] width 26 height 14
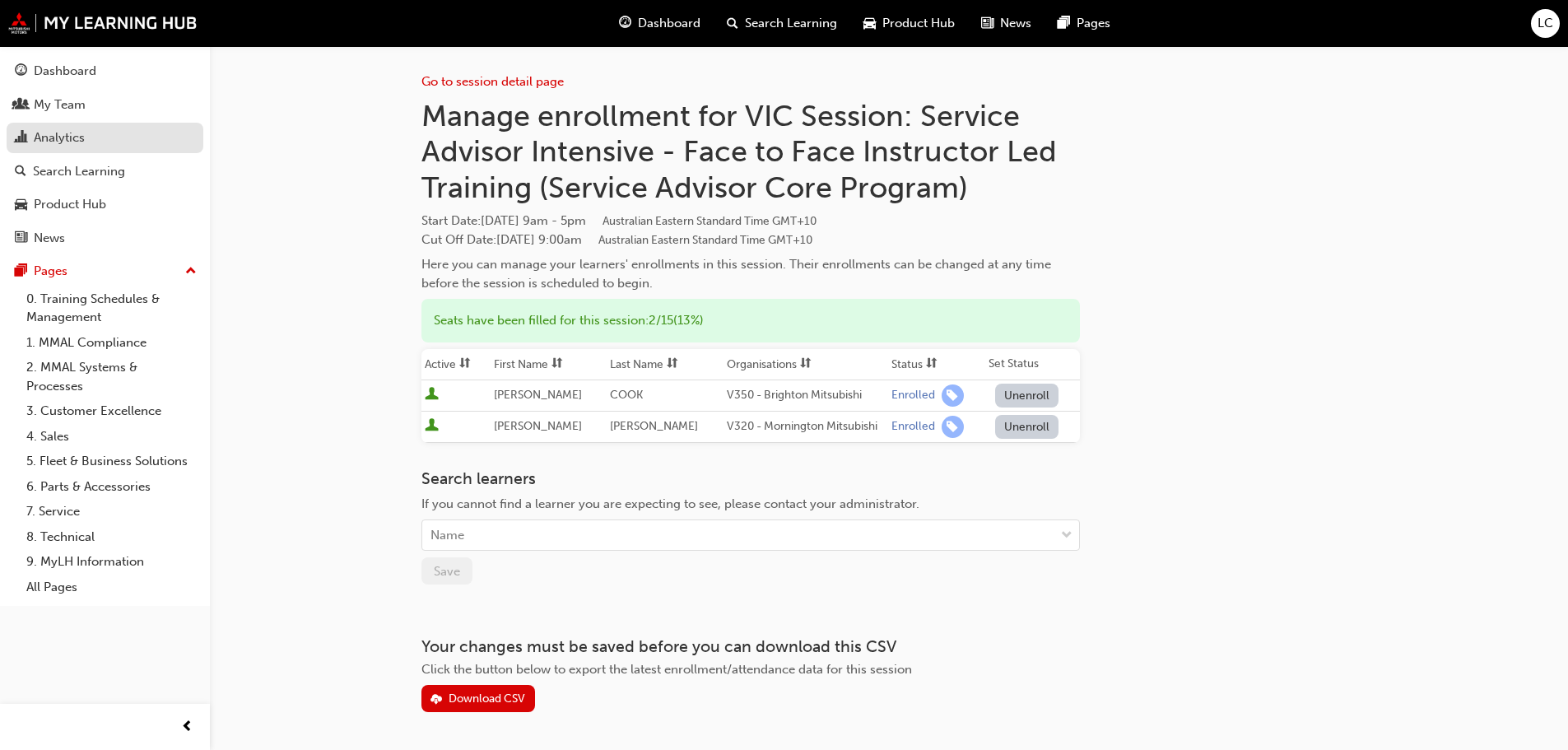
drag, startPoint x: 27, startPoint y: 140, endPoint x: 45, endPoint y: 150, distance: 20.6
click at [27, 140] on div "Analytics" at bounding box center [104, 138] width 180 height 20
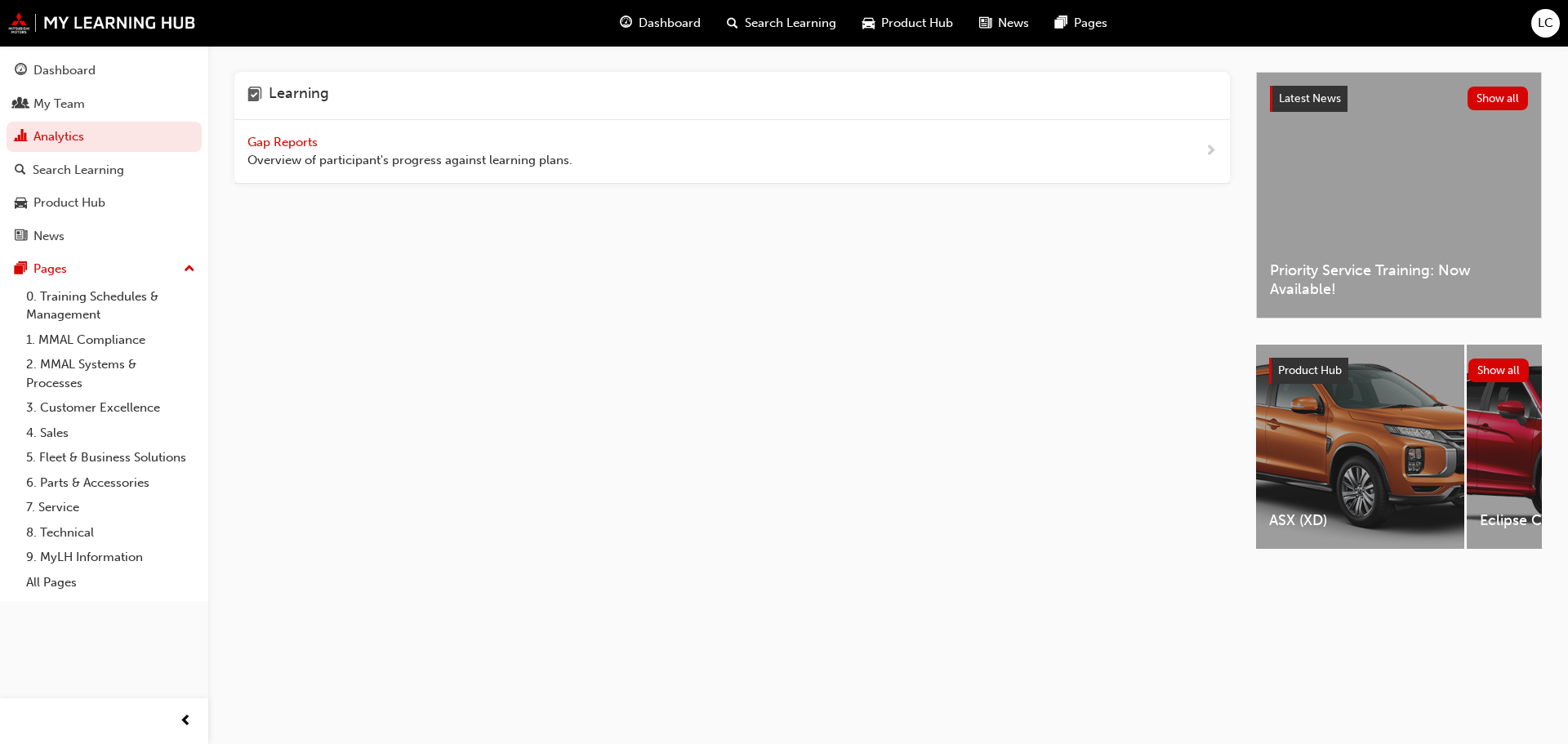
click at [251, 143] on span "Gap Reports" at bounding box center [284, 141] width 74 height 14
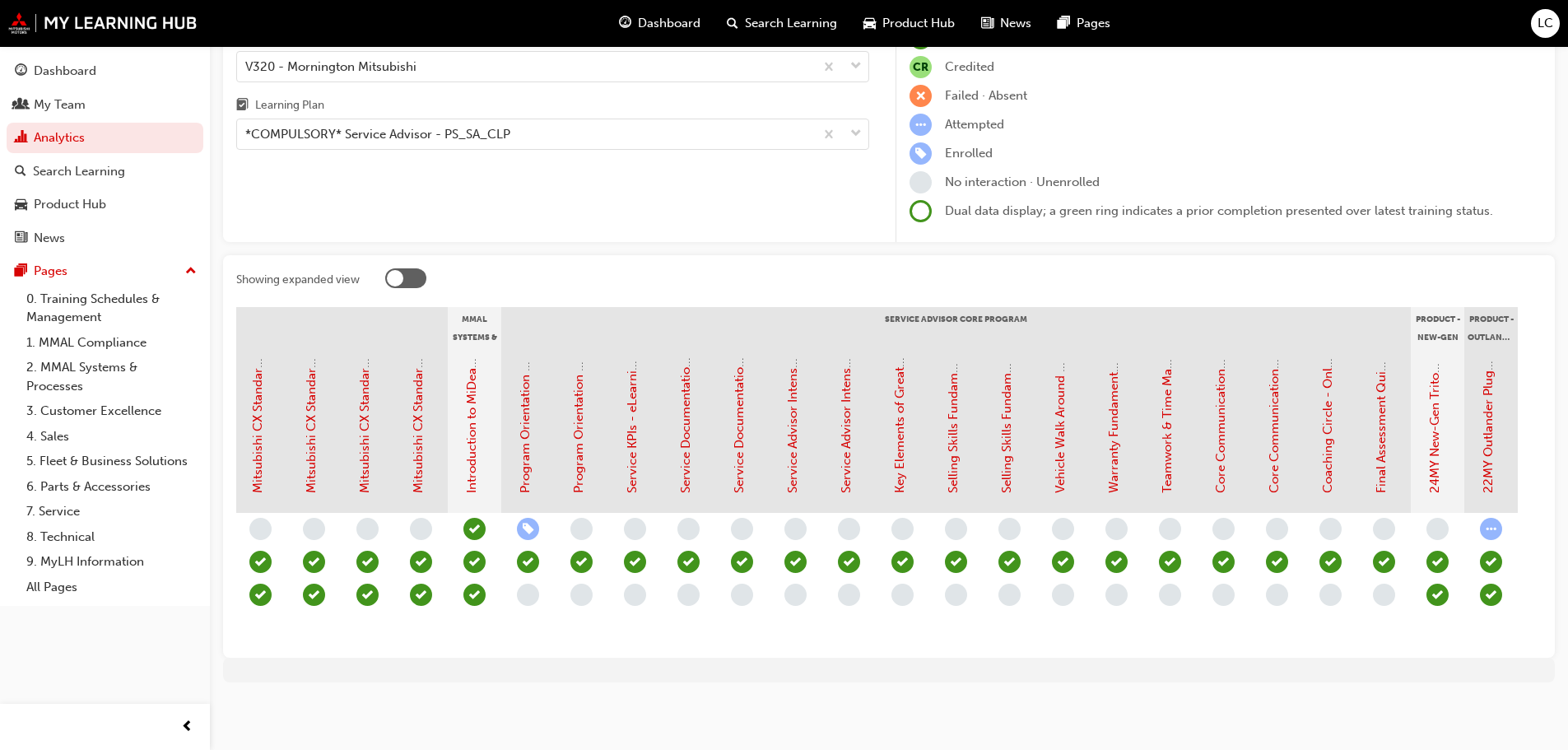
scroll to position [0, 1348]
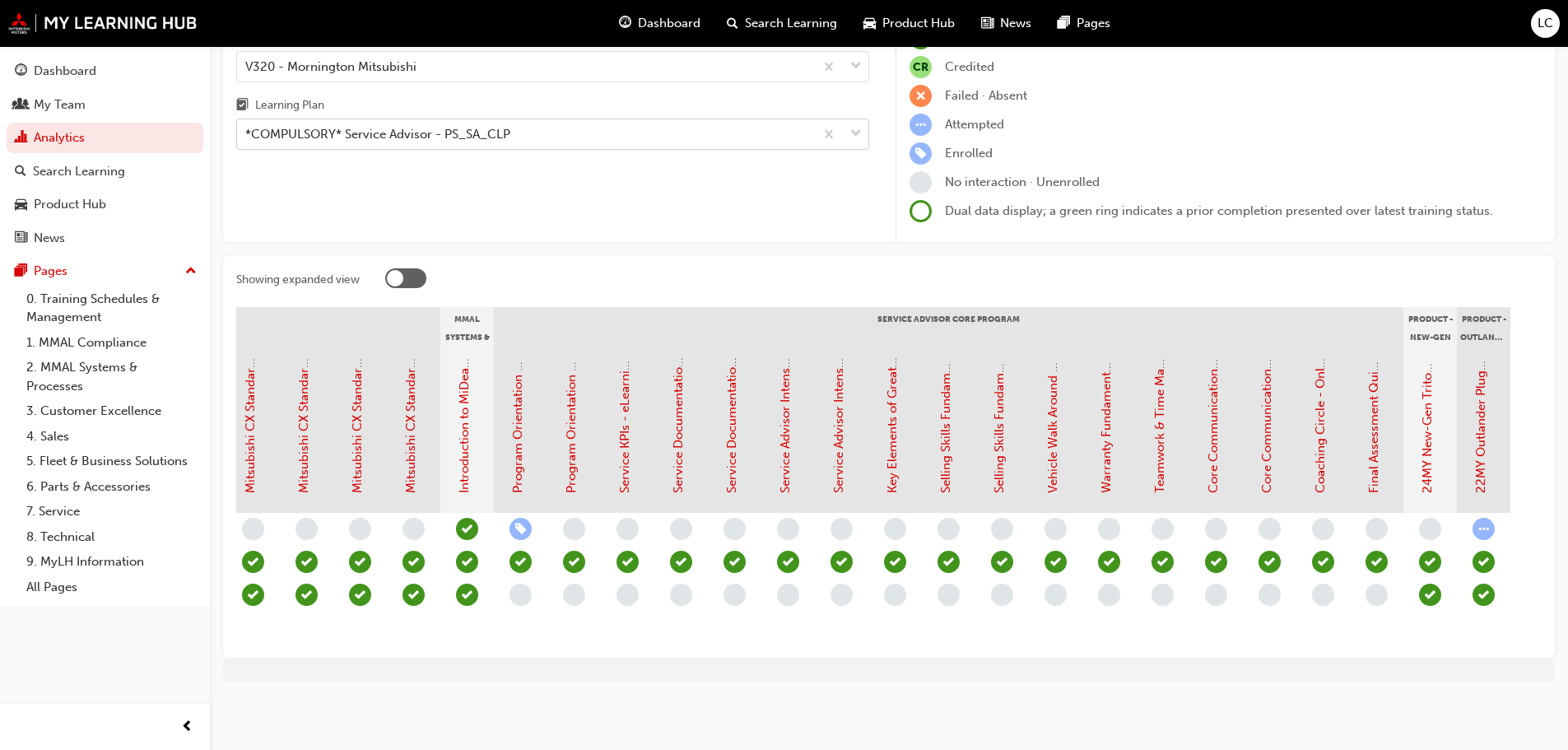
click at [507, 128] on div "*COMPULSORY* Service Advisor - PS_SA_CLP" at bounding box center [377, 135] width 265 height 19
click at [247, 128] on input "Learning Plan *COMPULSORY* Service Advisor - PS_SA_CLP" at bounding box center [246, 134] width 2 height 14
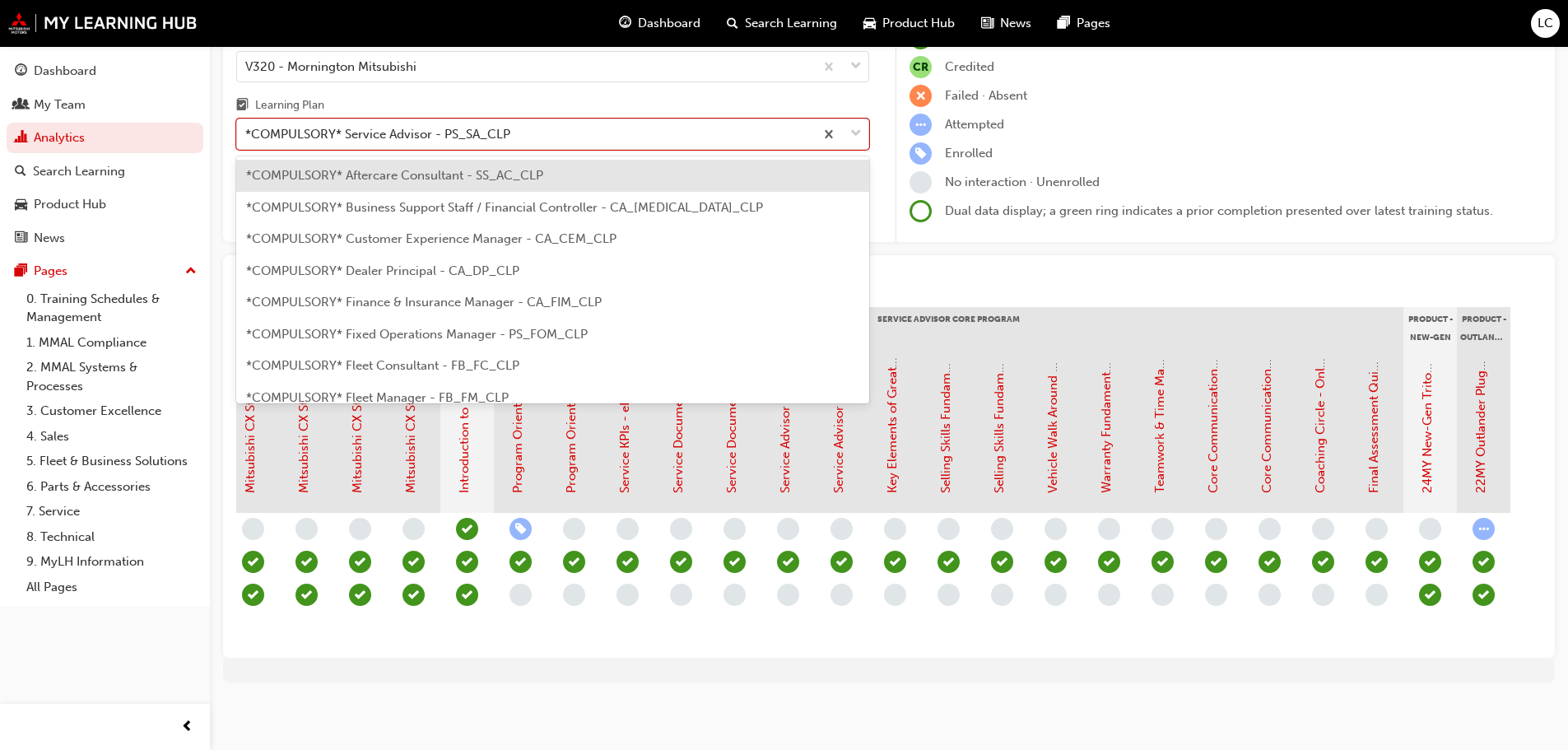
scroll to position [370, 0]
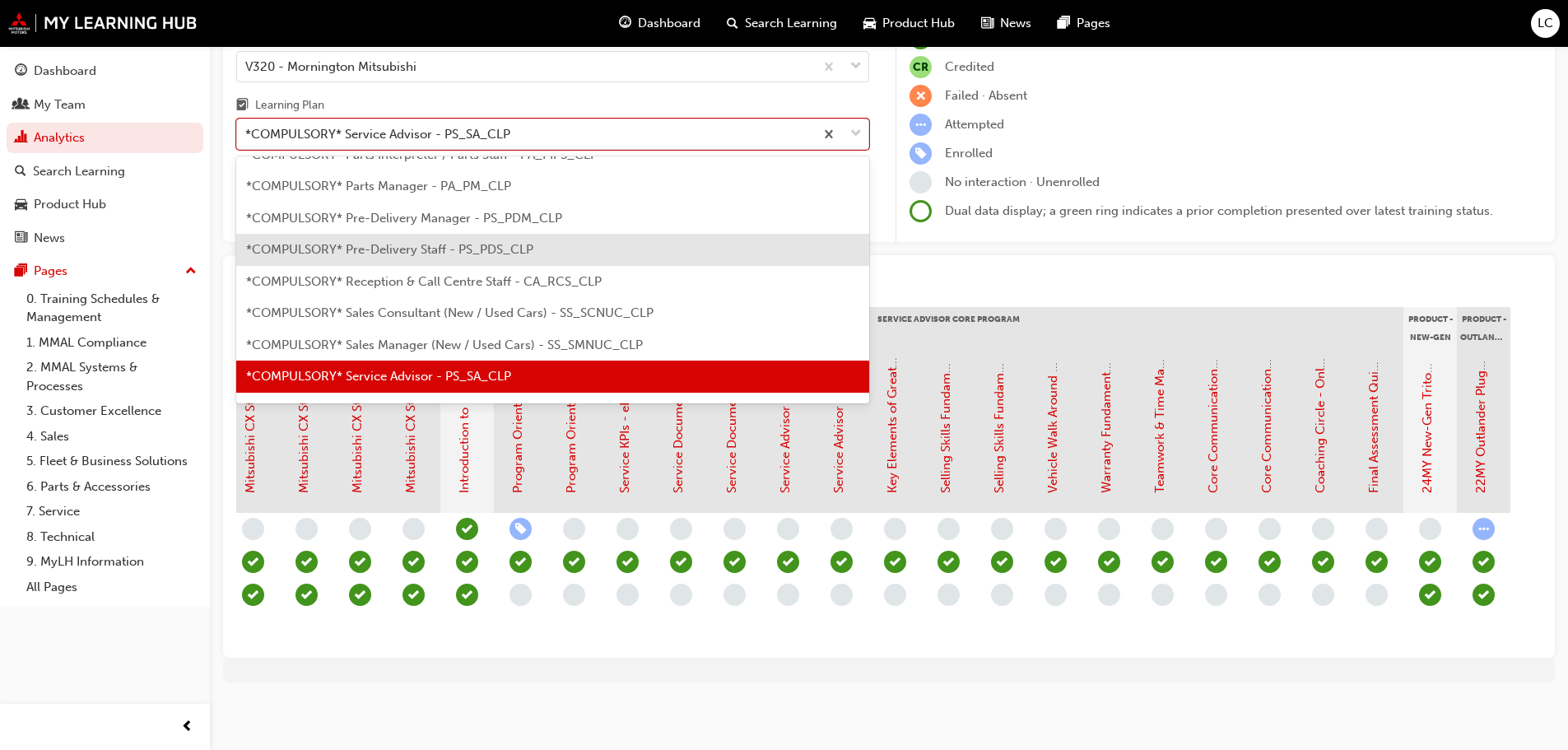
click at [472, 234] on div "*COMPULSORY* Pre-Delivery Staff - PS_PDS_CLP" at bounding box center [553, 249] width 633 height 32
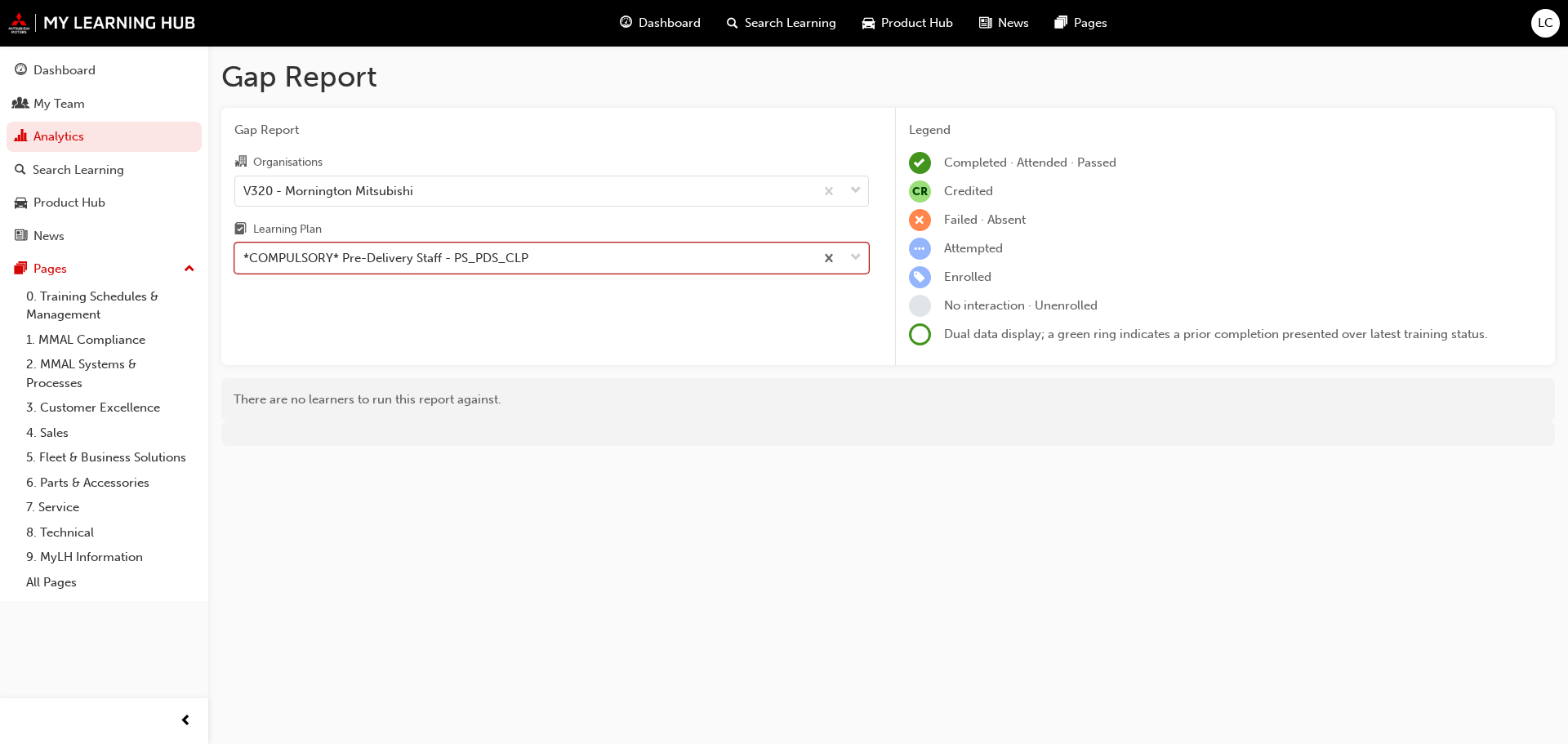
click at [422, 244] on label "Learning Plan option *COMPULSORY* Pre-Delivery Staff - PS_PDS_CLP, selected. 0 …" at bounding box center [551, 246] width 634 height 54
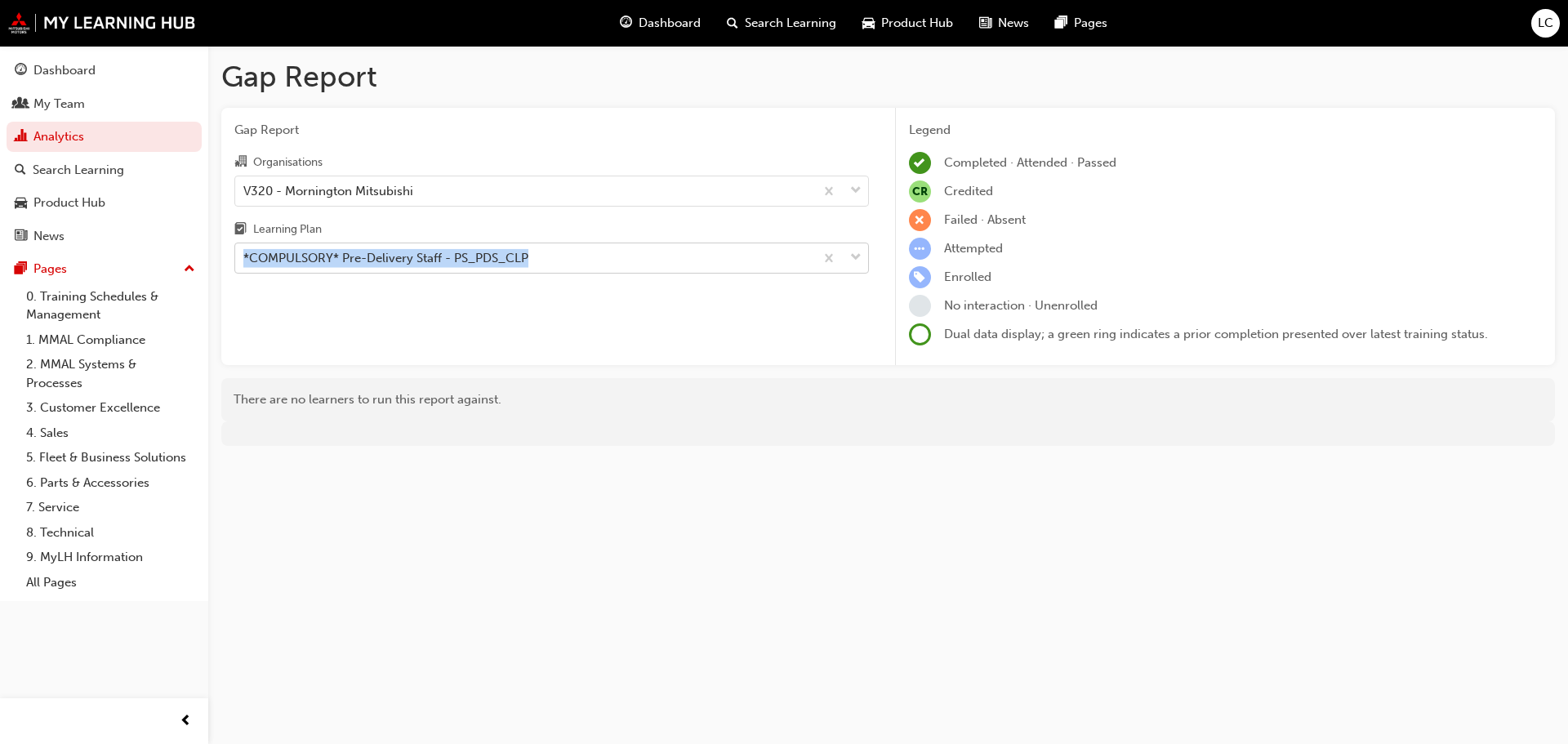
click at [422, 254] on div "*COMPULSORY* Pre-Delivery Staff - PS_PDS_CLP" at bounding box center [386, 259] width 285 height 19
click at [245, 254] on input "Learning Plan *COMPULSORY* Pre-Delivery Staff - PS_PDS_CLP" at bounding box center [244, 258] width 2 height 14
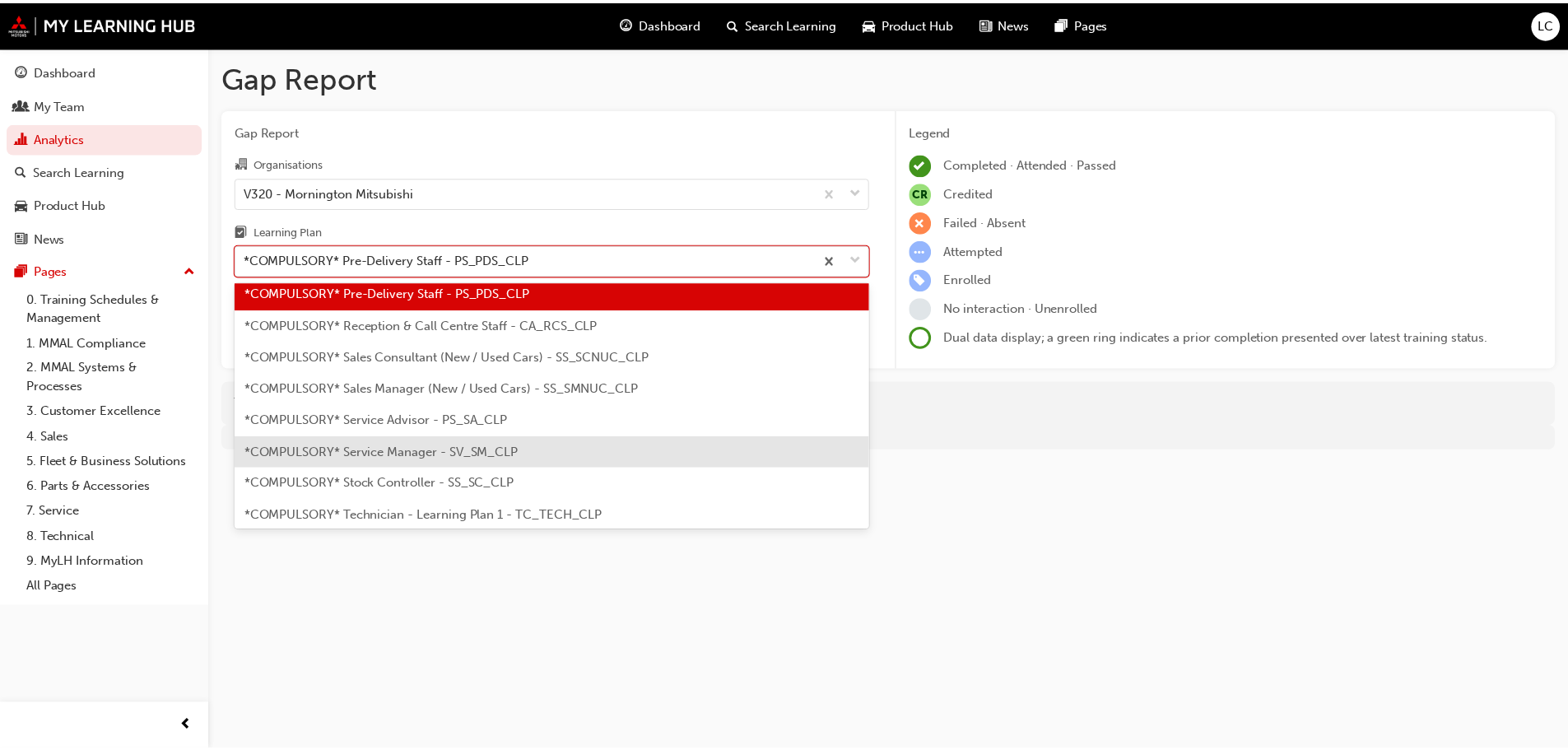
scroll to position [490, 0]
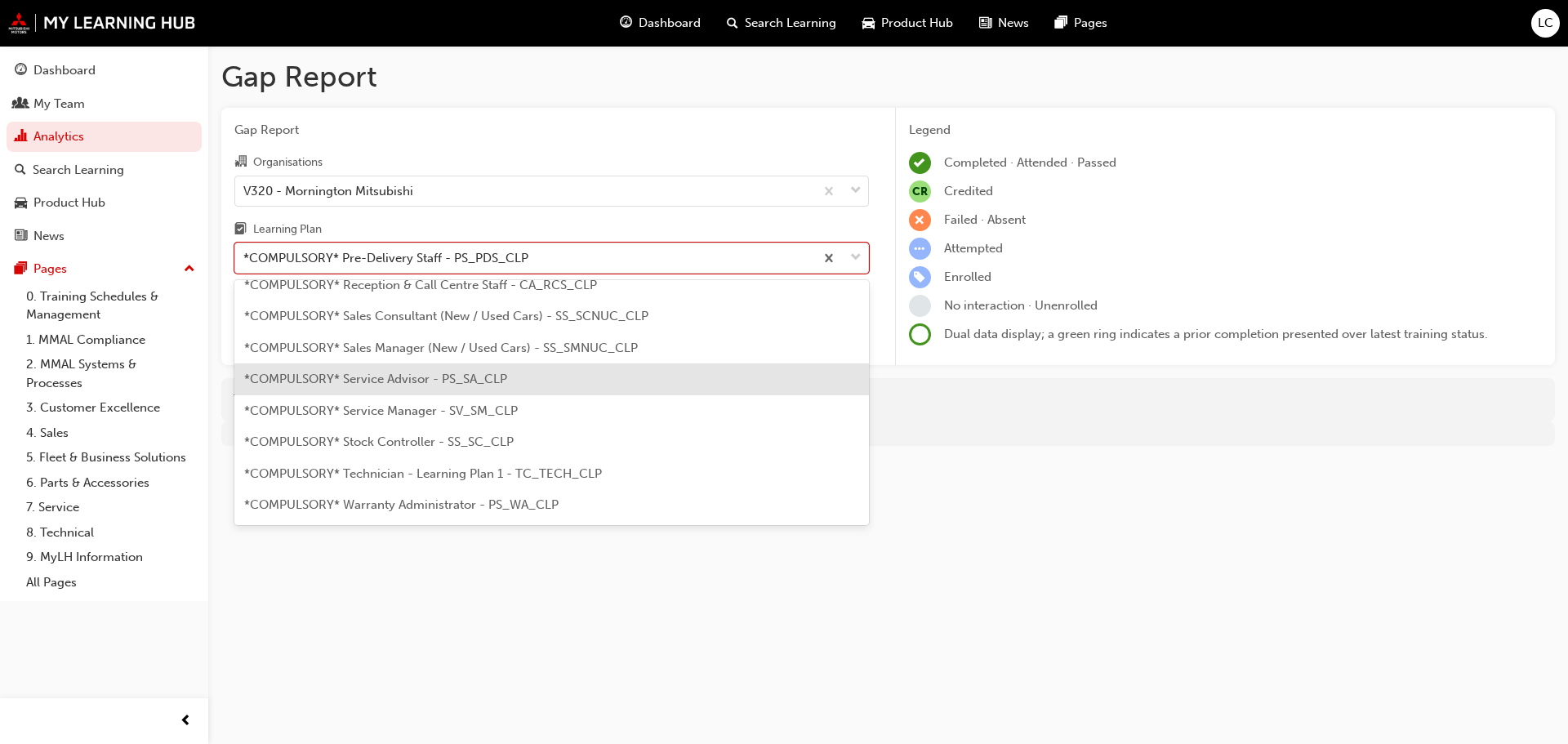
click at [425, 383] on span "*COMPULSORY* Service Advisor - PS_SA_CLP" at bounding box center [375, 378] width 263 height 14
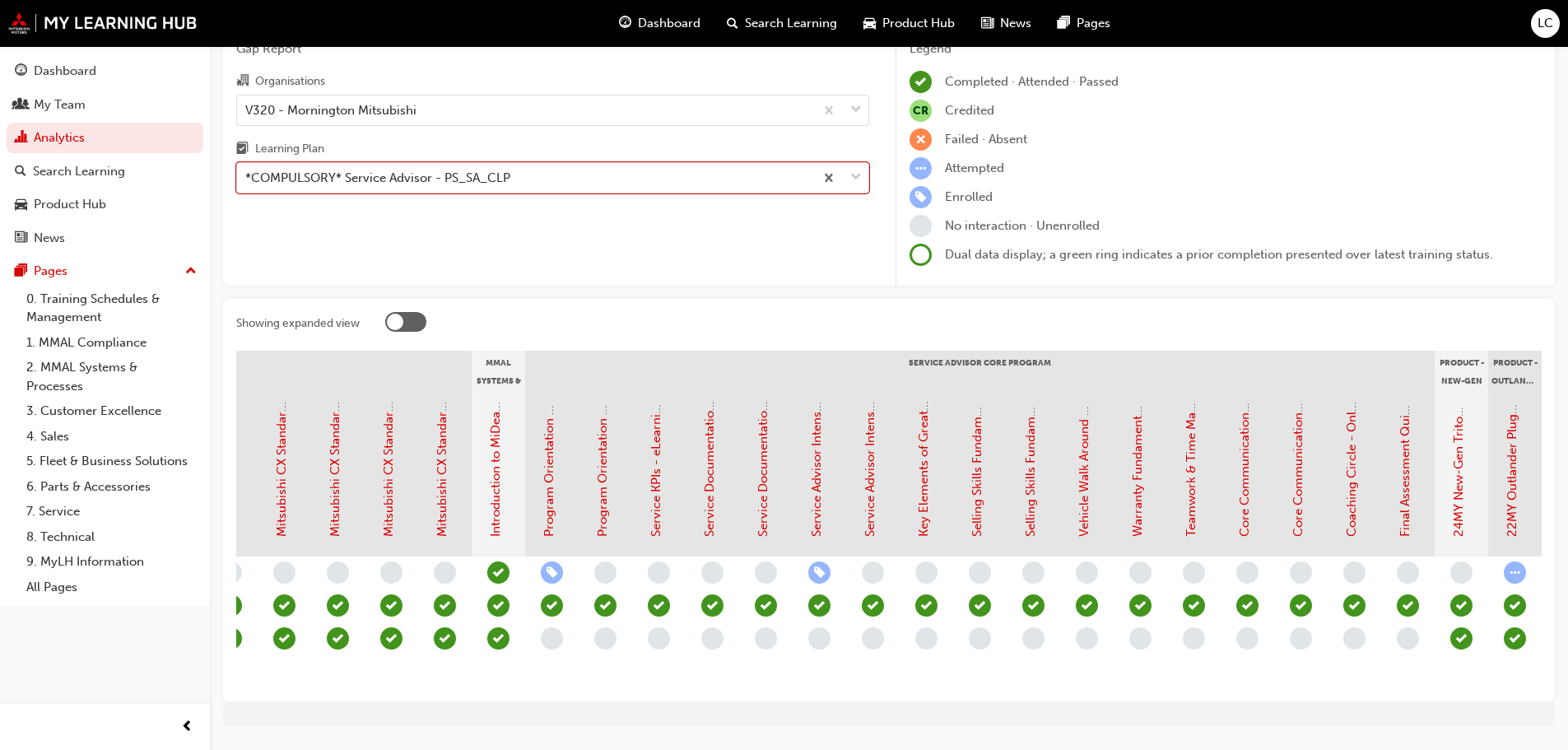
scroll to position [0, 1330]
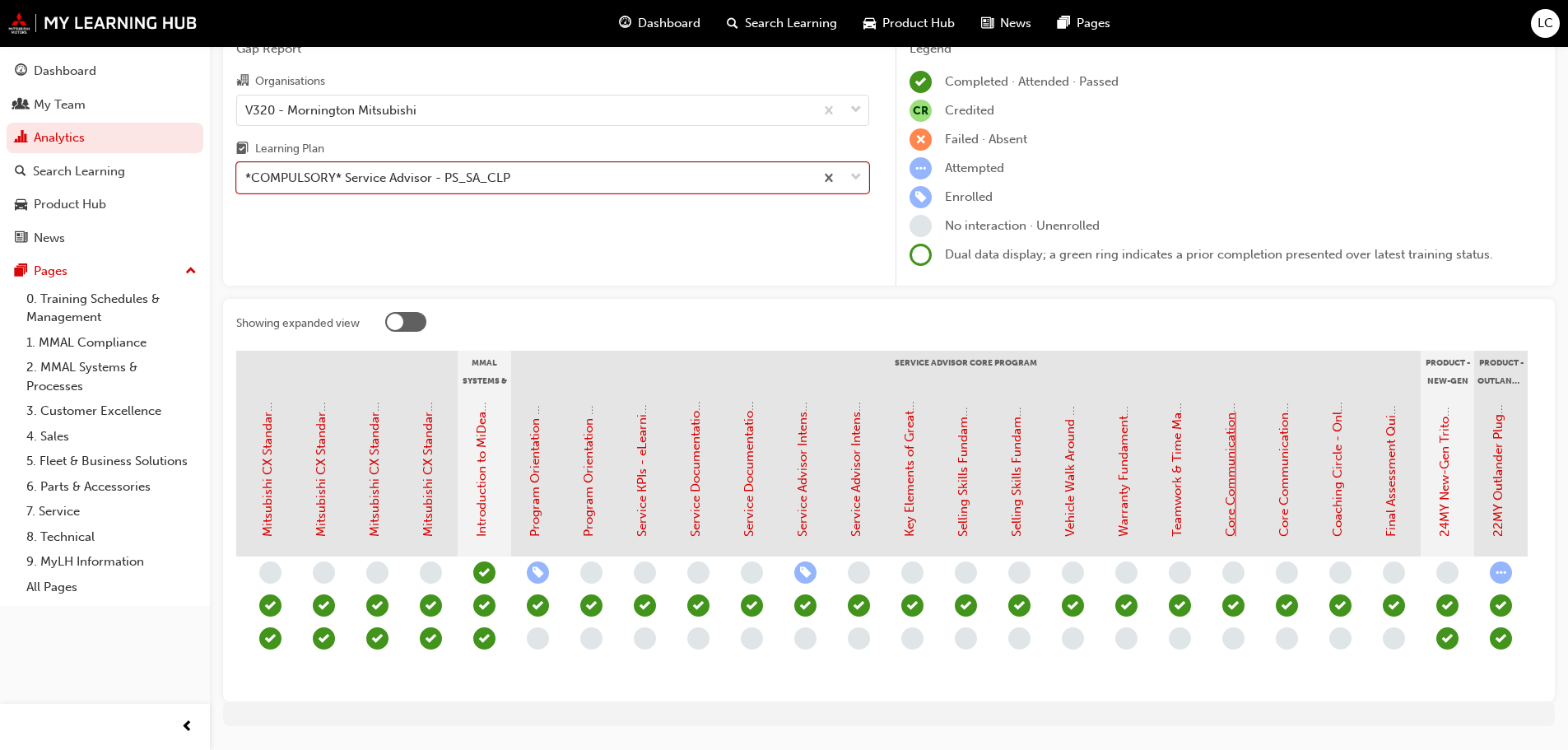
click at [1236, 463] on link "Core Communication Skills - Face to Face Instructor Led Training (Service Advis…" at bounding box center [1230, 258] width 14 height 556
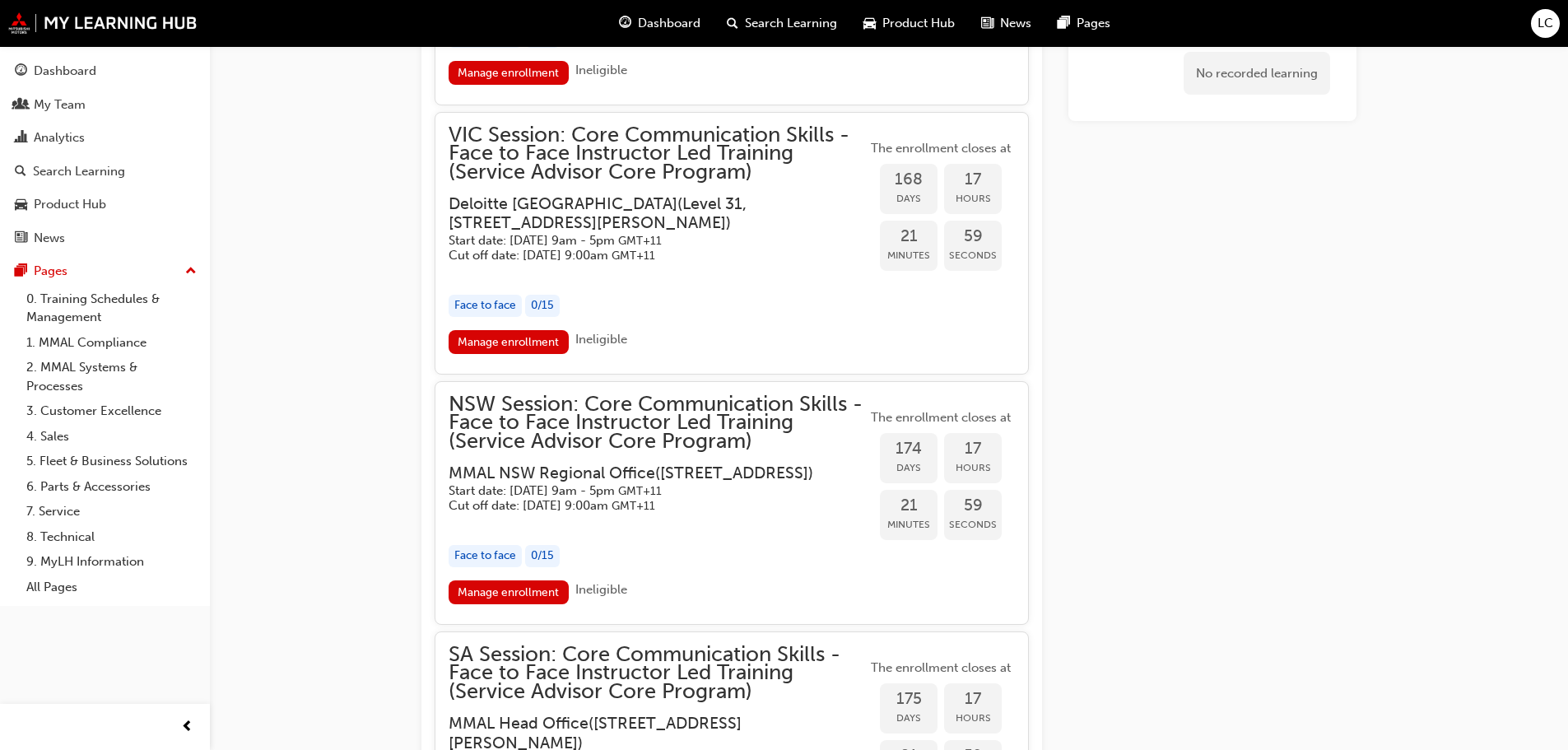
scroll to position [2295, 0]
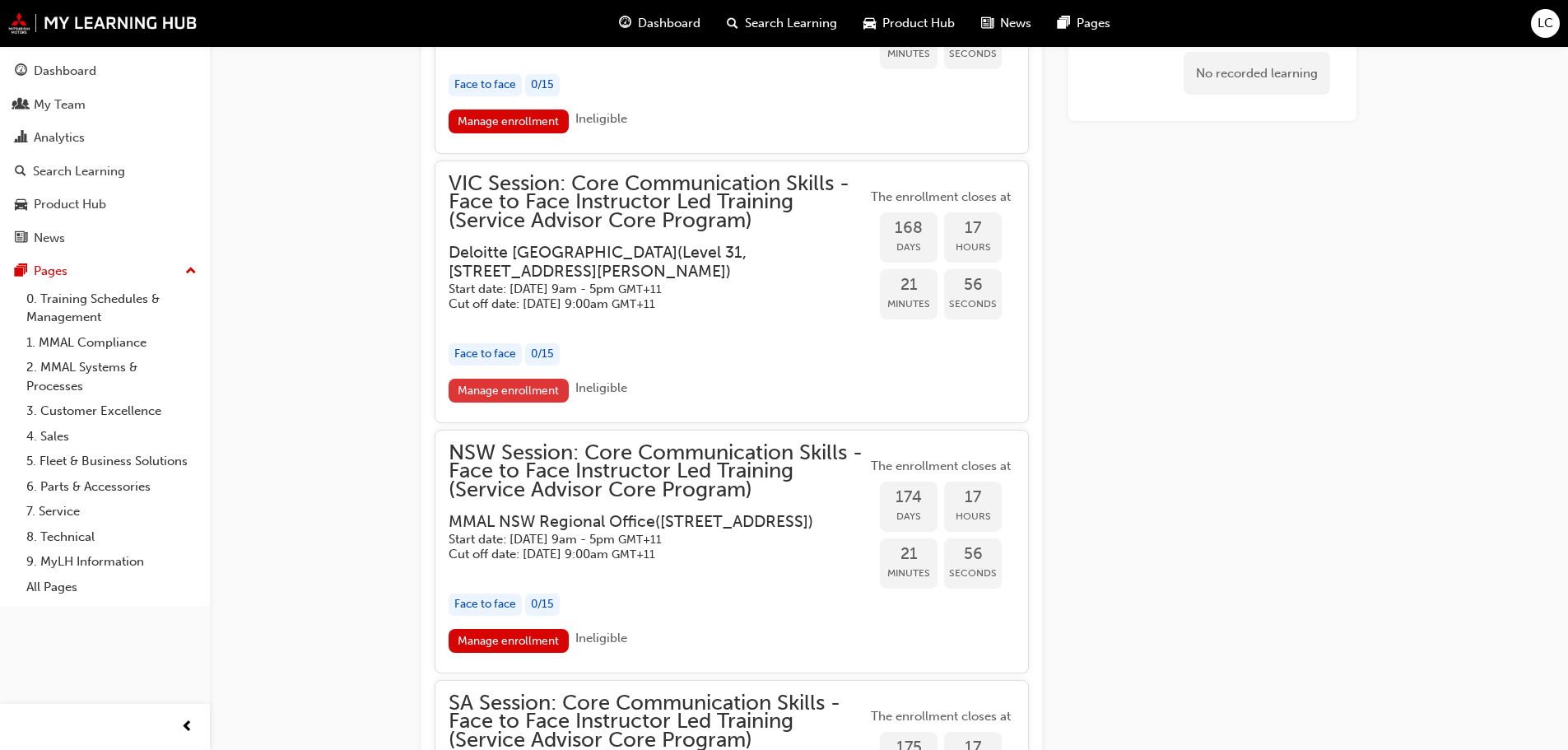
click at [537, 402] on link "Manage enrollment" at bounding box center [508, 390] width 120 height 24
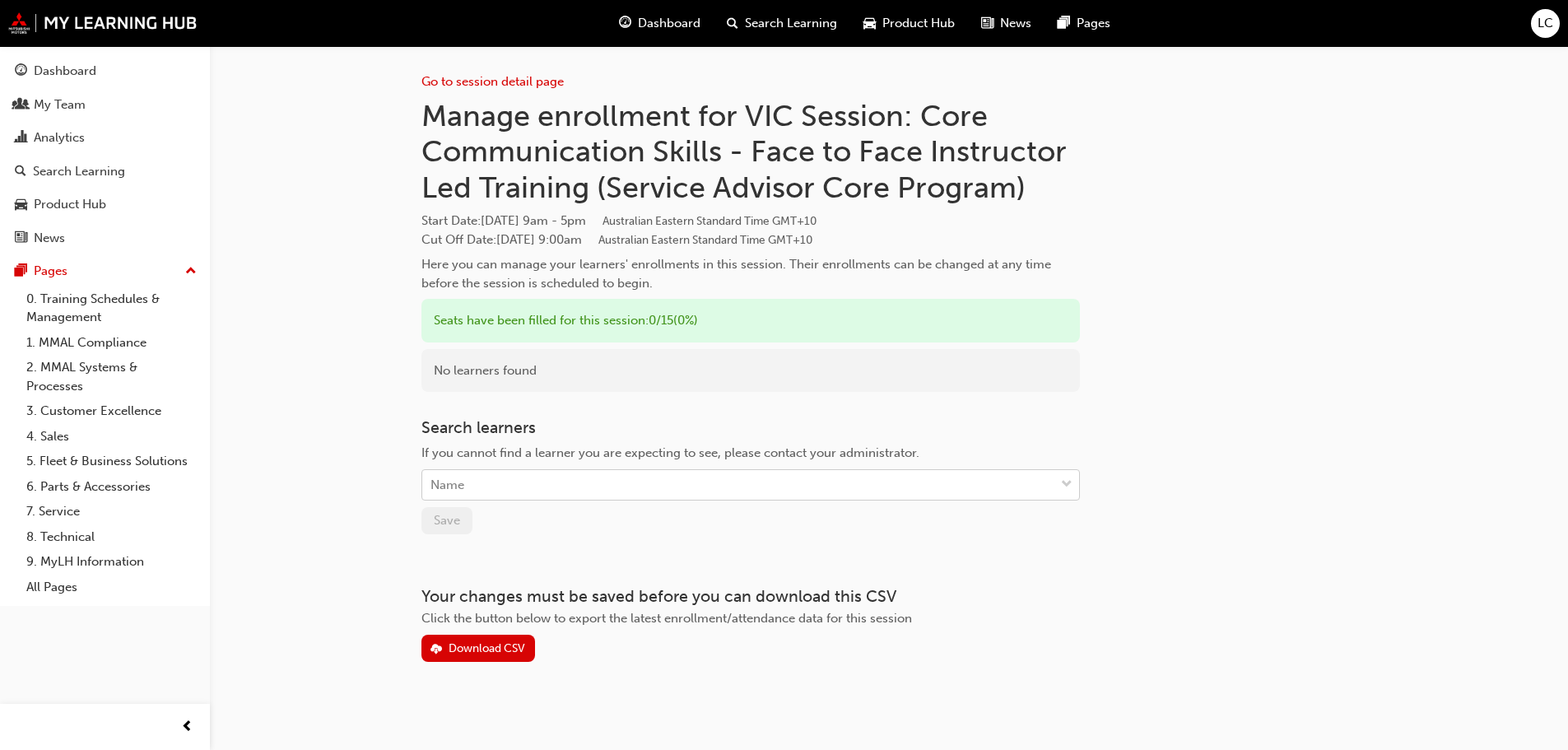
click at [763, 484] on div "Name" at bounding box center [738, 485] width 632 height 29
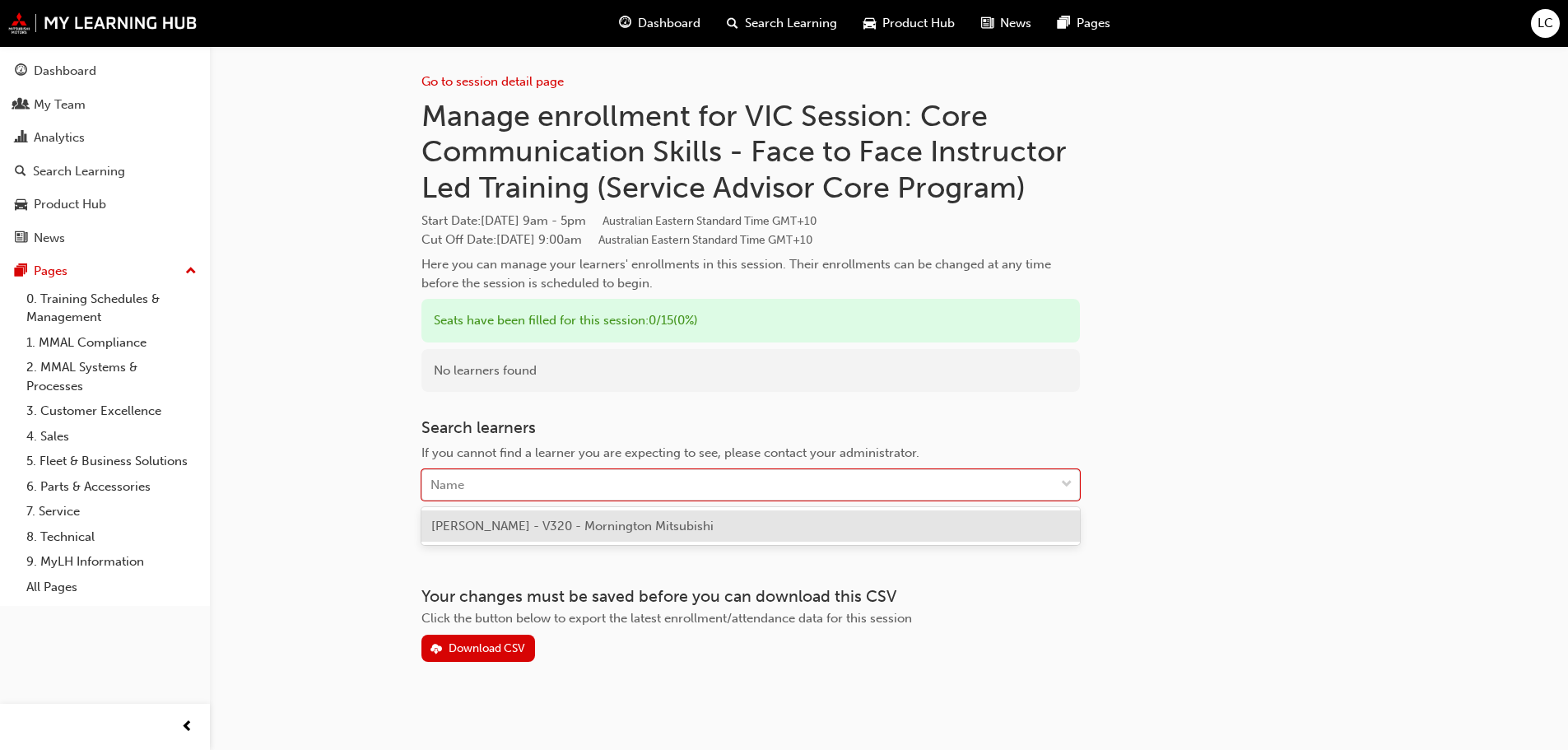
click at [748, 515] on div "[PERSON_NAME] - V320 - Mornington Mitsubishi" at bounding box center [751, 526] width 658 height 32
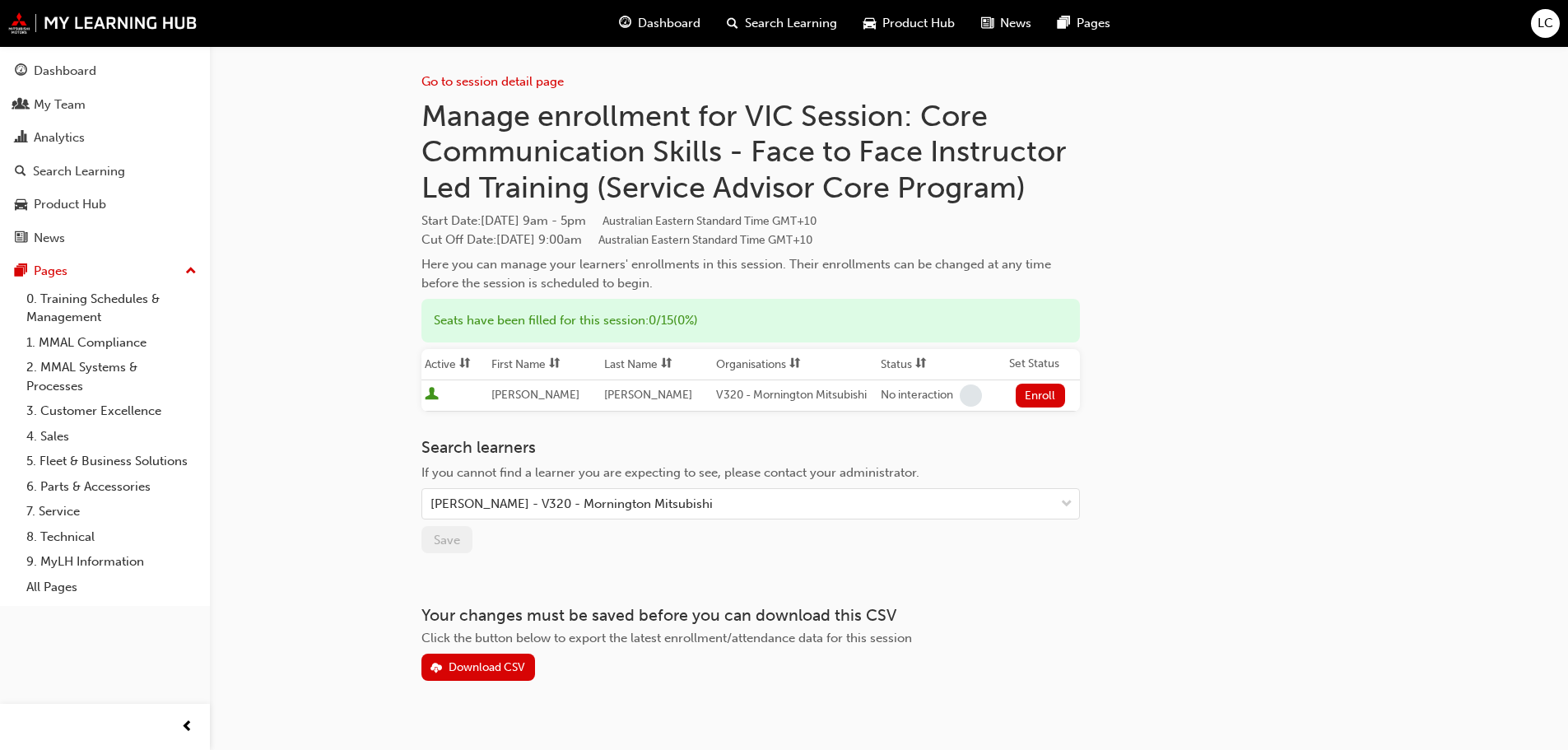
click at [1052, 390] on button "Enroll" at bounding box center [1040, 396] width 49 height 24
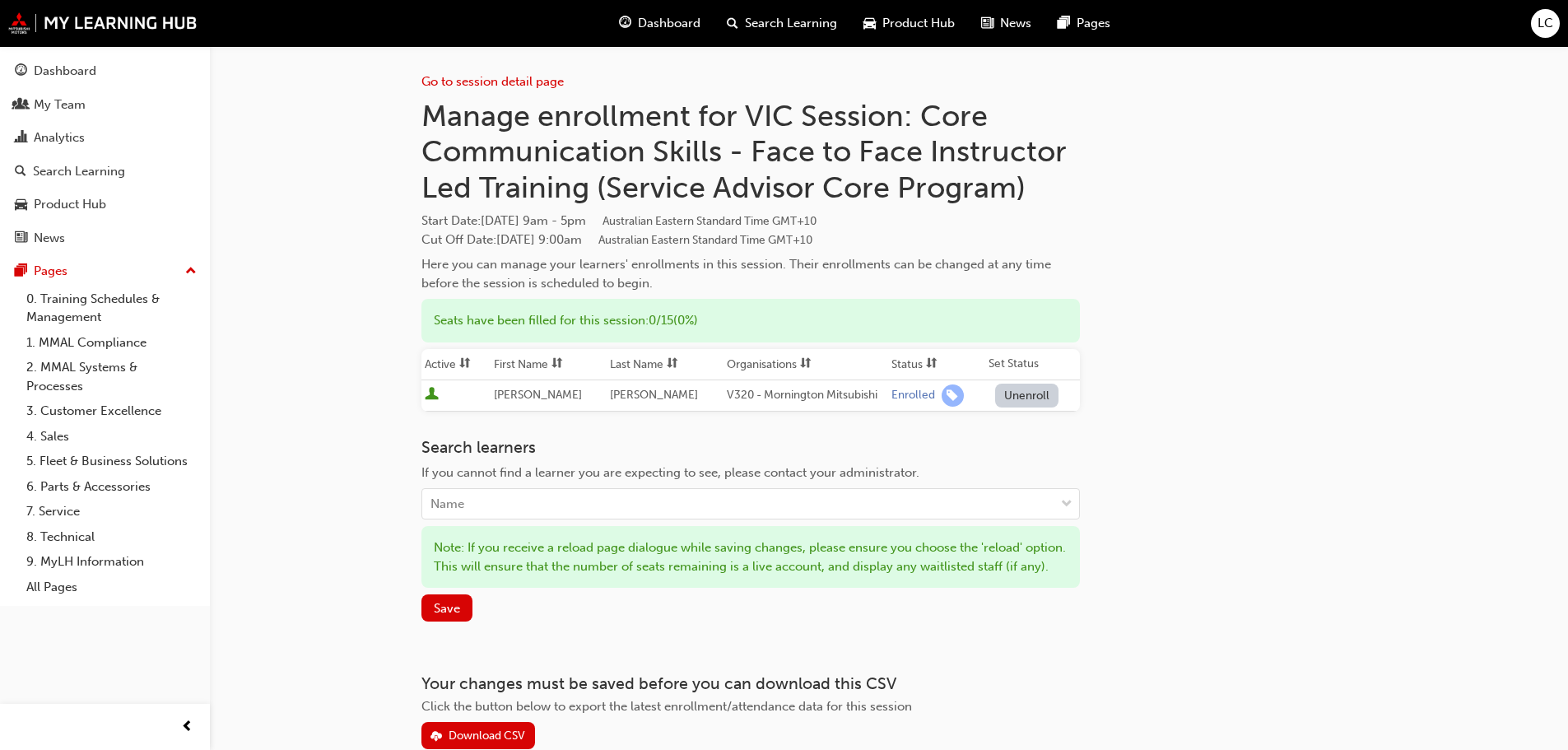
drag, startPoint x: 404, startPoint y: 631, endPoint x: 421, endPoint y: 629, distance: 17.1
click at [406, 632] on div "Go to session detail page Manage enrollment for VIC Session: Core Communication…" at bounding box center [888, 424] width 988 height 756
click at [421, 629] on div "Go to session detail page Manage enrollment for VIC Session: Core Communication…" at bounding box center [888, 424] width 988 height 756
click at [456, 616] on span "Save" at bounding box center [447, 608] width 26 height 14
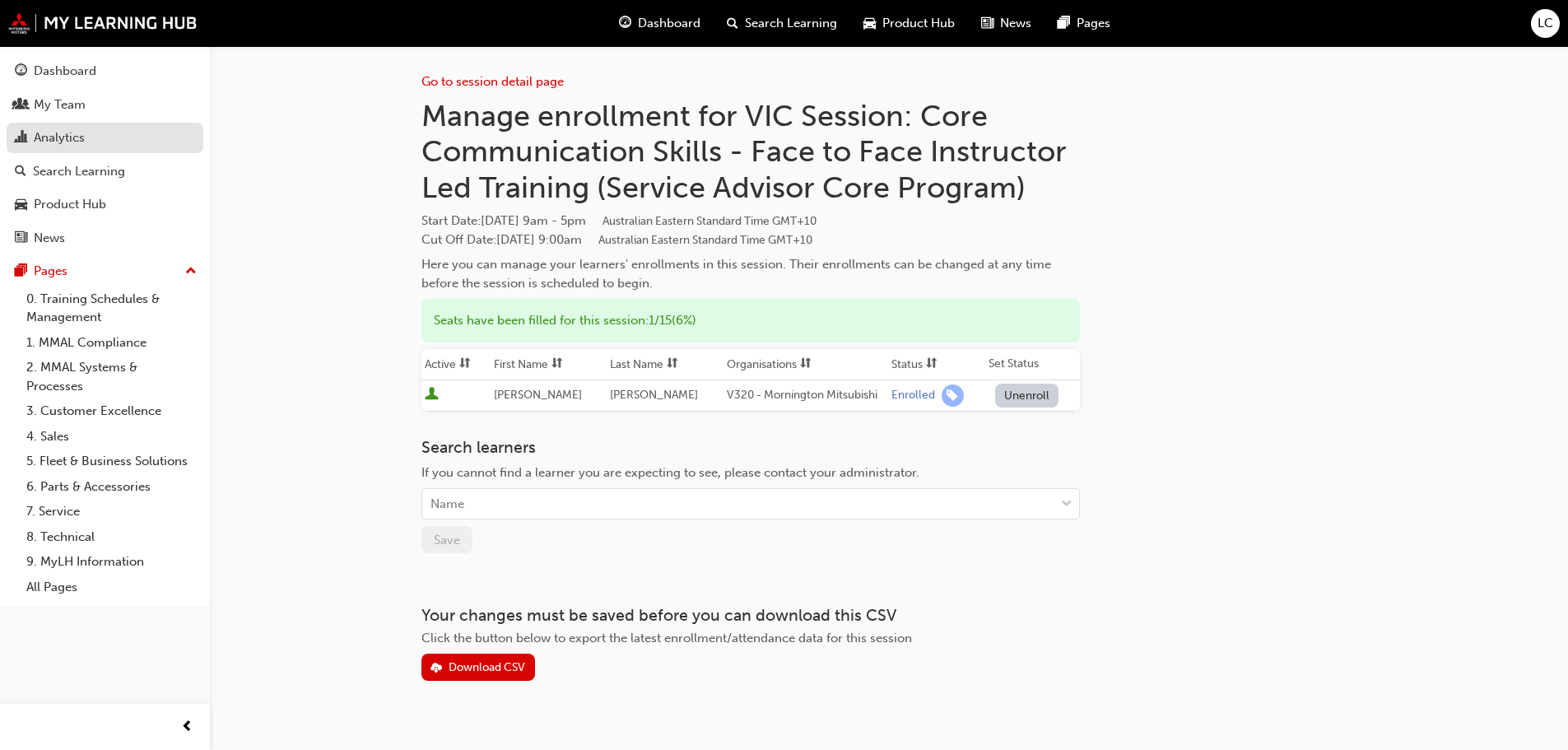
click at [41, 141] on div "Analytics" at bounding box center [59, 138] width 51 height 19
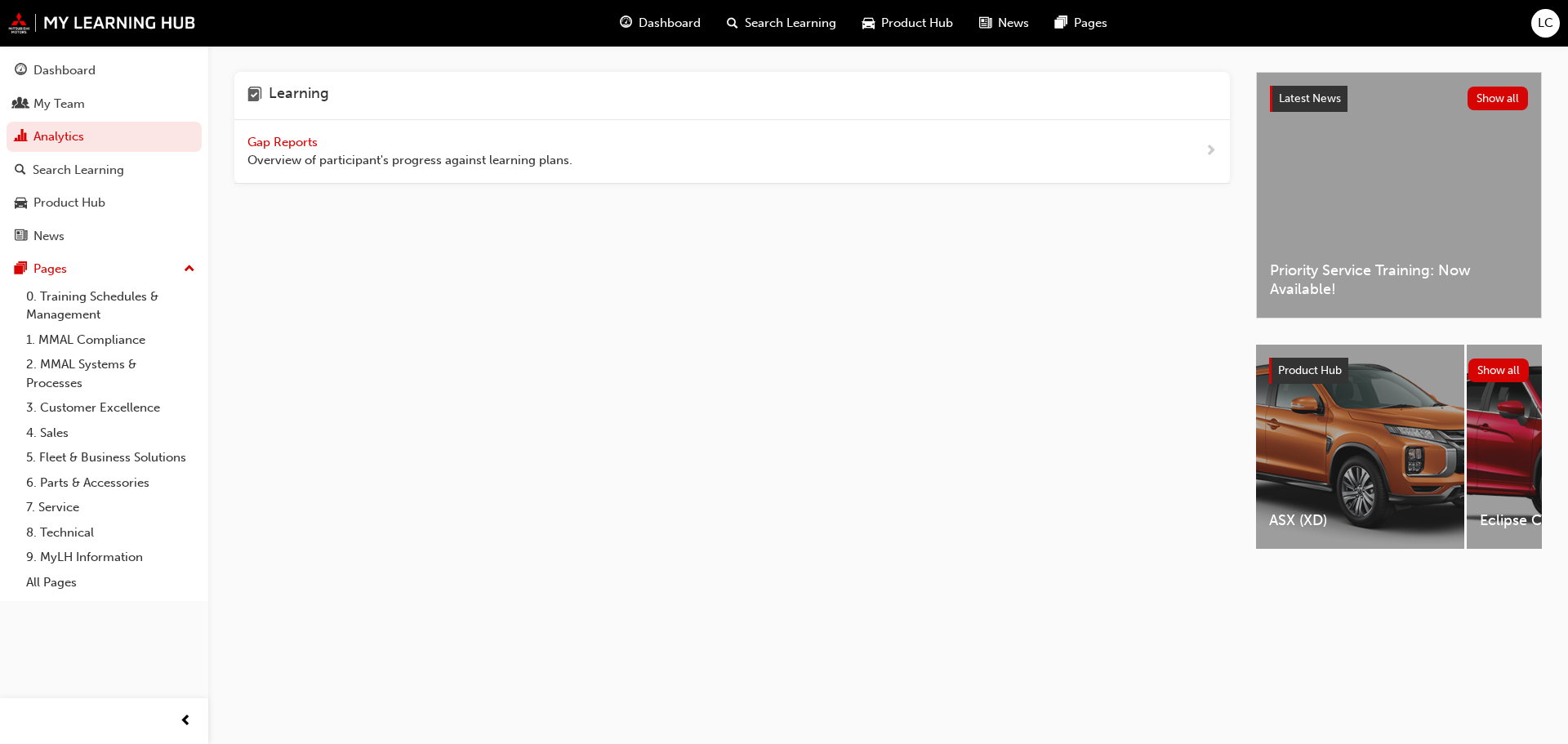
click at [280, 138] on span "Gap Reports" at bounding box center [284, 141] width 74 height 14
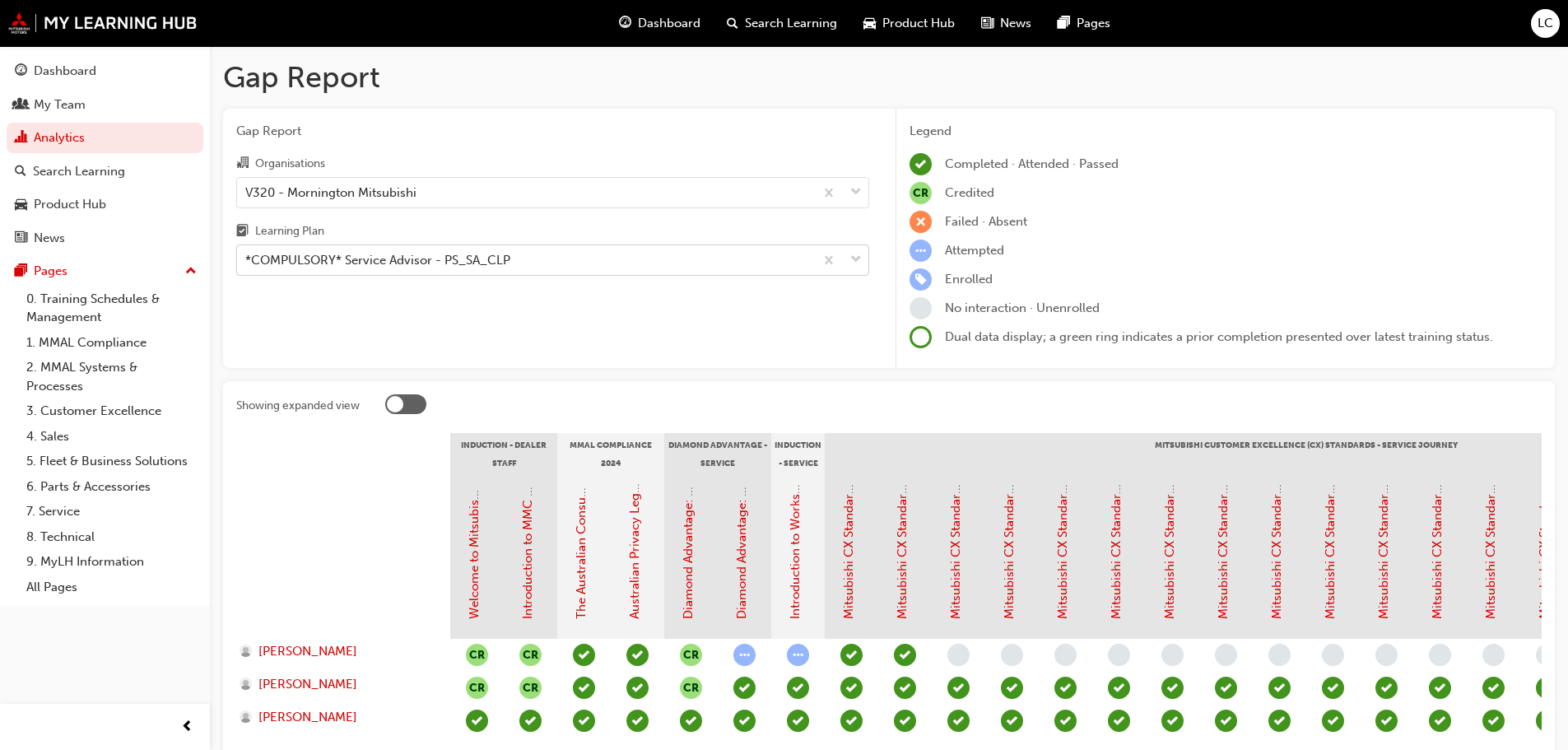
click at [395, 275] on div "*COMPULSORY* Service Advisor - PS_SA_CLP" at bounding box center [553, 260] width 633 height 31
click at [247, 267] on input "Learning Plan *COMPULSORY* Service Advisor - PS_SA_CLP" at bounding box center [246, 260] width 2 height 14
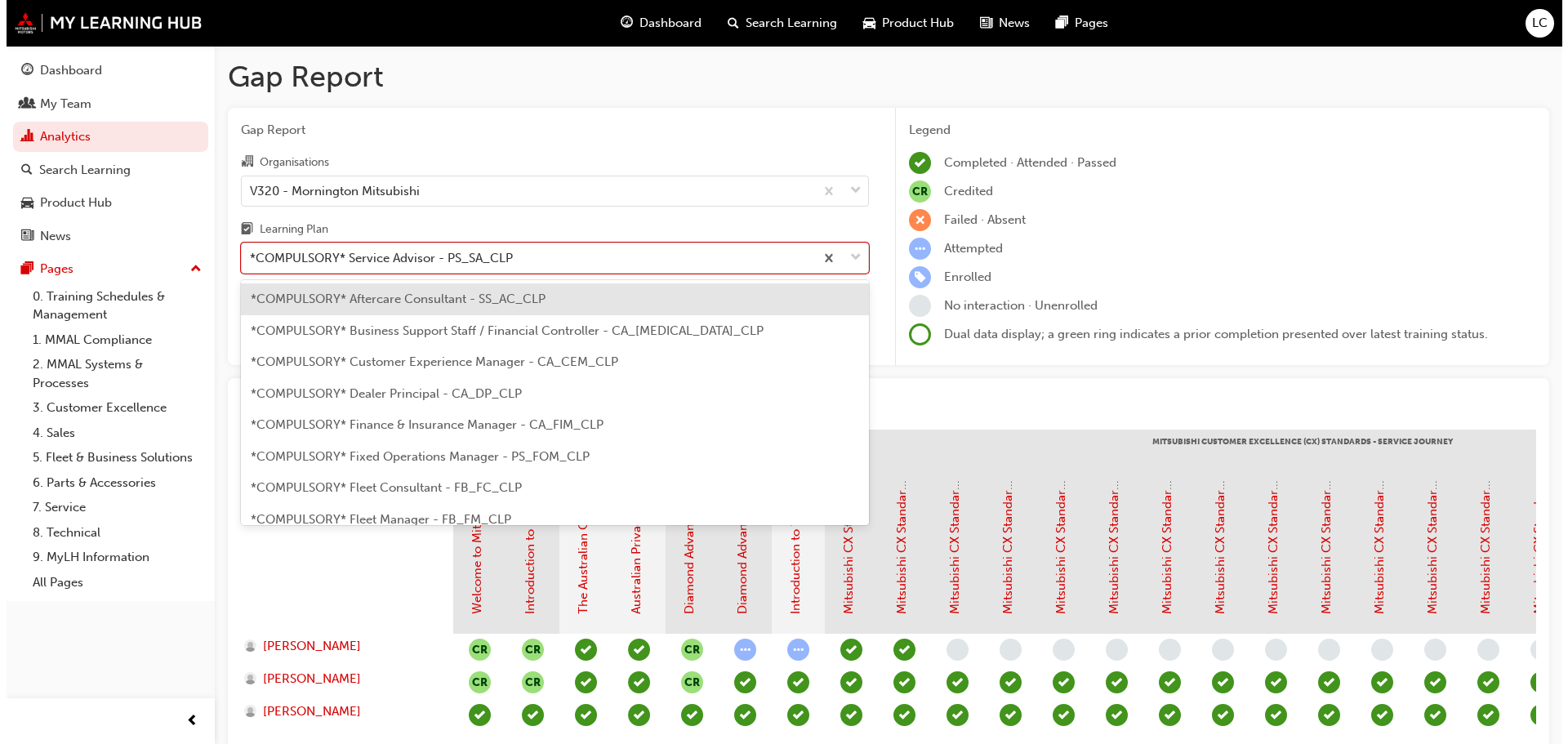
scroll to position [367, 0]
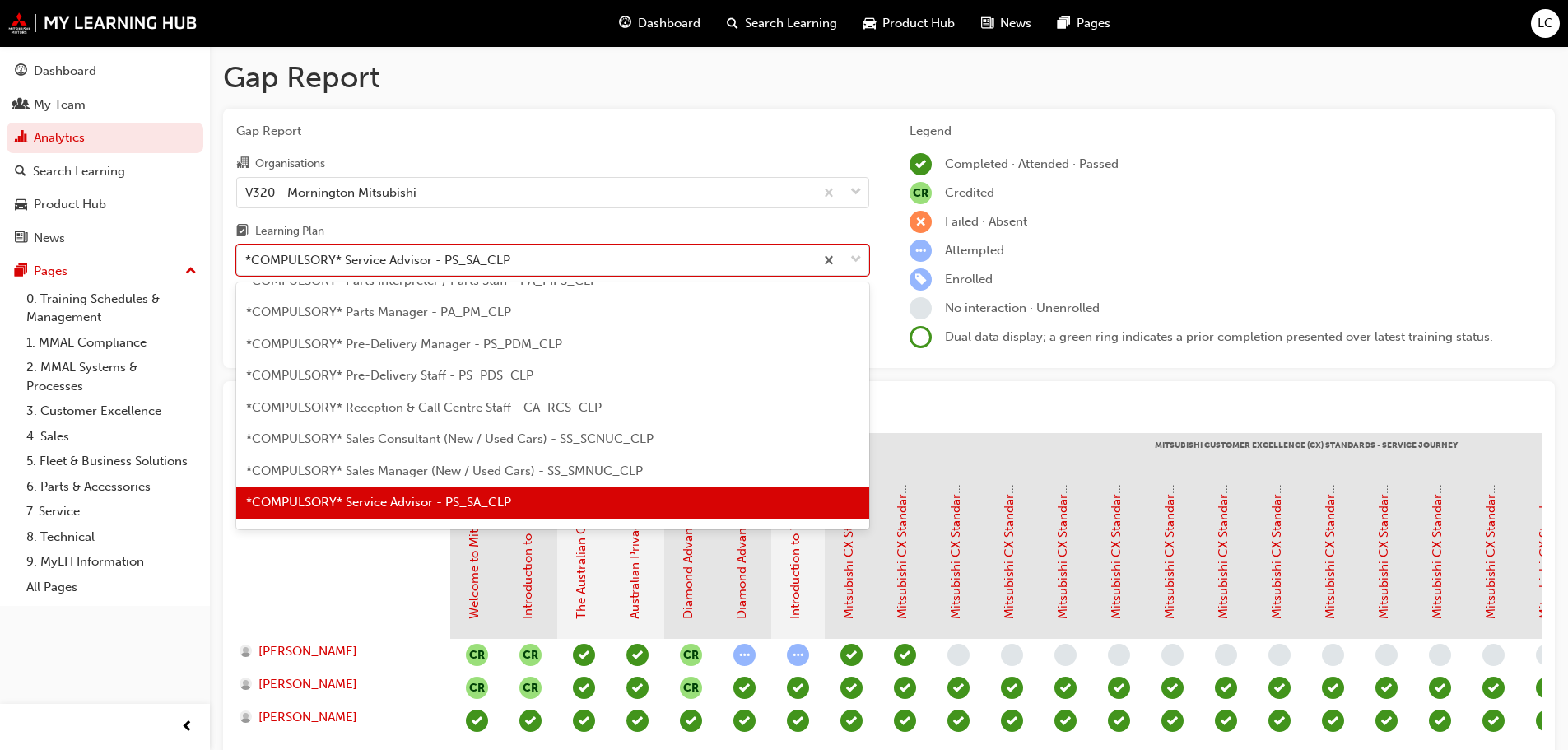
click at [420, 459] on div "*COMPULSORY* Sales Manager (New / Used Cars) - SS_SMNUC_CLP" at bounding box center [553, 471] width 633 height 32
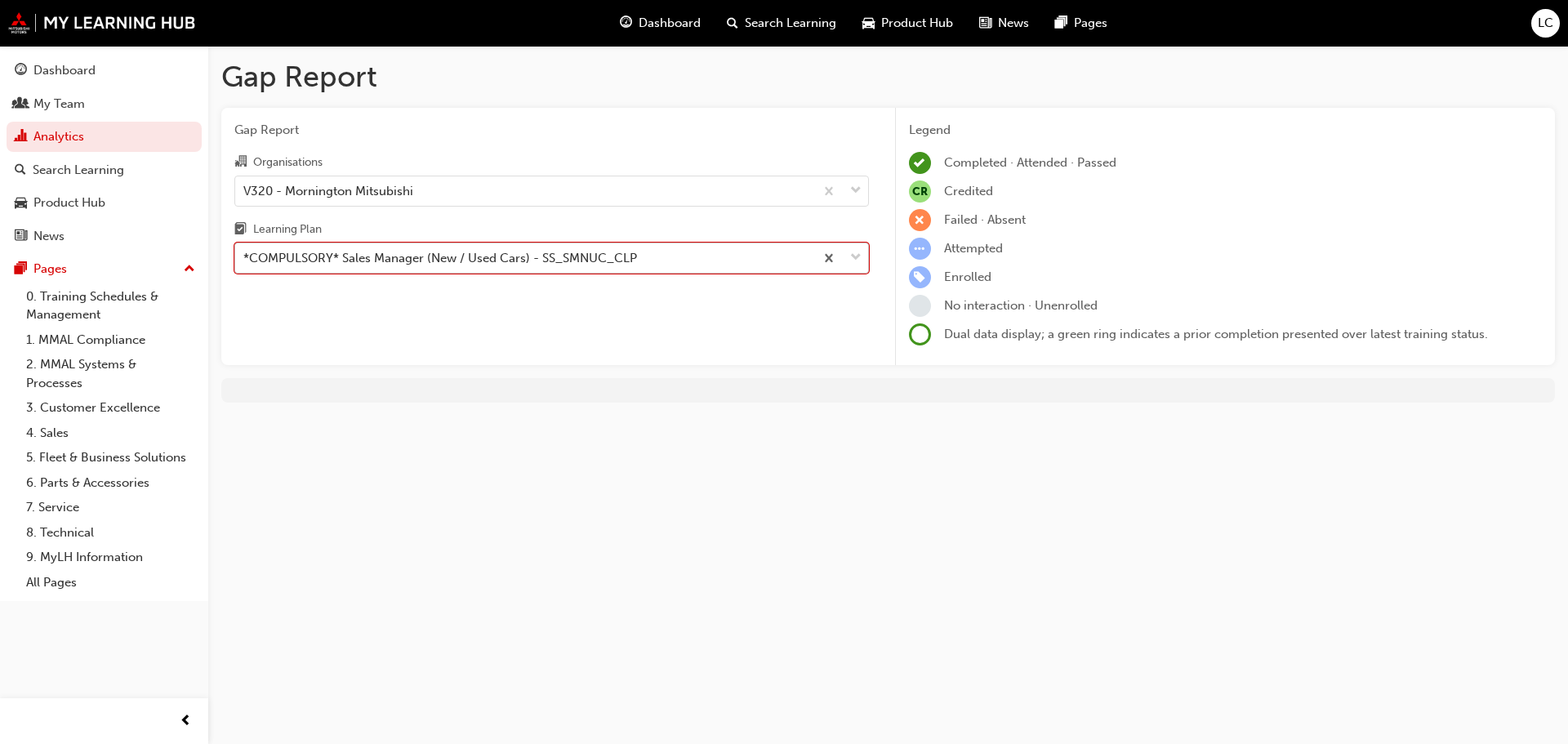
click at [399, 259] on div "*COMPULSORY* Sales Manager (New / Used Cars) - SS_SMNUC_CLP" at bounding box center [440, 259] width 393 height 19
click at [245, 259] on input "Learning Plan option *COMPULSORY* Sales Manager (New / Used Cars) - SS_SMNUC_CL…" at bounding box center [244, 258] width 2 height 14
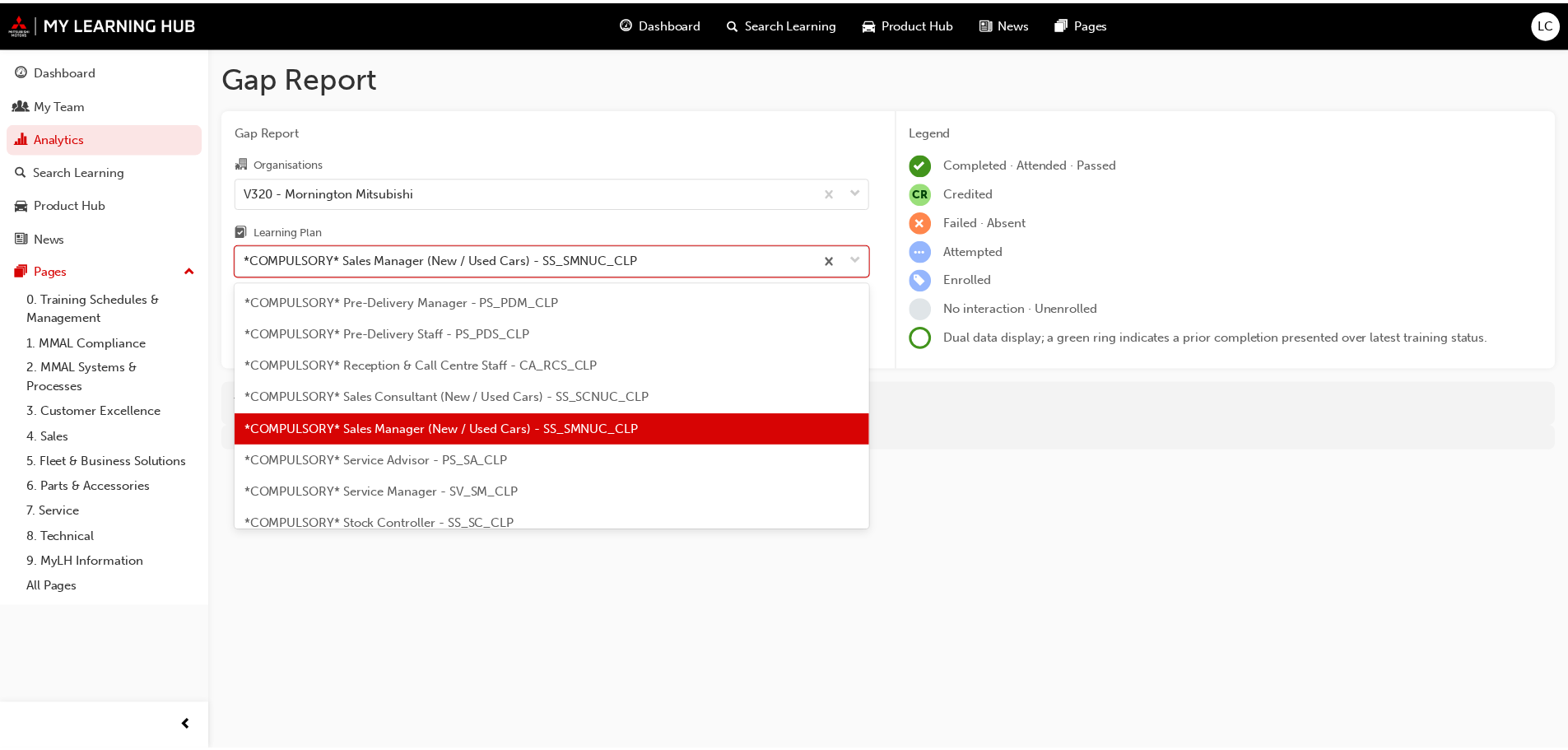
scroll to position [494, 0]
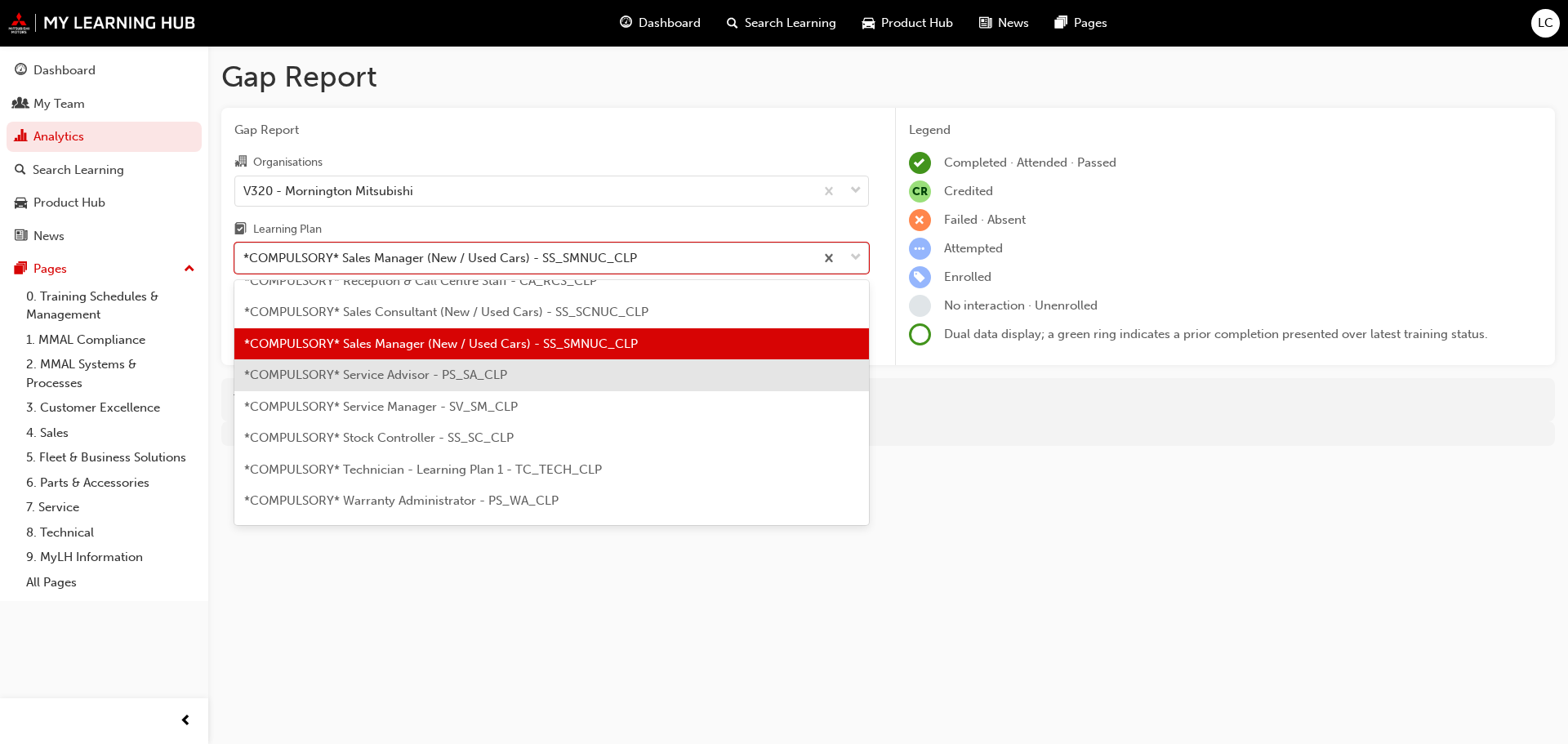
click at [430, 368] on span "*COMPULSORY* Service Advisor - PS_SA_CLP" at bounding box center [375, 374] width 263 height 14
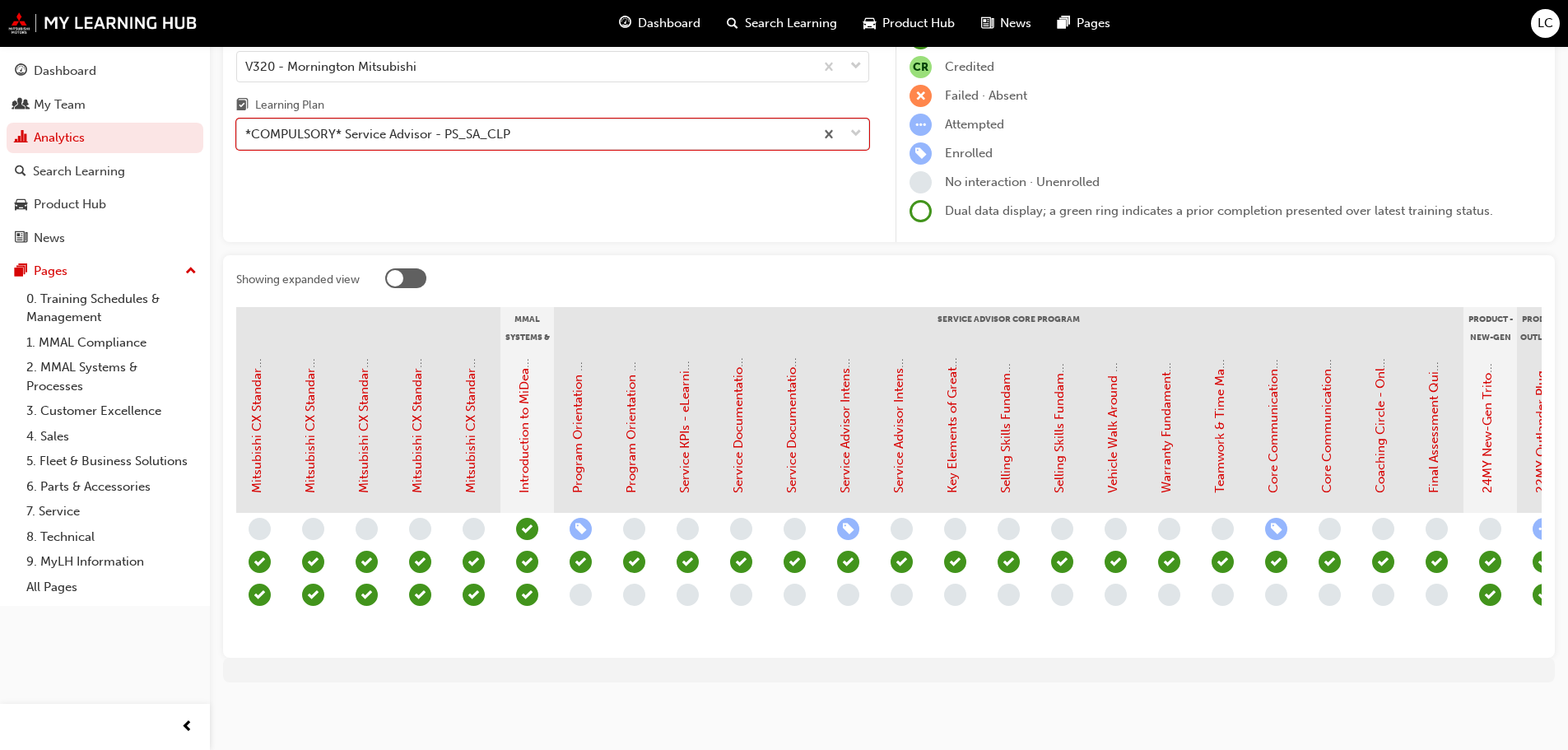
scroll to position [0, 1370]
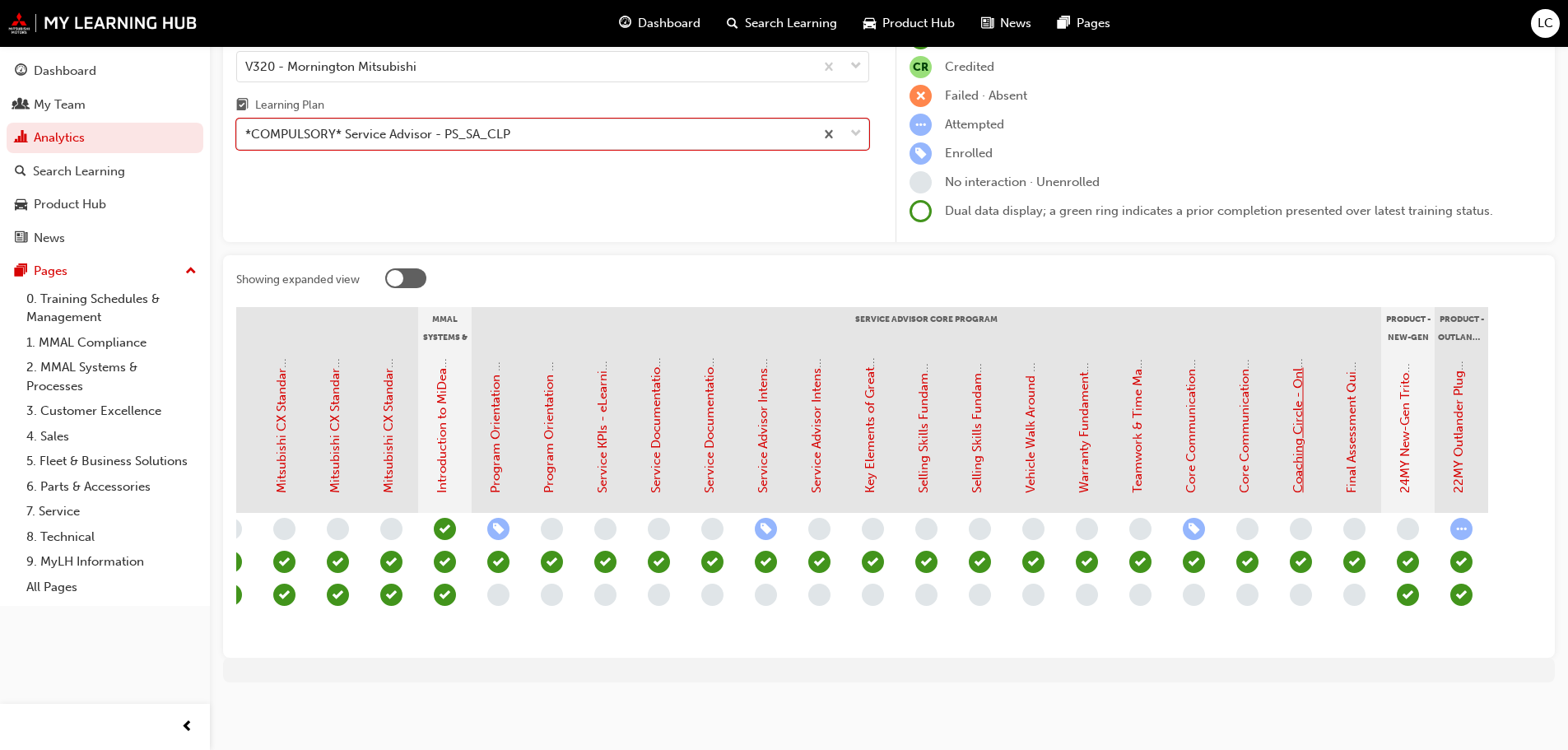
click at [1302, 452] on link "Coaching Circle - Online Instructor Led Training (Service Advisor Core Program)" at bounding box center [1298, 263] width 14 height 459
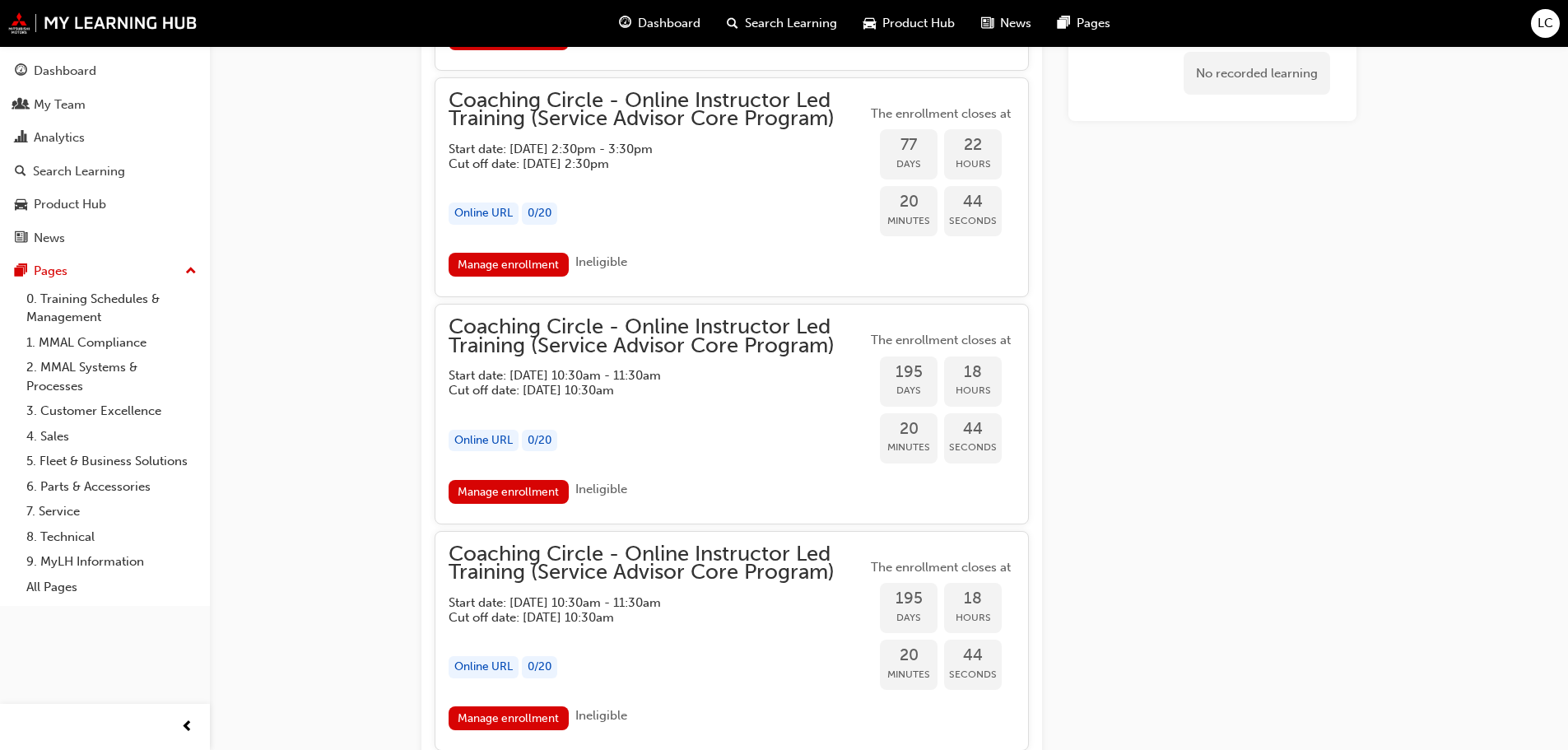
scroll to position [2667, 0]
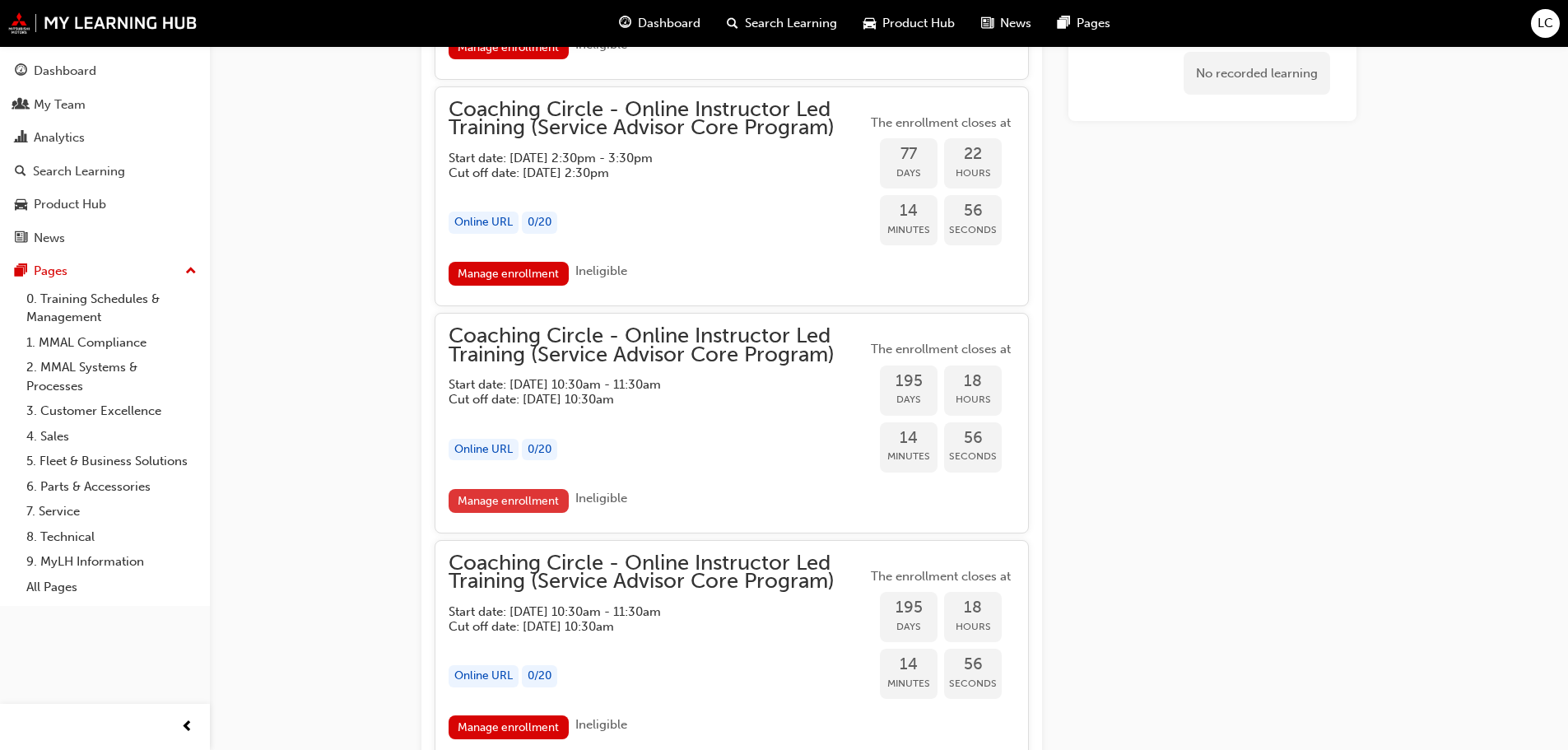
click at [512, 504] on link "Manage enrollment" at bounding box center [508, 501] width 120 height 24
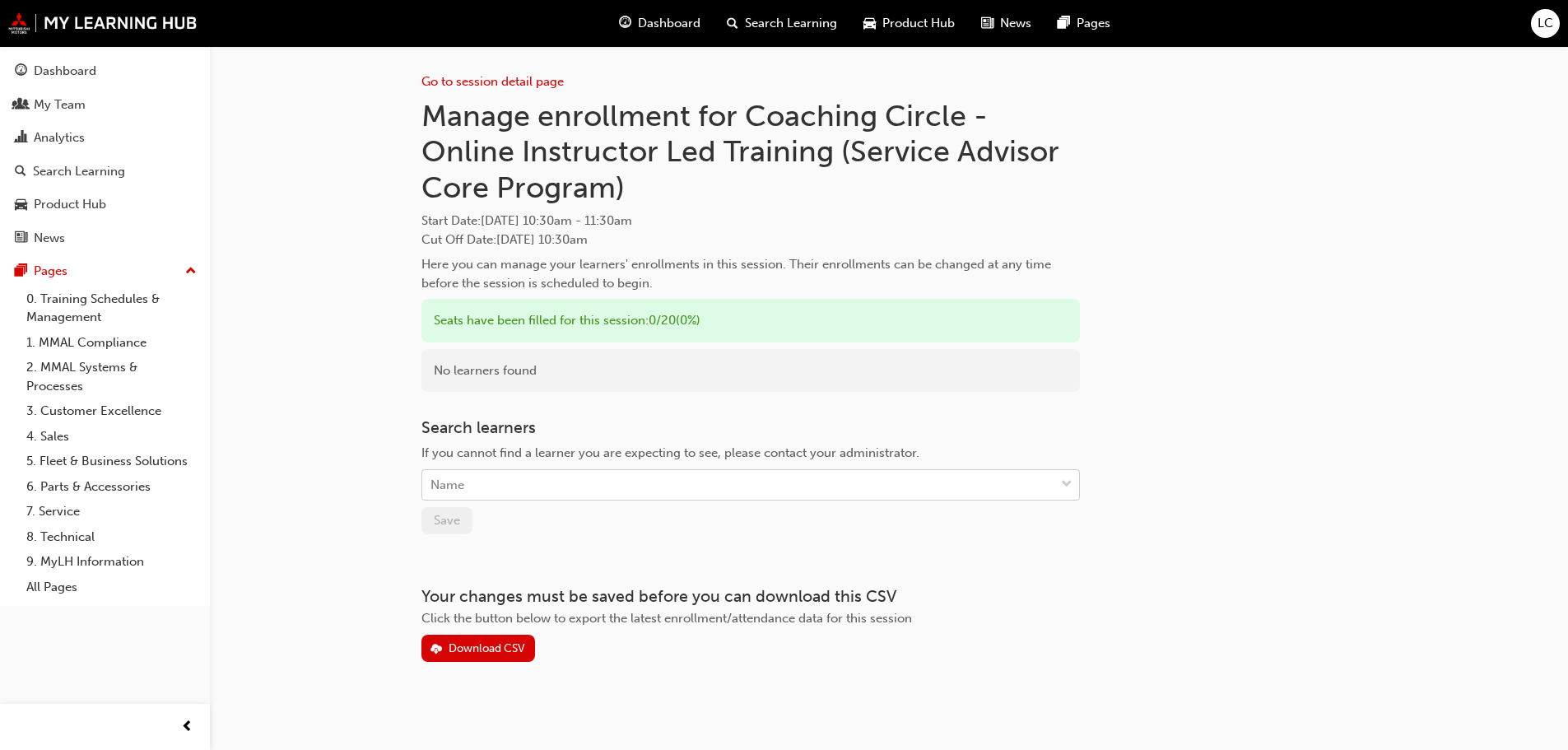
click at [560, 495] on div "Name" at bounding box center [738, 485] width 632 height 29
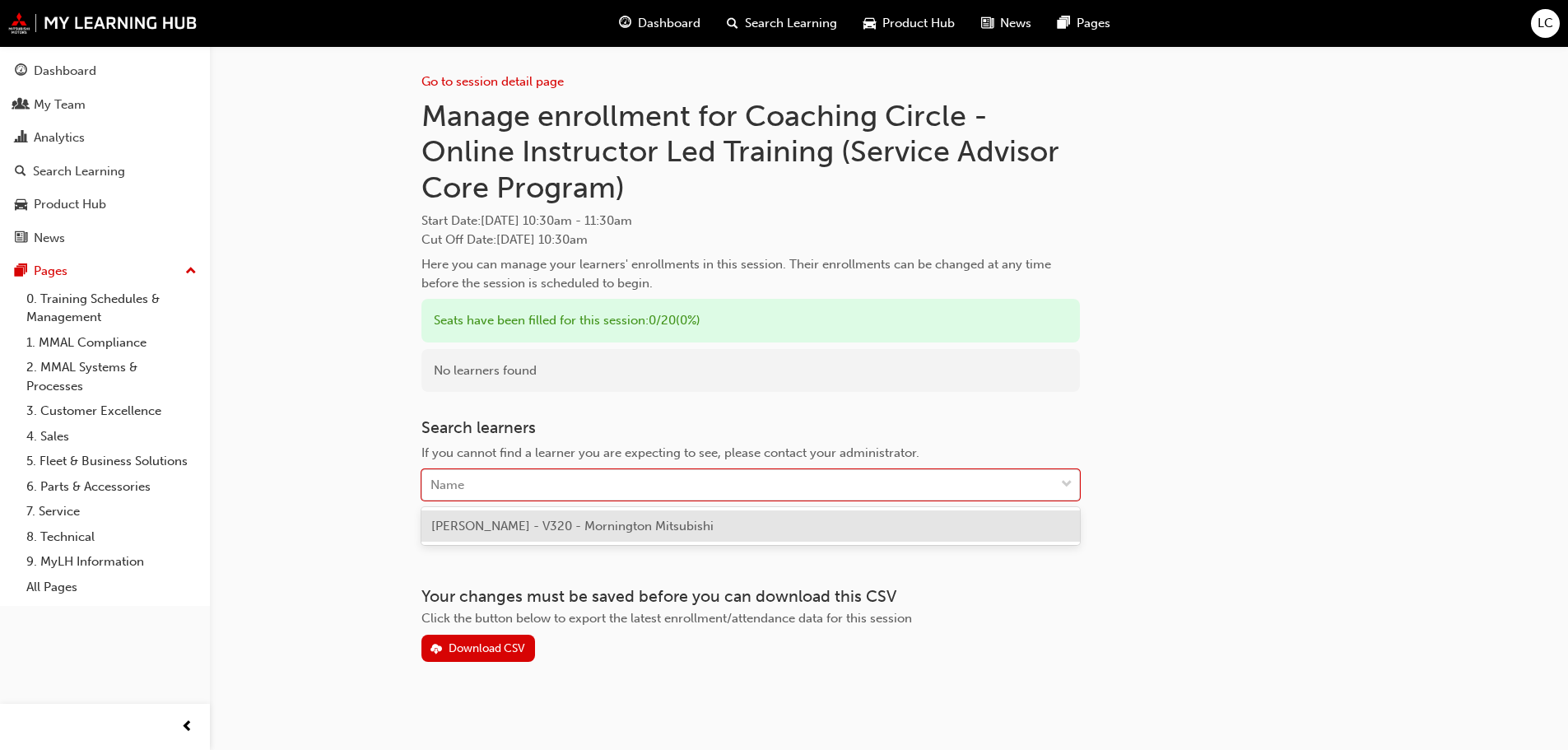
click at [561, 519] on span "[PERSON_NAME] - V320 - Mornington Mitsubishi" at bounding box center [572, 526] width 282 height 14
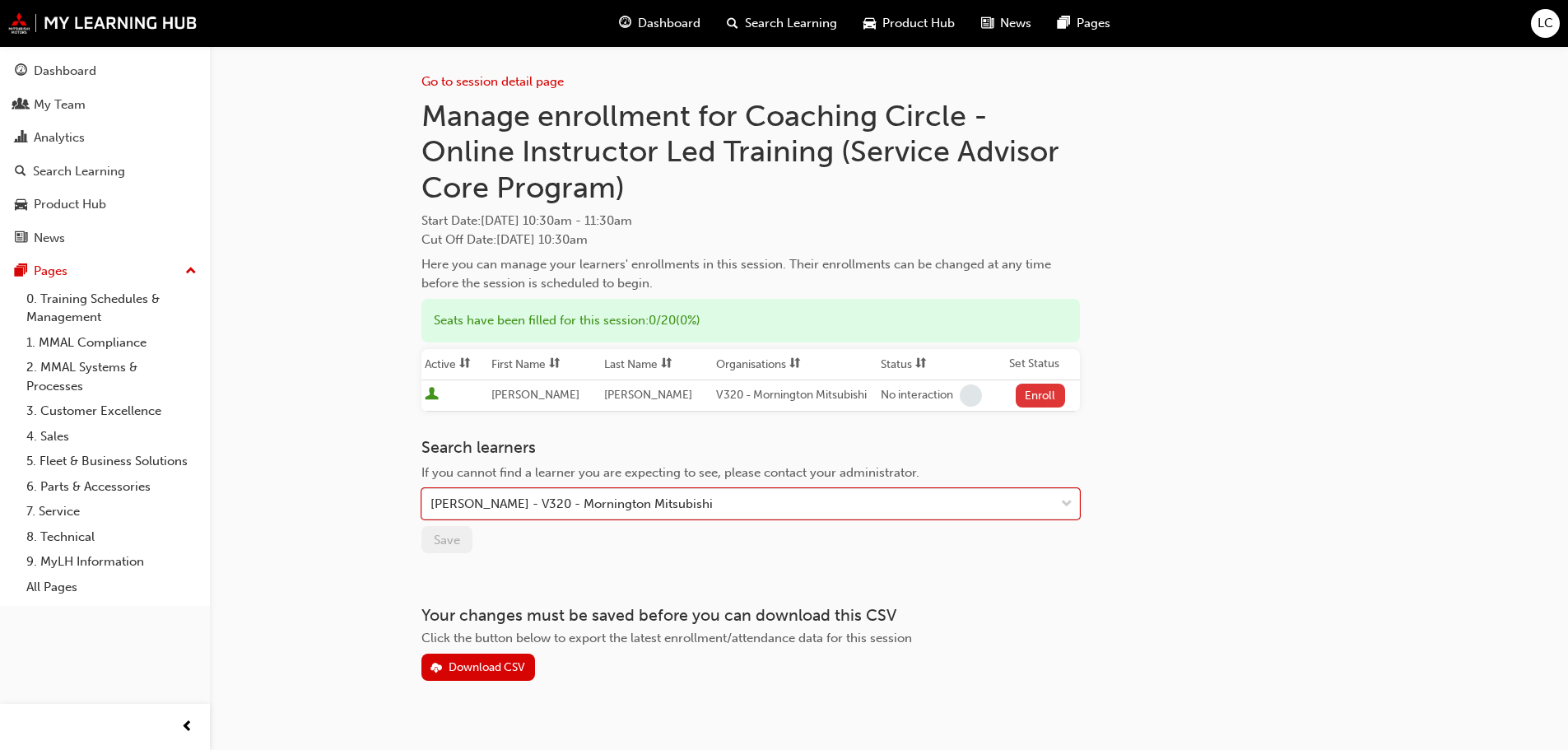
click at [1027, 395] on button "Enroll" at bounding box center [1040, 396] width 49 height 24
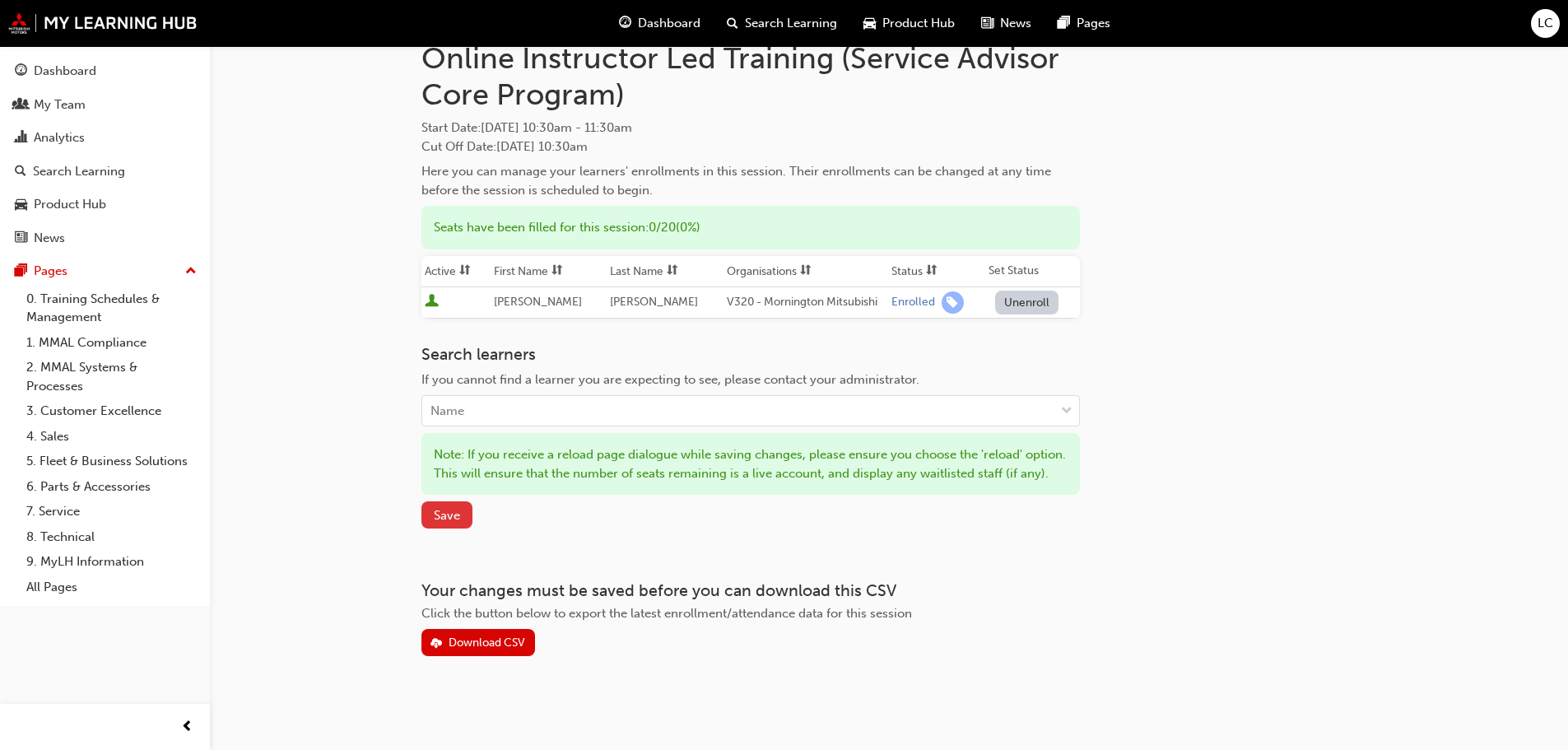
scroll to position [112, 0]
click at [424, 501] on div "Search learners If you cannot find a learner you are expecting to see, please c…" at bounding box center [751, 437] width 658 height 185
click at [439, 512] on span "Save" at bounding box center [447, 515] width 26 height 14
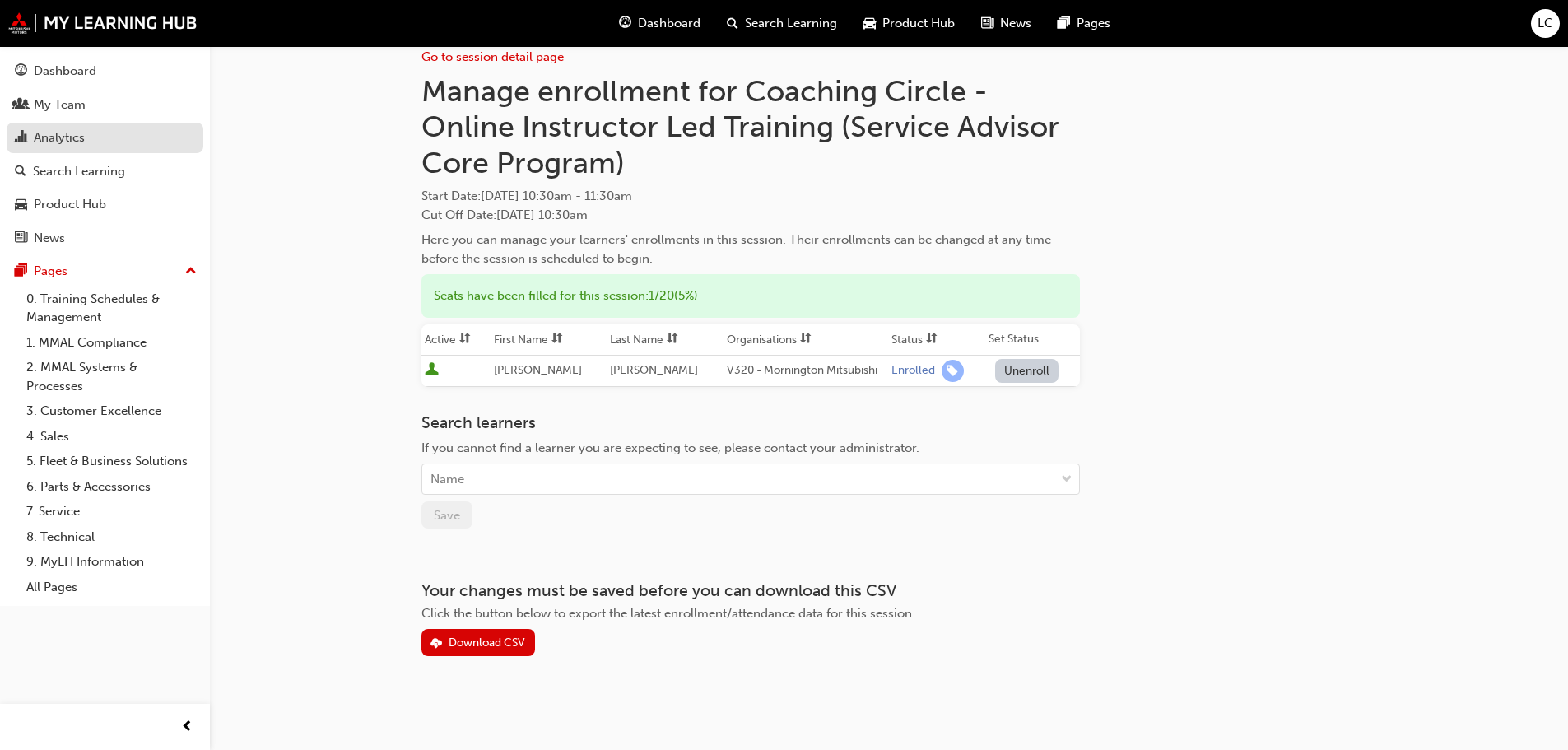
click at [44, 142] on div "Analytics" at bounding box center [59, 138] width 51 height 19
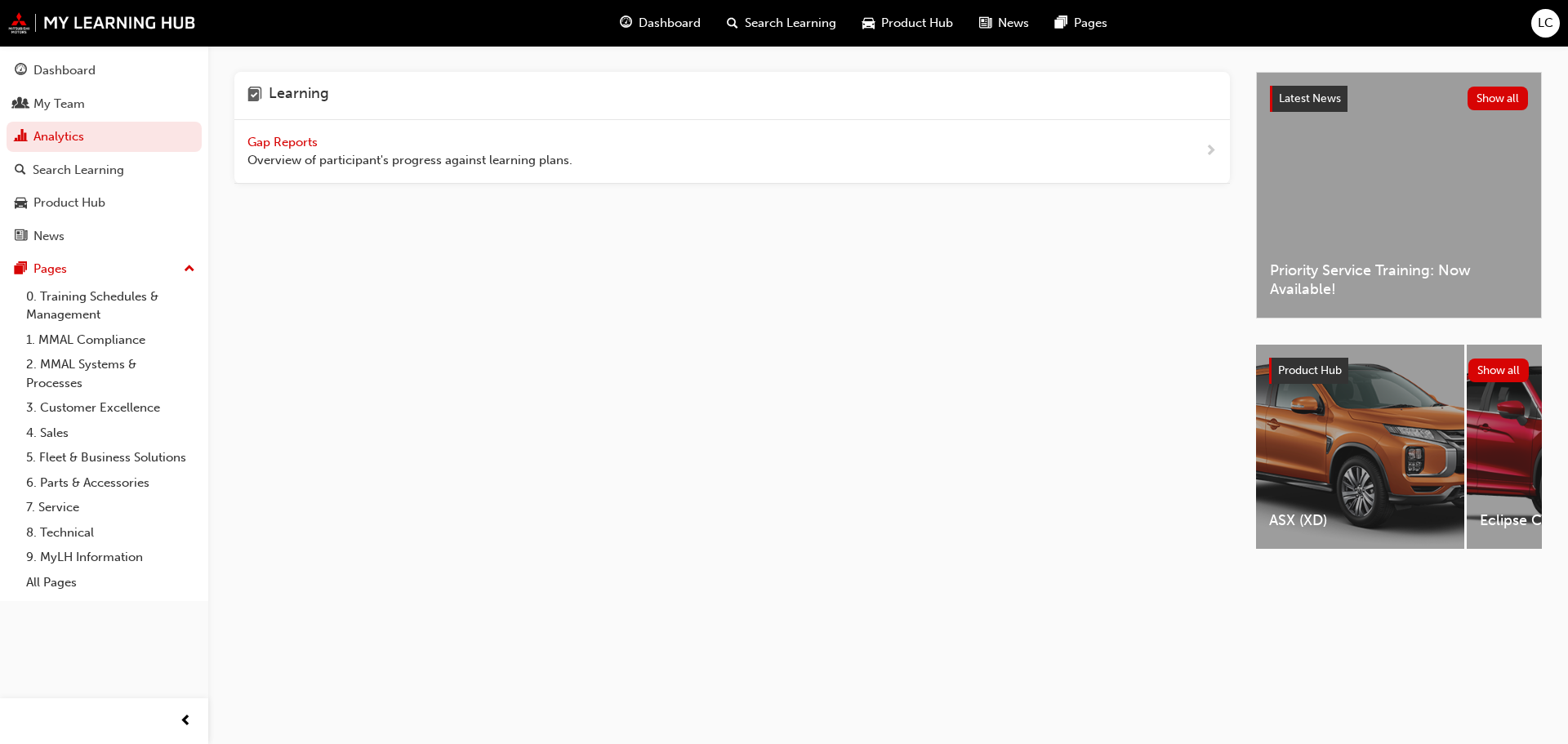
click at [314, 144] on span "Gap Reports" at bounding box center [284, 141] width 74 height 14
